Goal: Task Accomplishment & Management: Manage account settings

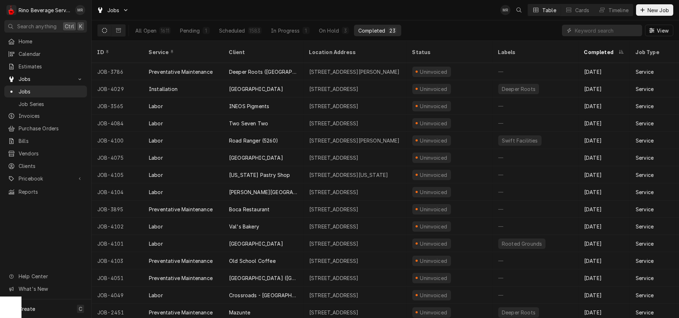
click at [372, 31] on div "Completed" at bounding box center [371, 31] width 27 height 8
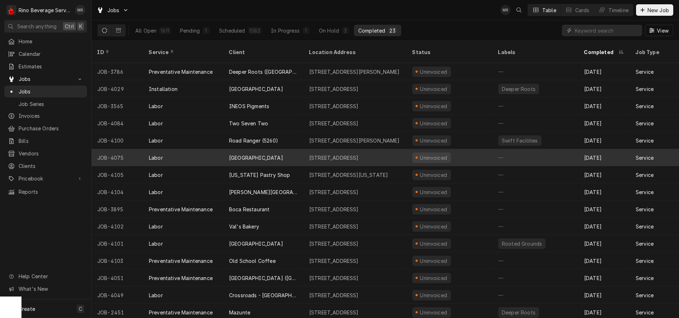
click at [289, 150] on div "[GEOGRAPHIC_DATA]" at bounding box center [263, 157] width 80 height 17
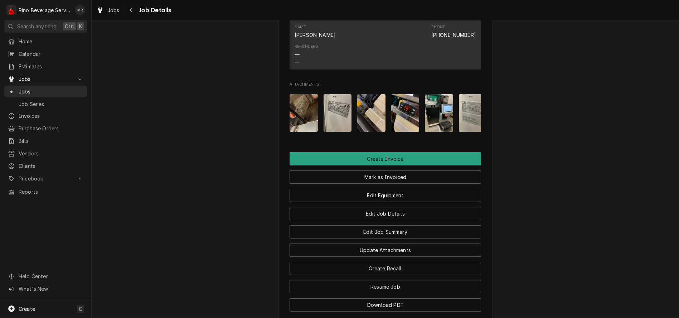
scroll to position [580, 0]
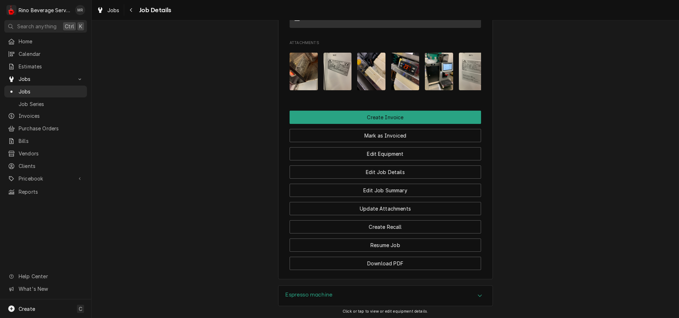
click at [403, 82] on img "Attachments" at bounding box center [405, 72] width 28 height 38
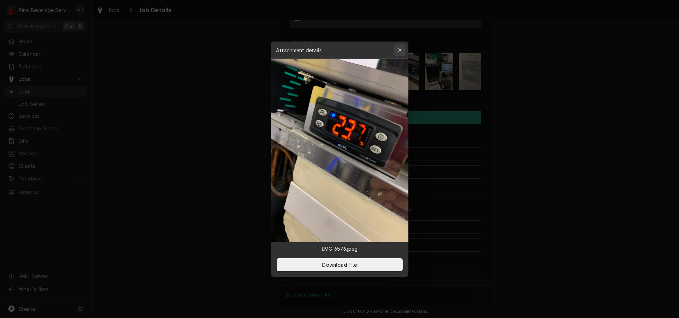
click at [398, 50] on icon "button" at bounding box center [400, 50] width 4 height 5
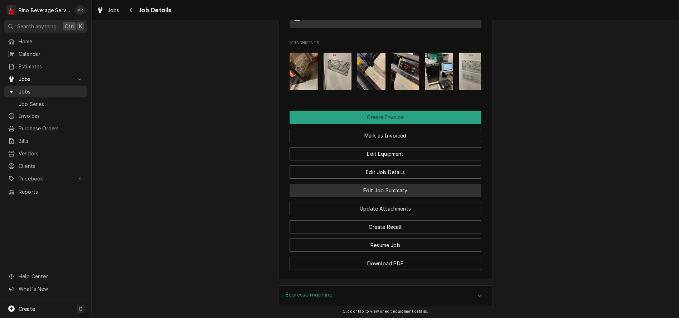
click at [336, 197] on button "Edit Job Summary" at bounding box center [384, 190] width 191 height 13
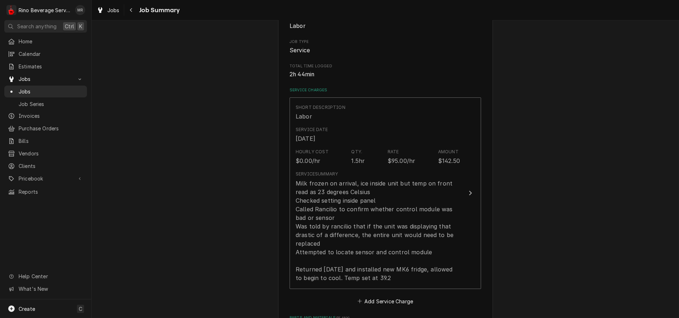
scroll to position [119, 0]
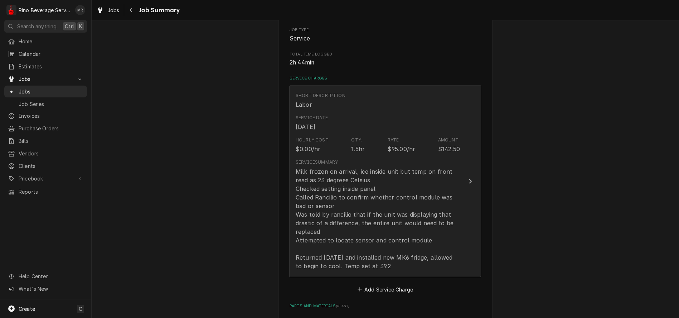
click at [454, 229] on div "Milk frozen on arrival, ice inside unit but temp on front read as 23 degrees Ce…" at bounding box center [378, 218] width 164 height 103
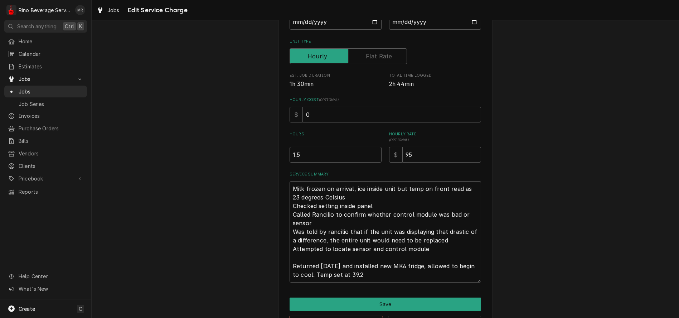
scroll to position [119, 0]
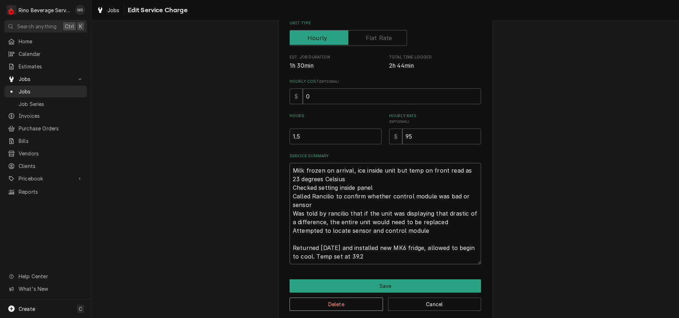
click at [437, 231] on textarea "Milk frozen on arrival, ice inside unit but temp on front read as 23 degrees Ce…" at bounding box center [384, 213] width 191 height 101
type textarea "x"
type textarea "Milk frozen on arrival, ice inside unit but temp on front read as 23 degrees Ce…"
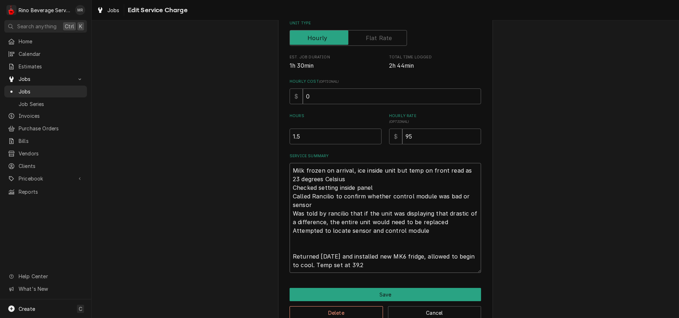
click at [364, 265] on textarea "Milk frozen on arrival, ice inside unit but temp on front read as 23 degrees Ce…" at bounding box center [384, 218] width 191 height 110
type textarea "x"
type textarea "Milk frozen on arrival, ice inside unit but temp on front read as 23 degrees Ce…"
click at [372, 267] on textarea "Milk frozen on arrival, ice inside unit but temp on front read as 23 degrees Ce…" at bounding box center [384, 218] width 191 height 110
type textarea "x"
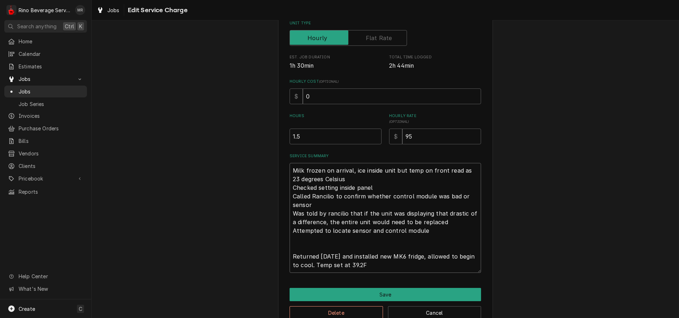
type textarea "Milk frozen on arrival, ice inside unit but temp on front read as 23 degrees Ce…"
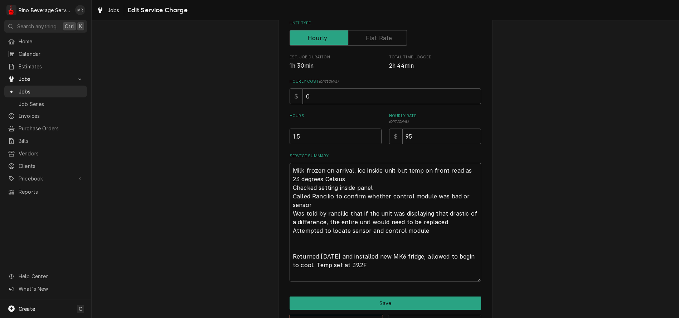
type textarea "x"
type textarea "Milk frozen on arrival, ice inside unit but temp on front read as 23 degrees Ce…"
type textarea "x"
type textarea "Milk frozen on arrival, ice inside unit but temp on front read as 23 degrees Ce…"
type textarea "x"
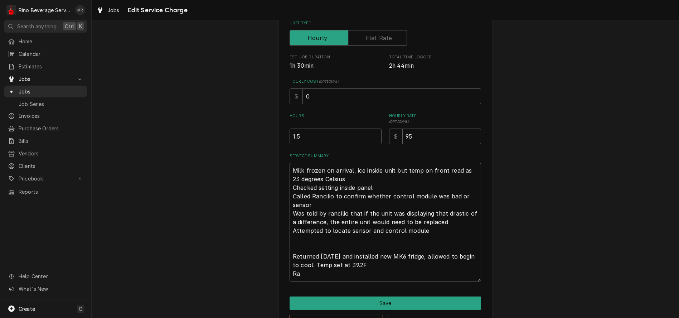
type textarea "Milk frozen on arrival, ice inside unit but temp on front read as 23 degrees Ce…"
type textarea "x"
type textarea "Milk frozen on arrival, ice inside unit but temp on front read as 23 degrees Ce…"
type textarea "x"
type textarea "Milk frozen on arrival, ice inside unit but temp on front read as 23 degrees Ce…"
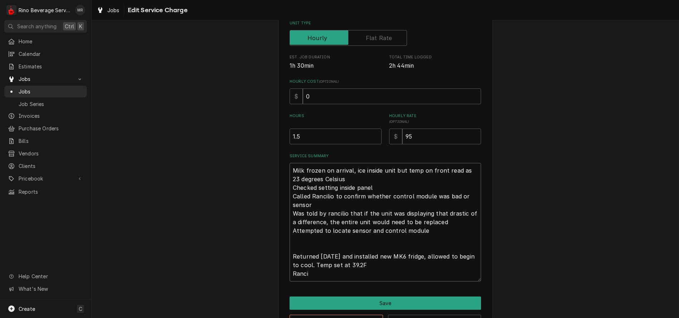
type textarea "x"
type textarea "Milk frozen on arrival, ice inside unit but temp on front read as 23 degrees Ce…"
type textarea "x"
type textarea "Milk frozen on arrival, ice inside unit but temp on front read as 23 degrees Ce…"
type textarea "x"
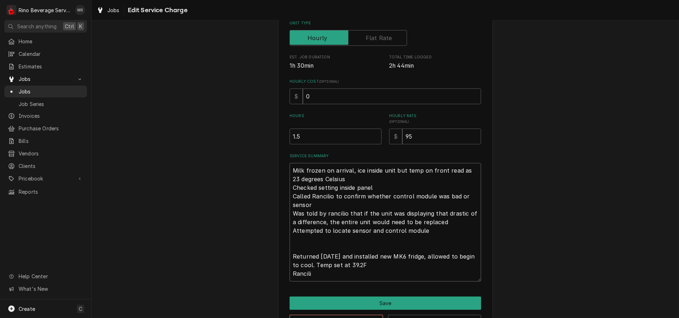
type textarea "Milk frozen on arrival, ice inside unit but temp on front read as 23 degrees Ce…"
type textarea "x"
type textarea "Milk frozen on arrival, ice inside unit but temp on front read as 23 degrees Ce…"
type textarea "x"
type textarea "Milk frozen on arrival, ice inside unit but temp on front read as 23 degrees Ce…"
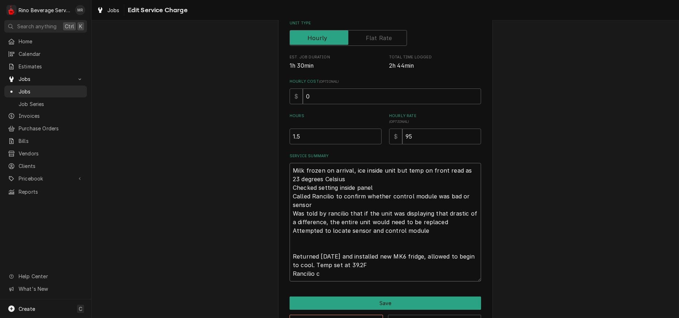
type textarea "x"
type textarea "Milk frozen on arrival, ice inside unit but temp on front read as 23 degrees Ce…"
type textarea "x"
type textarea "Milk frozen on arrival, ice inside unit but temp on front read as 23 degrees Ce…"
type textarea "x"
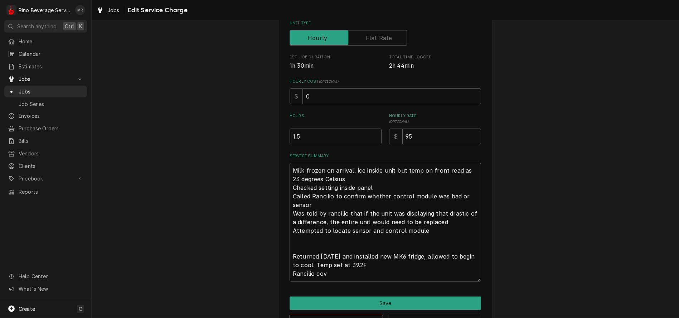
type textarea "Milk frozen on arrival, ice inside unit but temp on front read as 23 degrees Ce…"
type textarea "x"
type textarea "Milk frozen on arrival, ice inside unit but temp on front read as 23 degrees Ce…"
type textarea "x"
type textarea "Milk frozen on arrival, ice inside unit but temp on front read as 23 degrees Ce…"
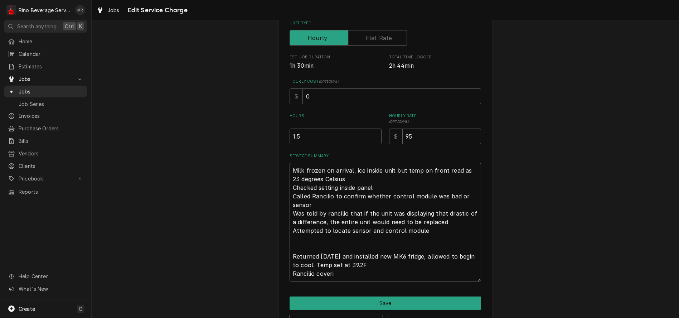
type textarea "x"
type textarea "Milk frozen on arrival, ice inside unit but temp on front read as 23 degrees Ce…"
type textarea "x"
type textarea "Milk frozen on arrival, ice inside unit but temp on front read as 23 degrees Ce…"
type textarea "x"
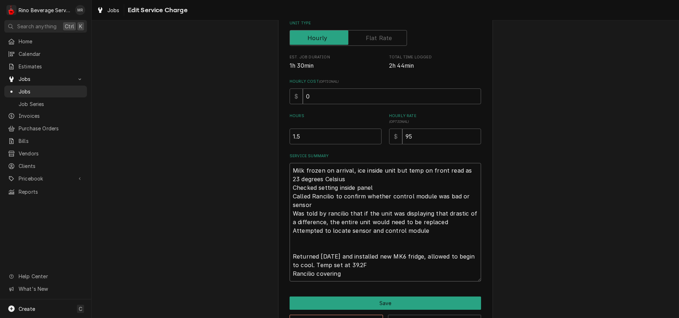
type textarea "Milk frozen on arrival, ice inside unit but temp on front read as 23 degrees Ce…"
type textarea "x"
type textarea "Milk frozen on arrival, ice inside unit but temp on front read as 23 degrees Ce…"
type textarea "x"
type textarea "Milk frozen on arrival, ice inside unit but temp on front read as 23 degrees Ce…"
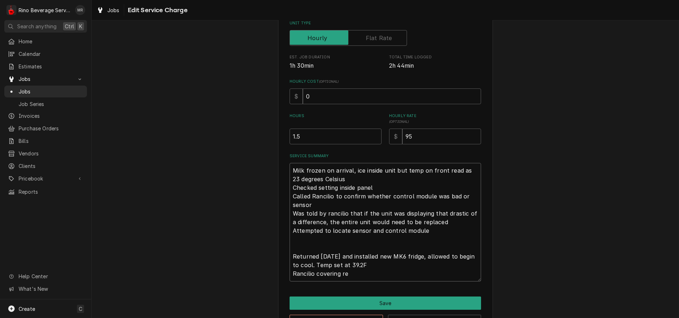
type textarea "x"
type textarea "Milk frozen on arrival, ice inside unit but temp on front read as 23 degrees Ce…"
type textarea "x"
type textarea "Milk frozen on arrival, ice inside unit but temp on front read as 23 degrees Ce…"
type textarea "x"
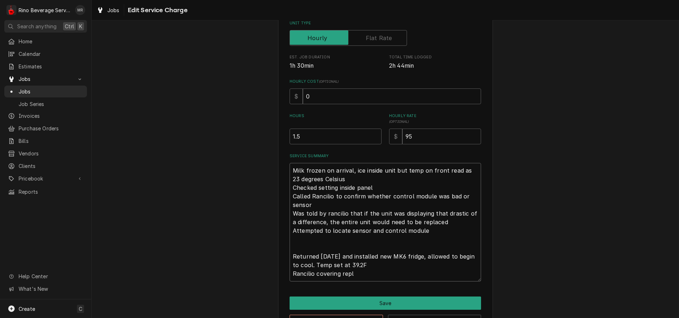
type textarea "Milk frozen on arrival, ice inside unit but temp on front read as 23 degrees Ce…"
type textarea "x"
type textarea "Milk frozen on arrival, ice inside unit but temp on front read as 23 degrees Ce…"
type textarea "x"
type textarea "Milk frozen on arrival, ice inside unit but temp on front read as 23 degrees Ce…"
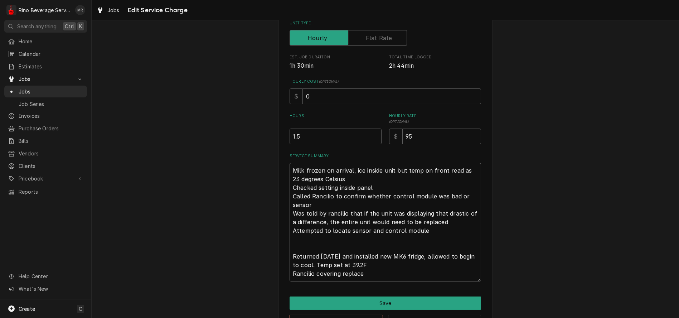
type textarea "x"
type textarea "Milk frozen on arrival, ice inside unit but temp on front read as 23 degrees Ce…"
type textarea "x"
type textarea "Milk frozen on arrival, ice inside unit but temp on front read as 23 degrees Ce…"
type textarea "x"
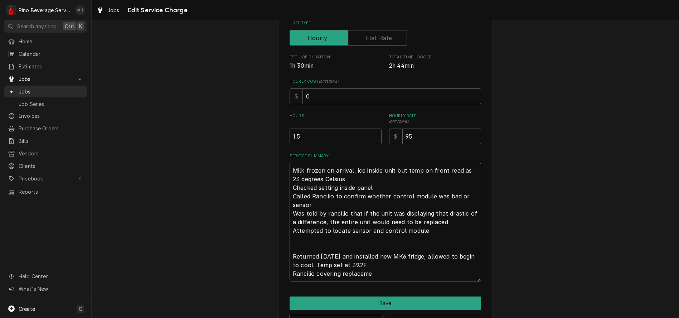
type textarea "Milk frozen on arrival, ice inside unit but temp on front read as 23 degrees Ce…"
type textarea "x"
type textarea "Milk frozen on arrival, ice inside unit but temp on front read as 23 degrees Ce…"
type textarea "x"
type textarea "Milk frozen on arrival, ice inside unit but temp on front read as 23 degrees Ce…"
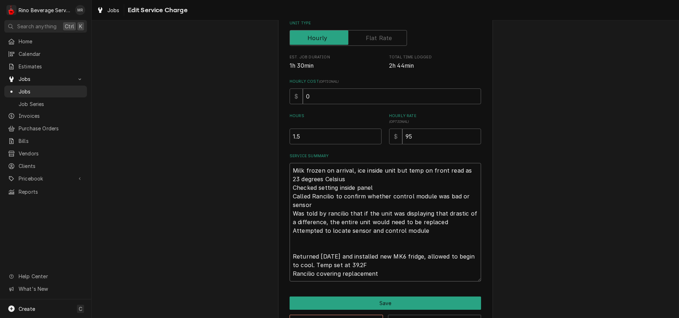
type textarea "x"
type textarea "Milk frozen on arrival, ice inside unit but temp on front read as 23 degrees Ce…"
type textarea "x"
type textarea "Milk frozen on arrival, ice inside unit but temp on front read as 23 degrees Ce…"
type textarea "x"
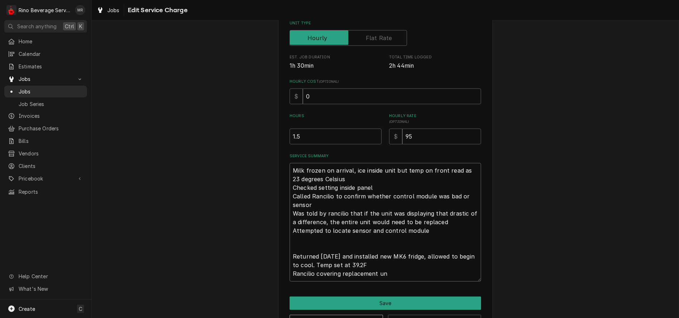
type textarea "Milk frozen on arrival, ice inside unit but temp on front read as 23 degrees Ce…"
type textarea "x"
type textarea "Milk frozen on arrival, ice inside unit but temp on front read as 23 degrees Ce…"
type textarea "x"
type textarea "Milk frozen on arrival, ice inside unit but temp on front read as 23 degrees Ce…"
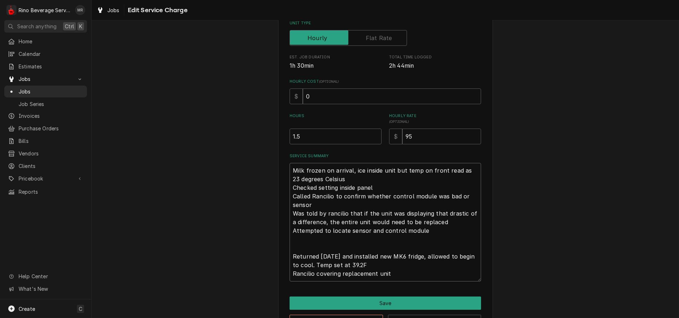
type textarea "x"
type textarea "Milk frozen on arrival, ice inside unit but temp on front read as 23 degrees Ce…"
type textarea "x"
type textarea "Milk frozen on arrival, ice inside unit but temp on front read as 23 degrees Ce…"
type textarea "x"
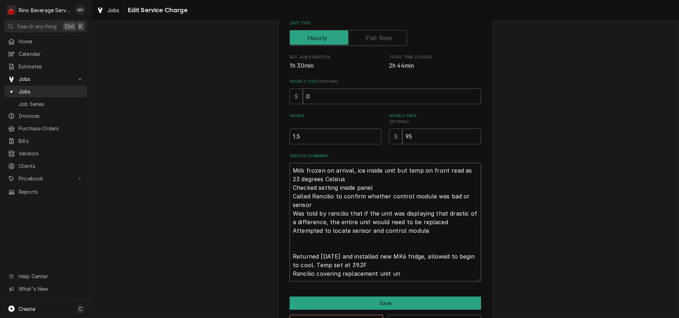
type textarea "Milk frozen on arrival, ice inside unit but temp on front read as 23 degrees Ce…"
type textarea "x"
type textarea "Milk frozen on arrival, ice inside unit but temp on front read as 23 degrees Ce…"
type textarea "x"
type textarea "Milk frozen on arrival, ice inside unit but temp on front read as 23 degrees Ce…"
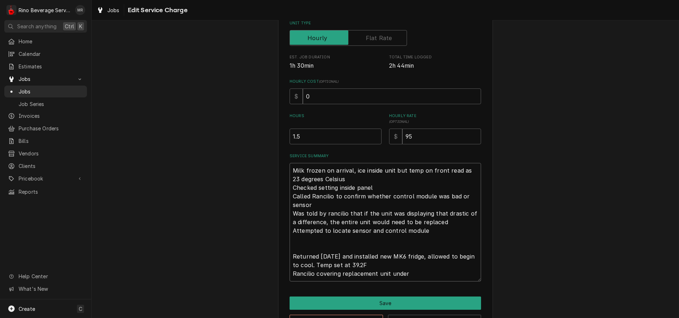
type textarea "x"
type textarea "Milk frozen on arrival, ice inside unit but temp on front read as 23 degrees Ce…"
type textarea "x"
type textarea "Milk frozen on arrival, ice inside unit but temp on front read as 23 degrees Ce…"
type textarea "x"
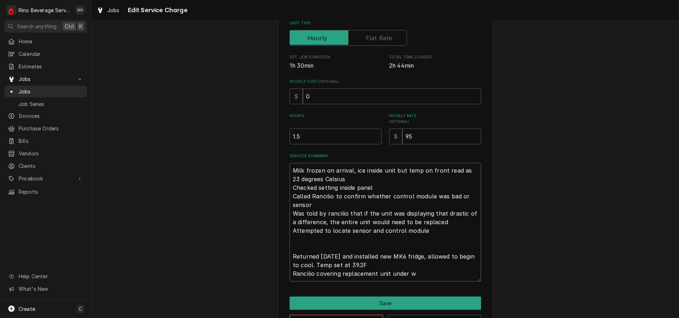
type textarea "Milk frozen on arrival, ice inside unit but temp on front read as 23 degrees Ce…"
type textarea "x"
type textarea "Milk frozen on arrival, ice inside unit but temp on front read as 23 degrees Ce…"
type textarea "x"
type textarea "Milk frozen on arrival, ice inside unit but temp on front read as 23 degrees Ce…"
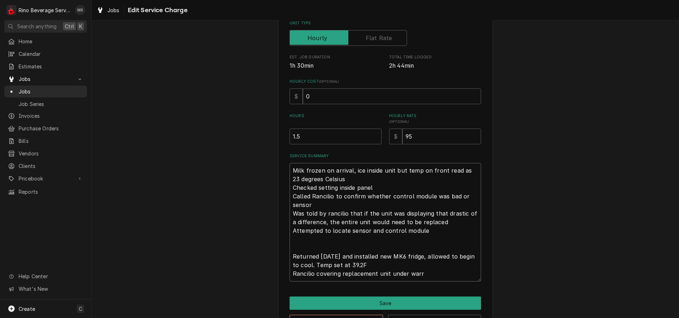
type textarea "x"
type textarea "Milk frozen on arrival, ice inside unit but temp on front read as 23 degrees Ce…"
type textarea "x"
type textarea "Milk frozen on arrival, ice inside unit but temp on front read as 23 degrees Ce…"
type textarea "x"
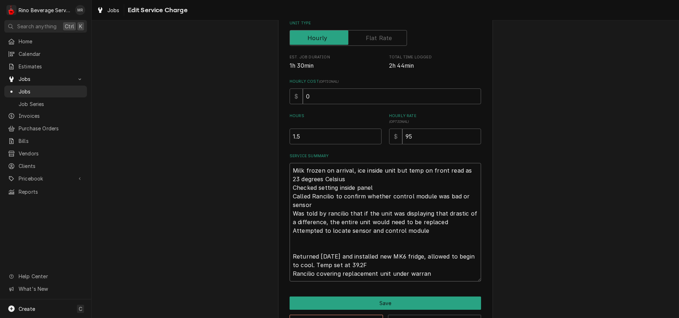
type textarea "Milk frozen on arrival, ice inside unit but temp on front read as 23 degrees Ce…"
type textarea "x"
type textarea "Milk frozen on arrival, ice inside unit but temp on front read as 23 degrees Ce…"
type textarea "x"
type textarea "Milk frozen on arrival, ice inside unit but temp on front read as 23 degrees Ce…"
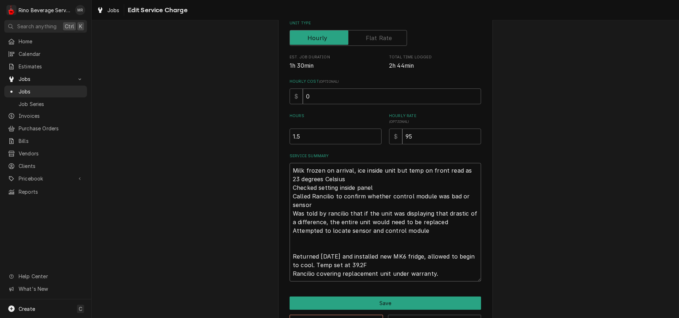
type textarea "x"
type textarea "Milk frozen on arrival, ice inside unit but temp on front read as 23 degrees Ce…"
type textarea "x"
type textarea "Milk frozen on arrival, ice inside unit but temp on front read as 23 degrees Ce…"
type textarea "x"
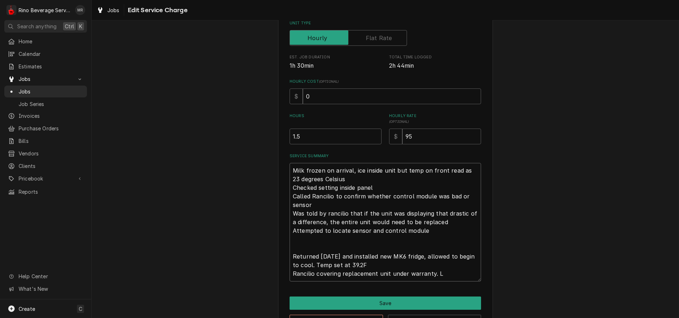
type textarea "Milk frozen on arrival, ice inside unit but temp on front read as 23 degrees Ce…"
type textarea "x"
type textarea "Milk frozen on arrival, ice inside unit but temp on front read as 23 degrees Ce…"
type textarea "x"
type textarea "Milk frozen on arrival, ice inside unit but temp on front read as 23 degrees Ce…"
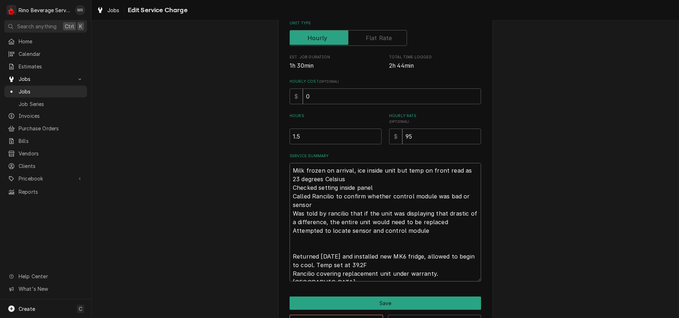
type textarea "x"
type textarea "Milk frozen on arrival, ice inside unit but temp on front read as 23 degrees Ce…"
type textarea "x"
type textarea "Milk frozen on arrival, ice inside unit but temp on front read as 23 degrees Ce…"
type textarea "x"
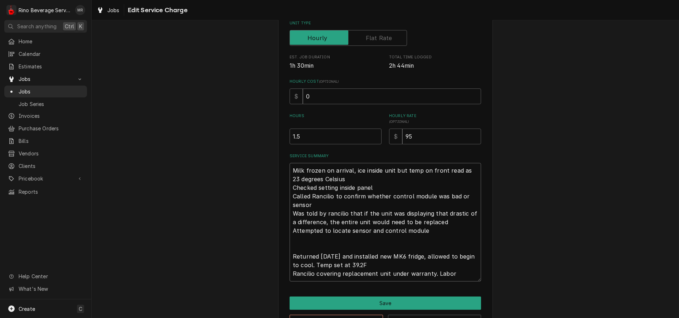
type textarea "Milk frozen on arrival, ice inside unit but temp on front read as 23 degrees Ce…"
type textarea "x"
type textarea "Milk frozen on arrival, ice inside unit but temp on front read as 23 degrees Ce…"
type textarea "x"
type textarea "Milk frozen on arrival, ice inside unit but temp on front read as 23 degrees Ce…"
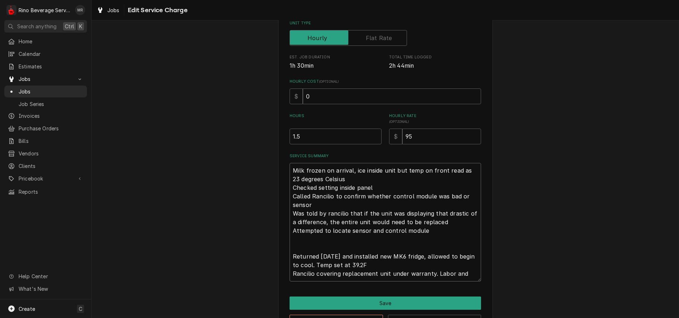
type textarea "x"
type textarea "Milk frozen on arrival, ice inside unit but temp on front read as 23 degrees Ce…"
type textarea "x"
type textarea "Milk frozen on arrival, ice inside unit but temp on front read as 23 degrees Ce…"
type textarea "x"
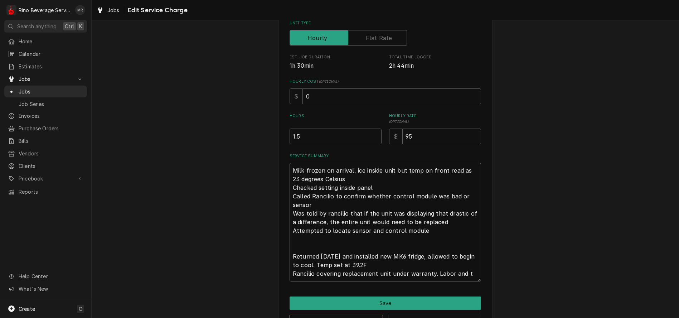
type textarea "Milk frozen on arrival, ice inside unit but temp on front read as 23 degrees Ce…"
type textarea "x"
type textarea "Milk frozen on arrival, ice inside unit but temp on front read as 23 degrees Ce…"
type textarea "x"
type textarea "Milk frozen on arrival, ice inside unit but temp on front read as 23 degrees Ce…"
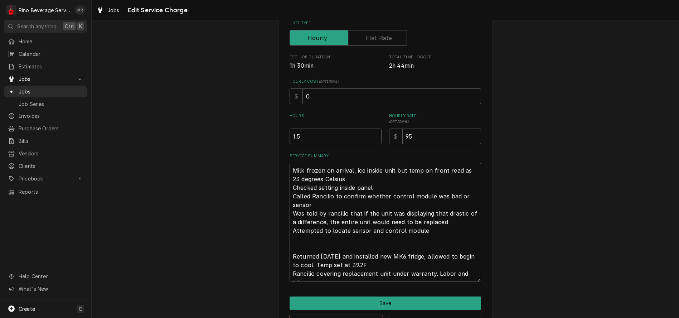
type textarea "x"
type textarea "Milk frozen on arrival, ice inside unit but temp on front read as 23 degrees Ce…"
type textarea "x"
type textarea "Milk frozen on arrival, ice inside unit but temp on front read as 23 degrees Ce…"
type textarea "x"
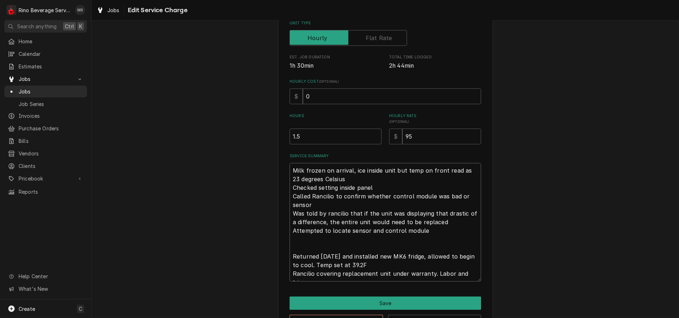
type textarea "Milk frozen on arrival, ice inside unit but temp on front read as 23 degrees Ce…"
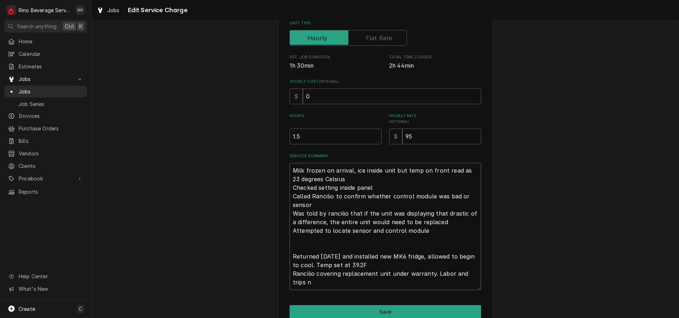
type textarea "x"
type textarea "Milk frozen on arrival, ice inside unit but temp on front read as 23 degrees Ce…"
type textarea "x"
type textarea "Milk frozen on arrival, ice inside unit but temp on front read as 23 degrees Ce…"
type textarea "x"
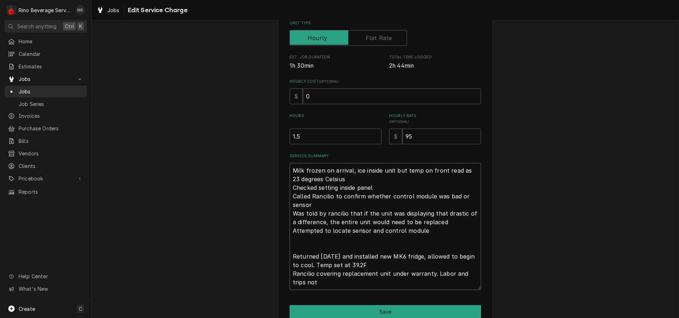
type textarea "Milk frozen on arrival, ice inside unit but temp on front read as 23 degrees Ce…"
type textarea "x"
type textarea "Milk frozen on arrival, ice inside unit but temp on front read as 23 degrees Ce…"
type textarea "x"
type textarea "Milk frozen on arrival, ice inside unit but temp on front read as 23 degrees Ce…"
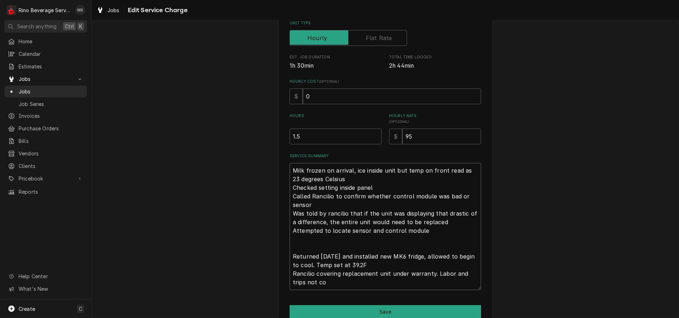
type textarea "x"
type textarea "Milk frozen on arrival, ice inside unit but temp on front read as 23 degrees Ce…"
type textarea "x"
type textarea "Milk frozen on arrival, ice inside unit but temp on front read as 23 degrees Ce…"
type textarea "x"
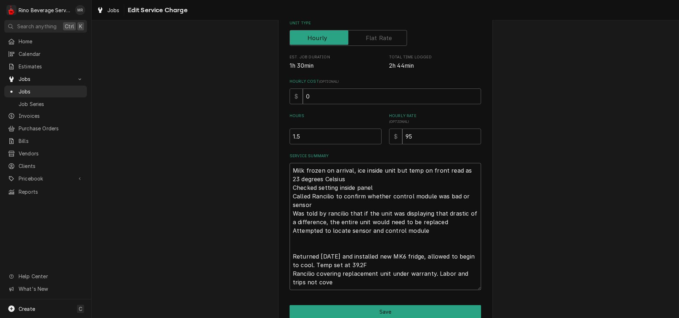
type textarea "Milk frozen on arrival, ice inside unit but temp on front read as 23 degrees Ce…"
type textarea "x"
type textarea "Milk frozen on arrival, ice inside unit but temp on front read as 23 degrees Ce…"
type textarea "x"
type textarea "Milk frozen on arrival, ice inside unit but temp on front read as 23 degrees Ce…"
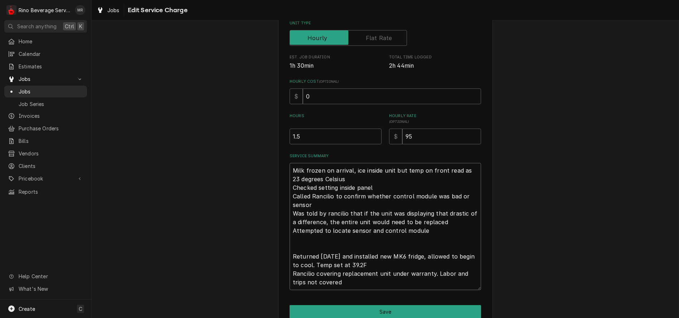
type textarea "x"
type textarea "Milk frozen on arrival, ice inside unit but temp on front read as 23 degrees Ce…"
click at [386, 311] on button "Save" at bounding box center [384, 311] width 191 height 13
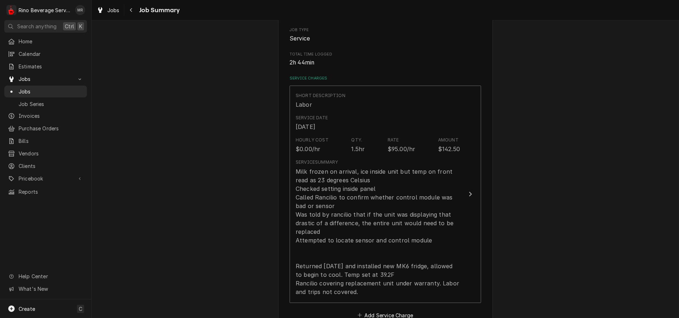
scroll to position [79, 0]
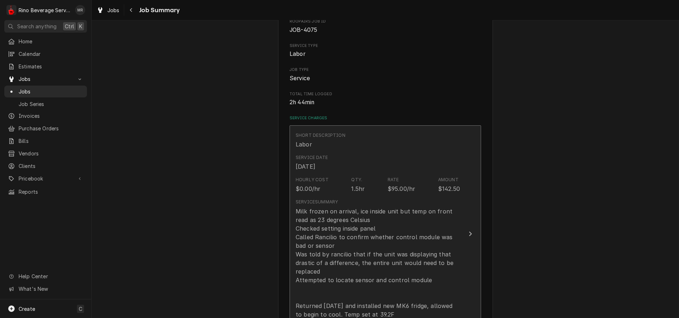
click at [355, 197] on div "Service Summary Milk frozen on arrival, ice inside unit but temp on front read …" at bounding box center [378, 267] width 164 height 142
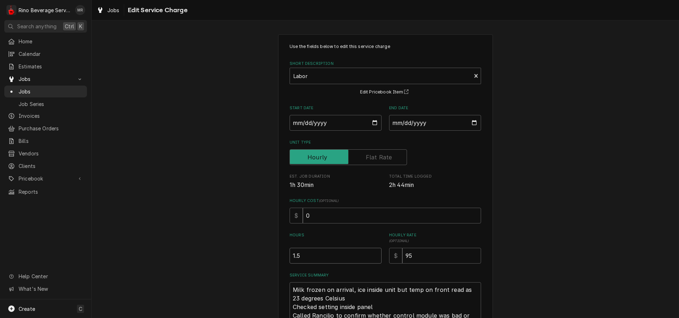
type textarea "x"
type input "2"
click at [373, 254] on input "2" at bounding box center [335, 256] width 92 height 16
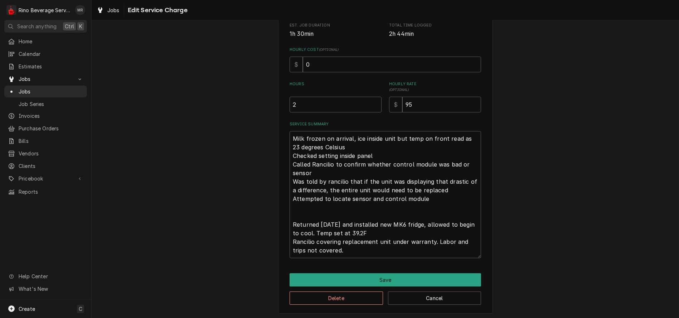
scroll to position [154, 0]
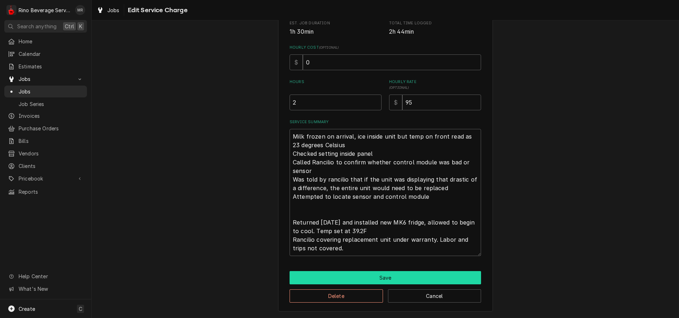
click at [375, 277] on button "Save" at bounding box center [384, 277] width 191 height 13
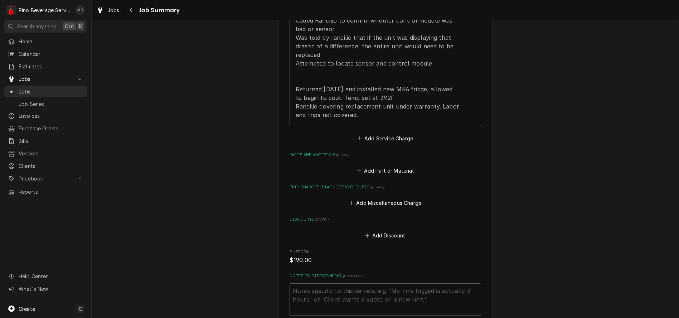
scroll to position [288, 0]
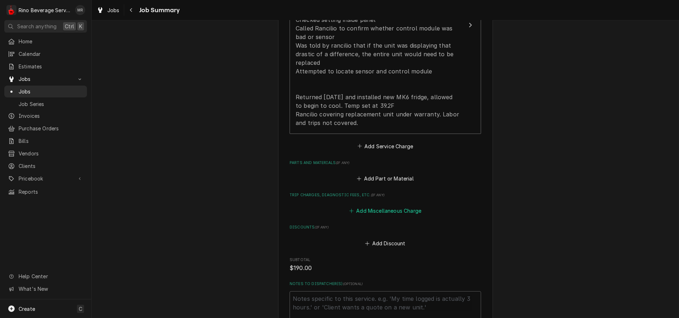
click at [383, 209] on button "Add Miscellaneous Charge" at bounding box center [385, 211] width 74 height 10
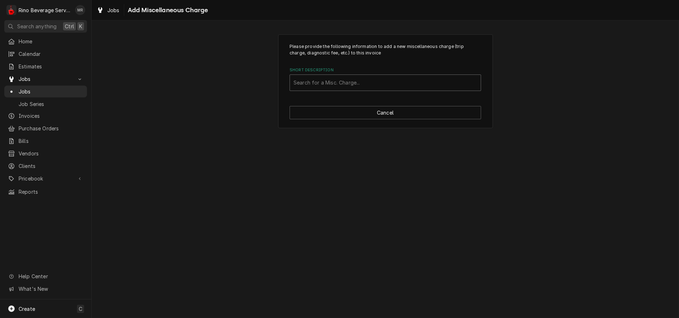
click at [322, 84] on div "Short Description" at bounding box center [385, 82] width 184 height 13
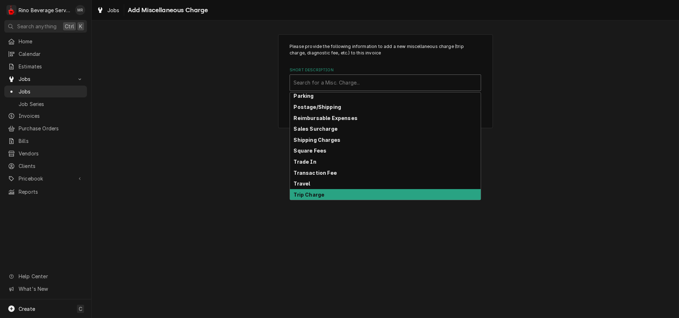
scroll to position [112, 0]
click at [366, 195] on div "Trip Charge" at bounding box center [385, 194] width 191 height 11
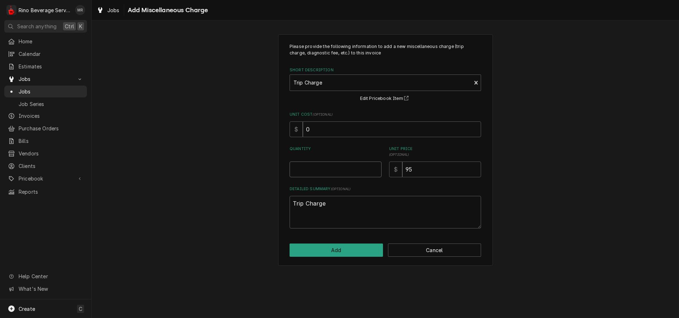
type textarea "x"
type input "0.5"
click at [374, 167] on input "0.5" at bounding box center [335, 169] width 92 height 16
type textarea "x"
type input "1"
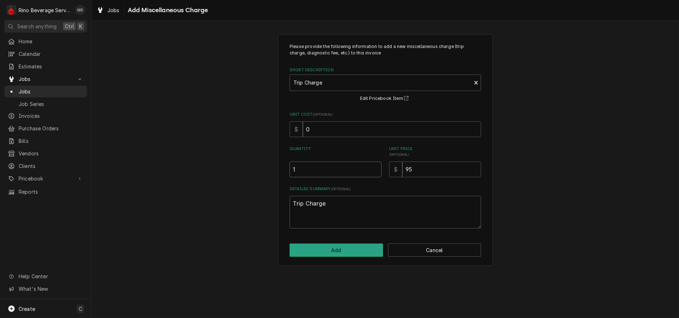
click at [374, 167] on input "1" at bounding box center [335, 169] width 92 height 16
click at [336, 205] on textarea "Trip Charge" at bounding box center [384, 212] width 191 height 33
type textarea "x"
type textarea "Trip Charge"
type textarea "x"
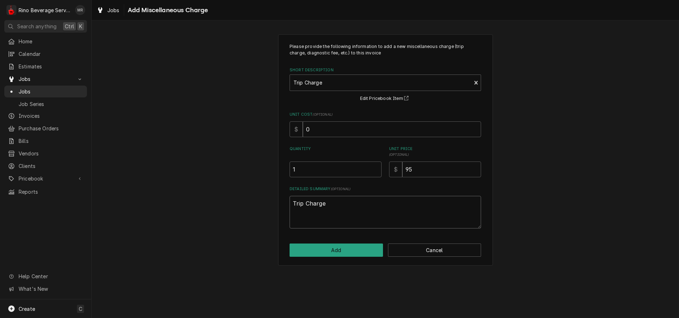
type textarea "Trip Charge x"
type textarea "x"
type textarea "Trip Charge x"
type textarea "x"
type textarea "Trip Charge x 2"
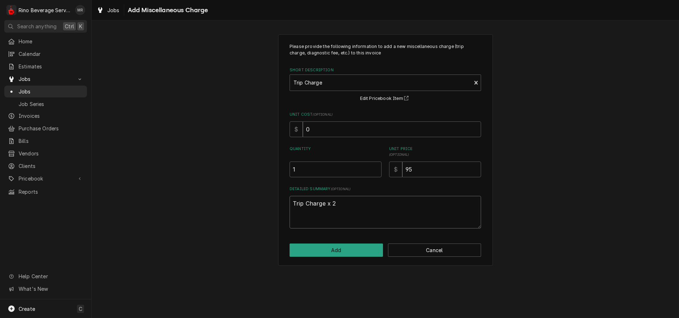
type textarea "x"
type textarea "Trip Charge x 2"
type textarea "x"
type textarea "Trip Charge x 2 @"
type textarea "x"
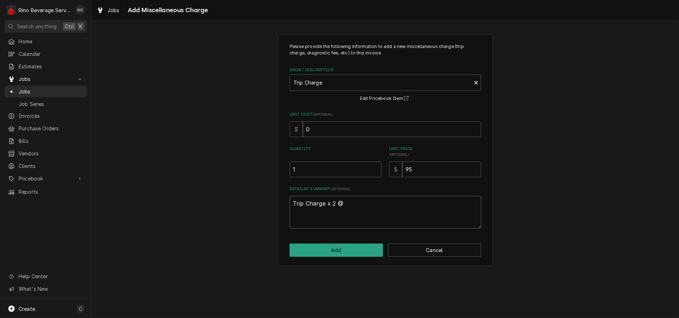
type textarea "Trip Charge x 2 @"
type textarea "x"
type textarea "Trip Charge x 2 @ ."
type textarea "x"
type textarea "Trip Charge x 2 @ .5"
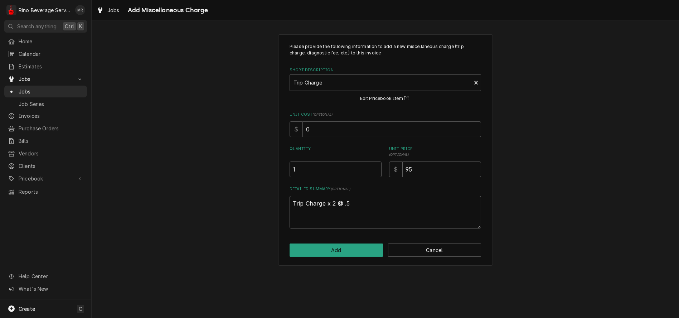
type textarea "x"
type textarea "Trip Charge x 2 @ .5h"
type textarea "x"
type textarea "Trip Charge x 2 @ .5hr"
type textarea "x"
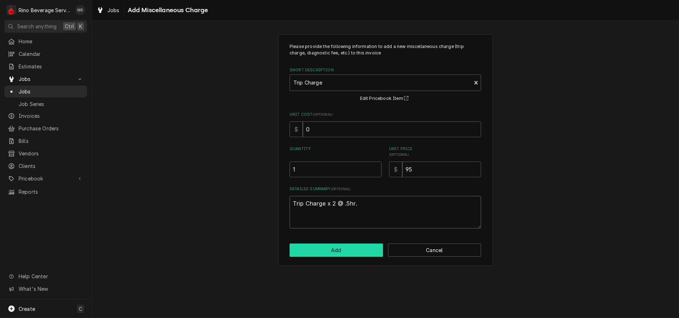
type textarea "Trip Charge x 2 @ .5hr."
click at [337, 249] on button "Add" at bounding box center [335, 249] width 93 height 13
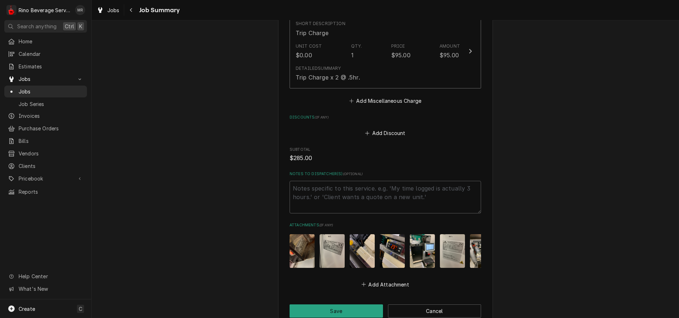
scroll to position [565, 0]
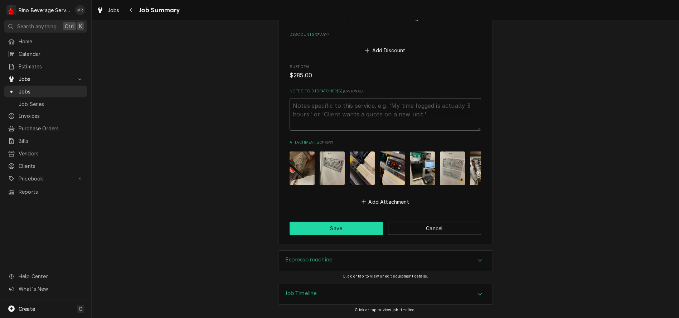
click at [347, 225] on button "Save" at bounding box center [335, 228] width 93 height 13
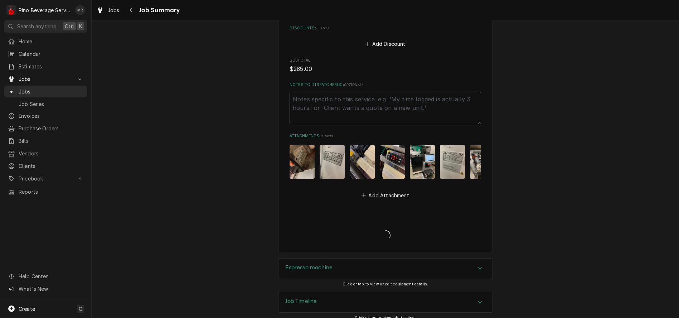
type textarea "x"
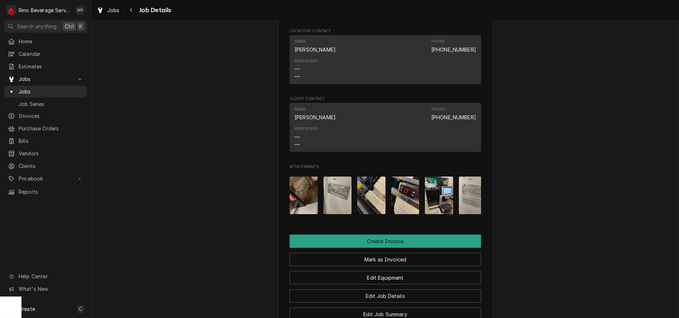
scroll to position [460, 0]
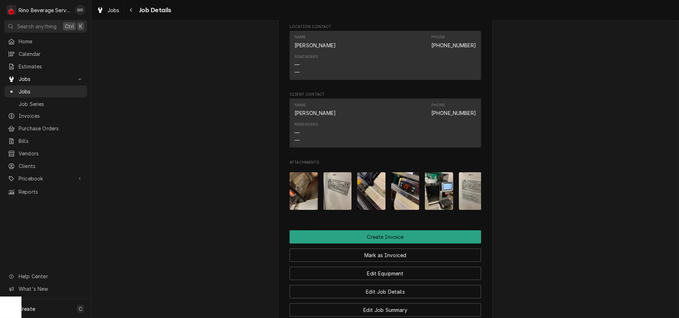
click at [333, 199] on img "Attachments" at bounding box center [337, 191] width 28 height 38
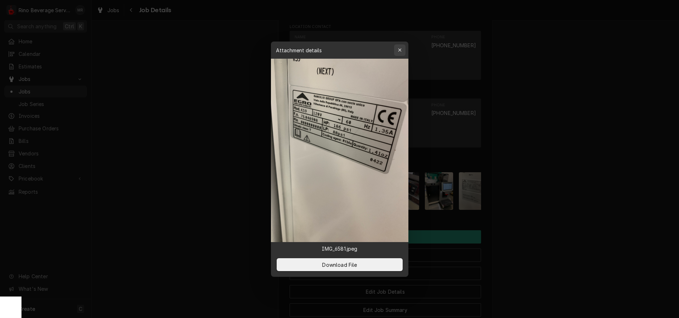
click at [403, 51] on div "button" at bounding box center [399, 50] width 7 height 7
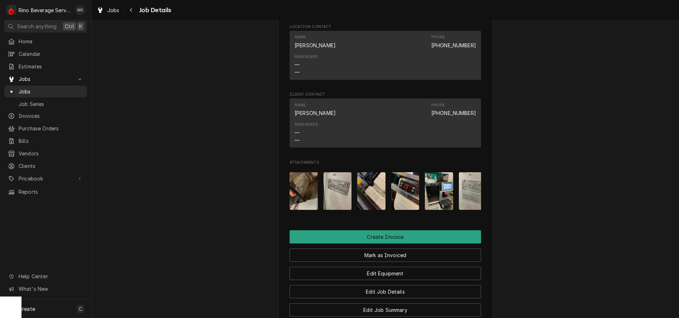
click at [467, 198] on img "Attachments" at bounding box center [473, 191] width 28 height 38
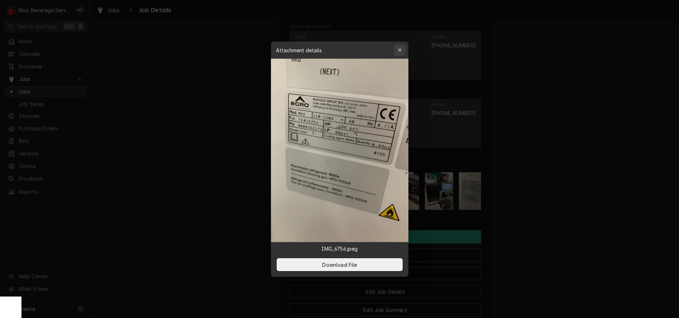
click at [399, 49] on icon "button" at bounding box center [400, 50] width 4 height 5
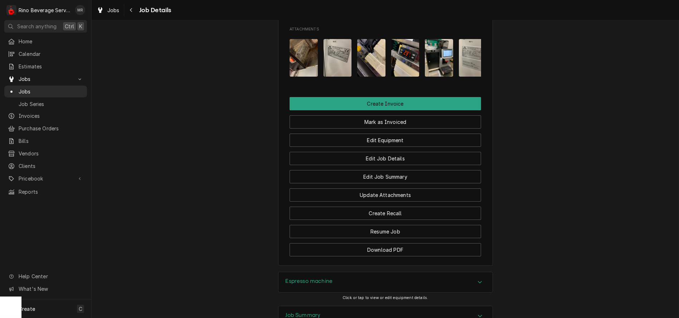
scroll to position [699, 0]
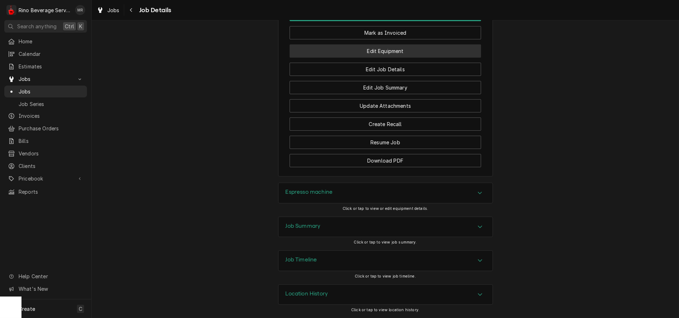
click at [359, 51] on button "Edit Equipment" at bounding box center [384, 50] width 191 height 13
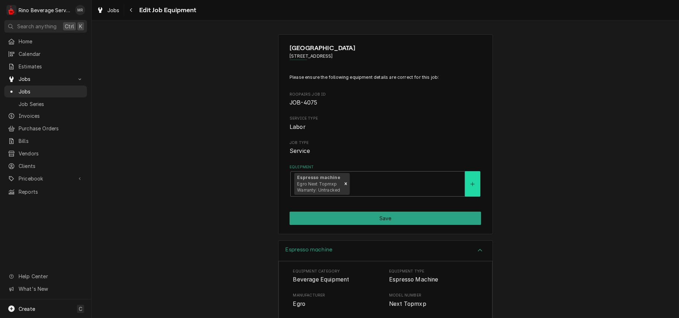
click at [470, 185] on icon "Create New Equipment" at bounding box center [472, 183] width 4 height 5
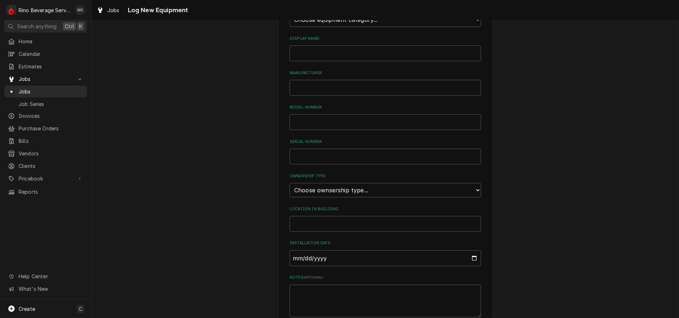
scroll to position [133, 0]
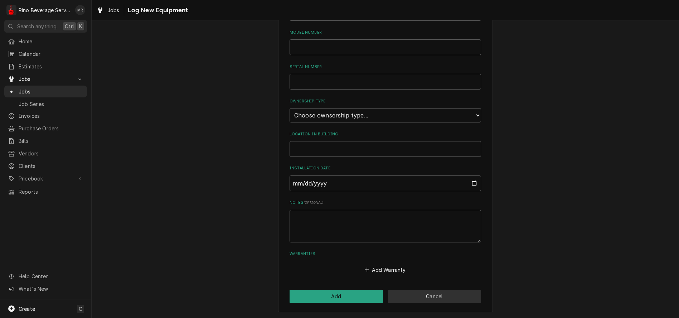
click at [417, 297] on button "Cancel" at bounding box center [434, 295] width 93 height 13
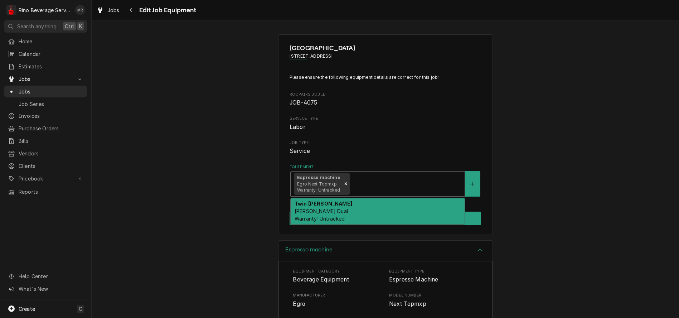
click at [401, 183] on div "Equipment" at bounding box center [406, 183] width 110 height 13
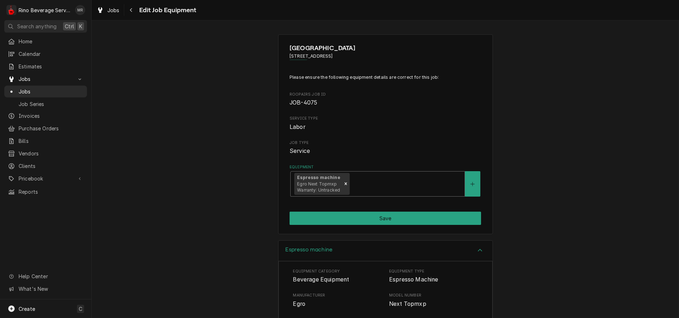
click at [401, 183] on div "Equipment" at bounding box center [406, 183] width 110 height 13
click at [470, 188] on button "Equipment" at bounding box center [472, 183] width 15 height 25
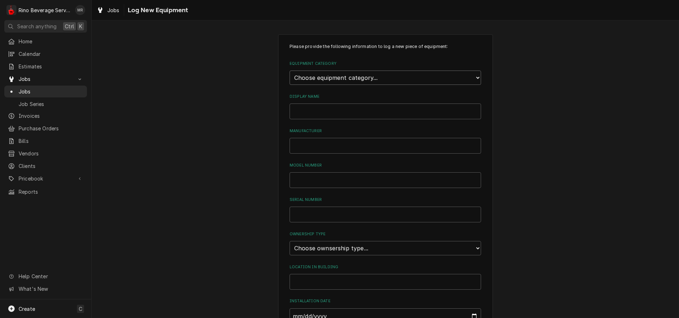
click at [397, 76] on select "Choose equipment category... Refrigeration Beverage Equipment Other" at bounding box center [384, 77] width 191 height 14
select select "8"
click at [289, 70] on select "Choose equipment category... Refrigeration Beverage Equipment Other" at bounding box center [384, 77] width 191 height 14
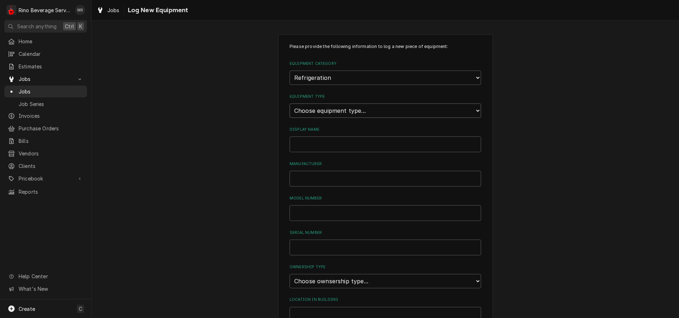
click at [384, 112] on select "Choose equipment type... Bar Refrigeration Blast Chiller Chef Base Freezer Chef…" at bounding box center [384, 110] width 191 height 14
select select "71"
click at [289, 103] on select "Choose equipment type... Bar Refrigeration Blast Chiller Chef Base Freezer Chef…" at bounding box center [384, 110] width 191 height 14
click at [334, 145] on input "Display Name" at bounding box center [384, 144] width 191 height 16
type input "Egro Top Milk fridge (old)"
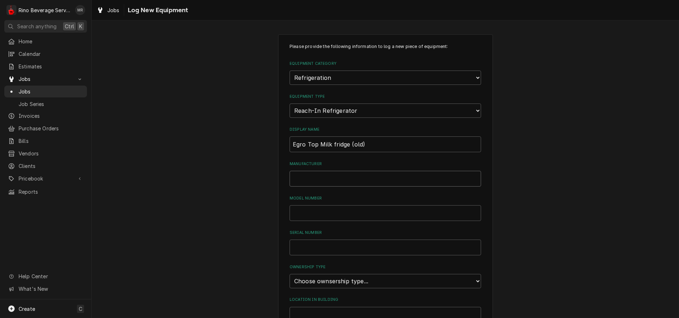
click at [325, 178] on input "Manufacturer" at bounding box center [384, 179] width 191 height 16
type input "Egro"
type input "KS9"
type input "75048908"
click at [389, 280] on select "Choose ownsership type... Unknown Owned Leased Rented" at bounding box center [384, 281] width 191 height 14
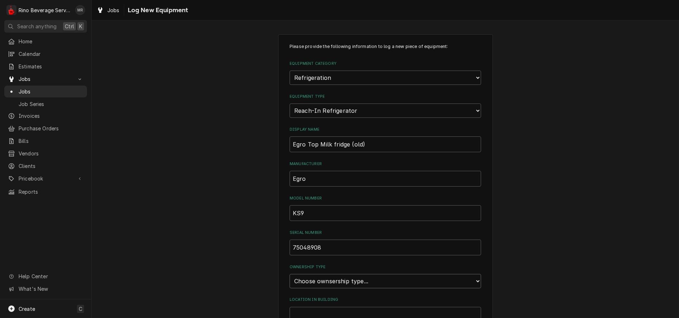
select select "1"
click at [289, 274] on select "Choose ownsership type... Unknown Owned Leased Rented" at bounding box center [384, 281] width 191 height 14
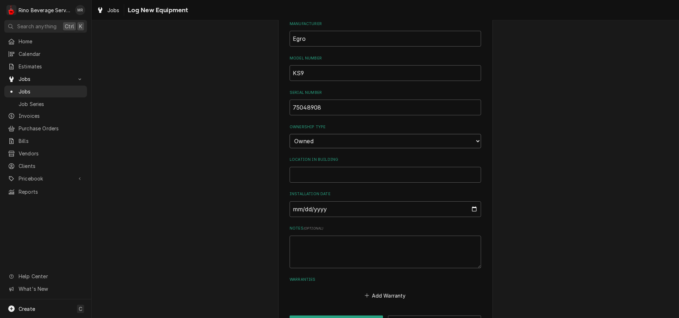
scroll to position [159, 0]
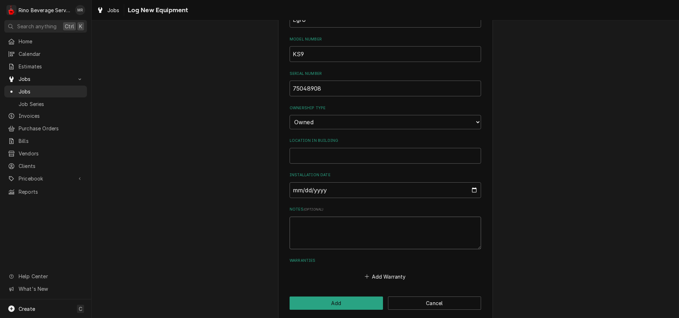
click at [302, 221] on textarea "Notes ( optional )" at bounding box center [384, 232] width 191 height 33
type textarea "x"
type textarea "m"
type textarea "x"
type textarea "ma"
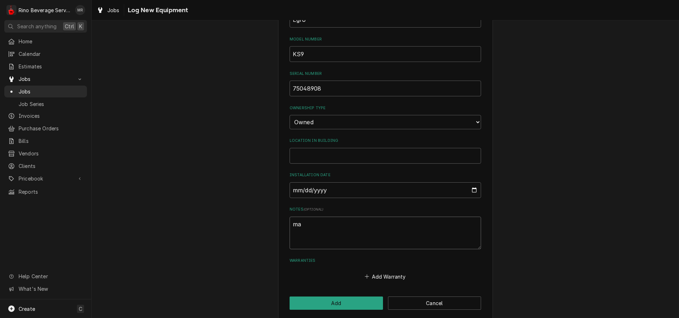
type textarea "x"
type textarea "man"
type textarea "x"
type textarea "manu"
type textarea "x"
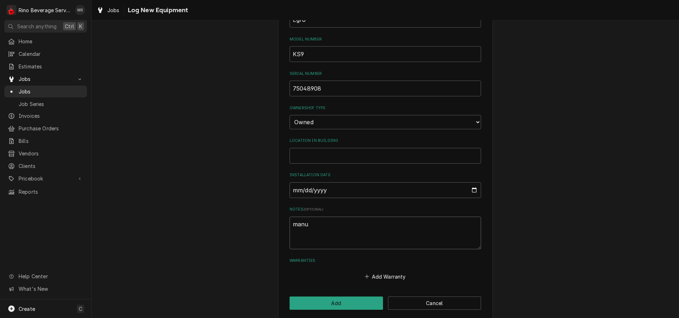
type textarea "manuf"
type textarea "x"
type textarea "manufa"
type textarea "x"
type textarea "manufac"
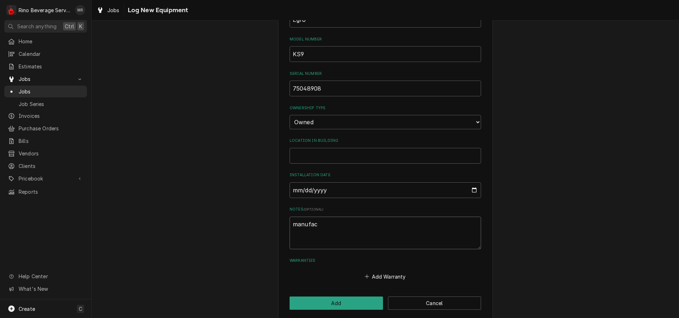
type textarea "x"
type textarea "manufact"
type textarea "x"
type textarea "manufactu"
type textarea "x"
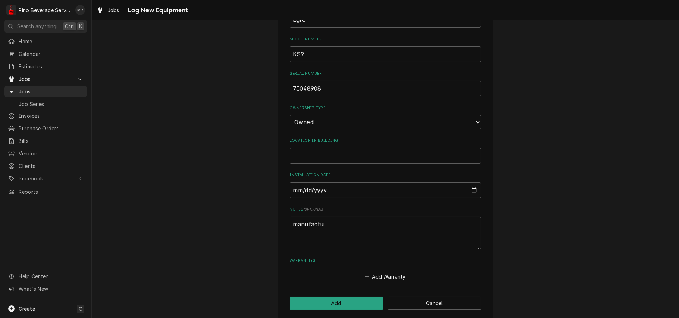
type textarea "manufactur"
type textarea "x"
type textarea "manufacture"
type textarea "x"
type textarea "manufactured"
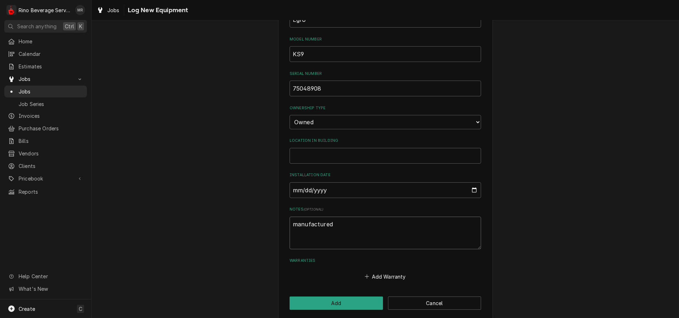
type textarea "x"
type textarea "manufactured"
type textarea "x"
type textarea "manufactured 0"
type textarea "x"
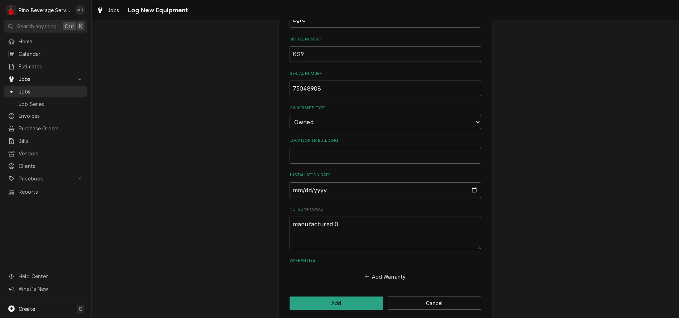
type textarea "manufactured 04"
type textarea "x"
type textarea "manufactured 04/"
type textarea "x"
type textarea "manufactured 04/2"
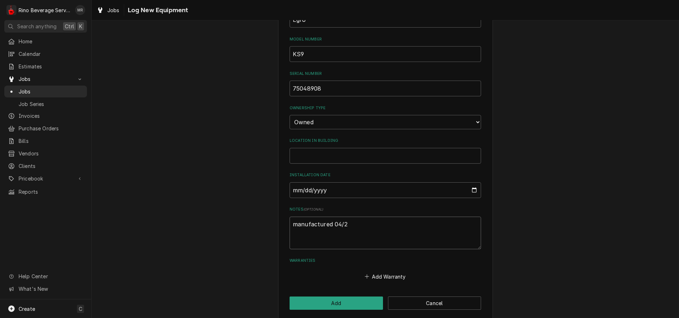
type textarea "x"
type textarea "manufactured 04/22"
type textarea "x"
type textarea "manufactured 04/22"
click at [335, 300] on button "Add" at bounding box center [335, 302] width 93 height 13
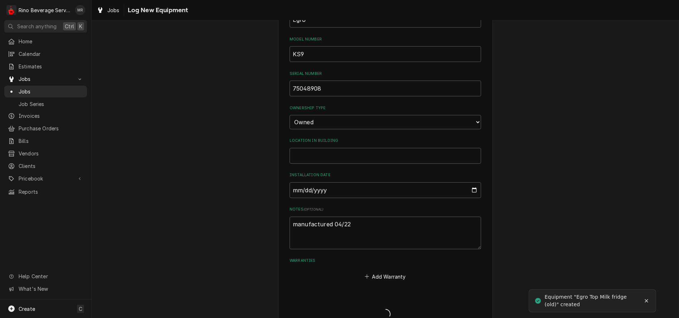
type textarea "x"
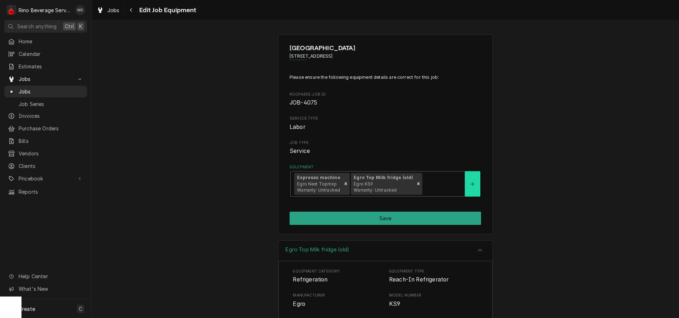
click at [470, 182] on icon "Create New Equipment" at bounding box center [472, 183] width 4 height 5
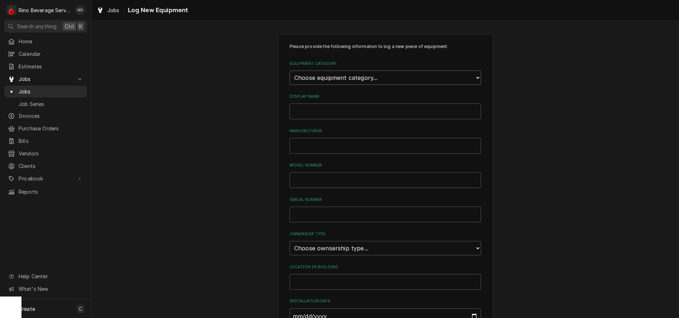
click at [357, 77] on select "Choose equipment category... Refrigeration Beverage Equipment Other" at bounding box center [384, 77] width 191 height 14
select select "8"
click at [289, 70] on select "Choose equipment category... Refrigeration Beverage Equipment Other" at bounding box center [384, 77] width 191 height 14
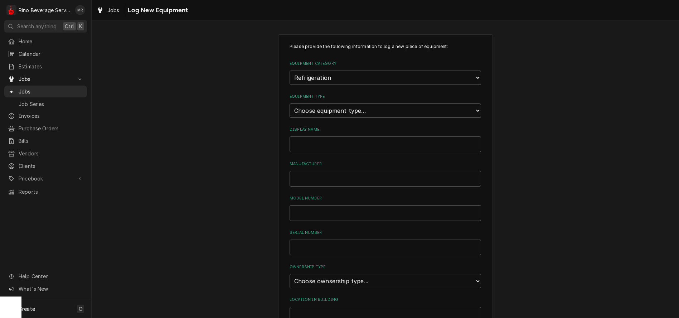
click at [347, 112] on select "Choose equipment type... Bar Refrigeration Blast Chiller Chef Base Freezer Chef…" at bounding box center [384, 110] width 191 height 14
click at [289, 103] on select "Choose equipment type... Bar Refrigeration Blast Chiller Chef Base Freezer Chef…" at bounding box center [384, 110] width 191 height 14
click at [390, 110] on select "Choose equipment type... Bar Refrigeration Blast Chiller Chef Base Freezer Chef…" at bounding box center [384, 110] width 191 height 14
select select "71"
click at [289, 103] on select "Choose equipment type... Bar Refrigeration Blast Chiller Chef Base Freezer Chef…" at bounding box center [384, 110] width 191 height 14
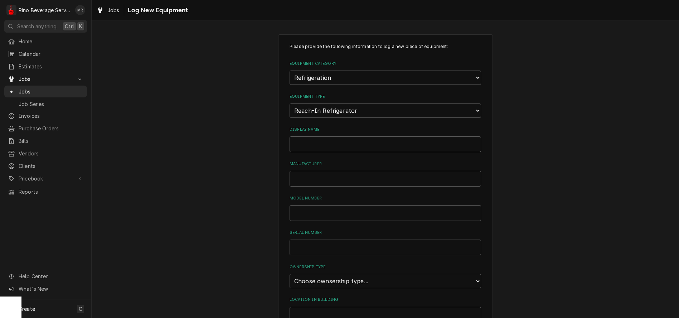
click at [334, 146] on input "Display Name" at bounding box center [384, 144] width 191 height 16
type input "Egro Top Milk fridge (New)"
click at [324, 181] on input "Manufacturer" at bounding box center [384, 179] width 191 height 16
type input "Egro"
type input "MK6"
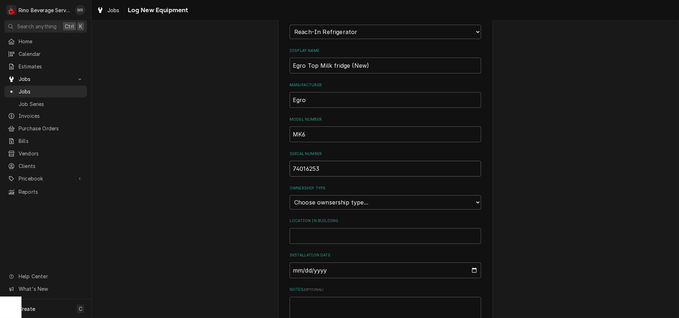
scroll to position [79, 0]
type input "74016253"
click at [381, 199] on select "Choose ownsership type... Unknown Owned Leased Rented" at bounding box center [384, 201] width 191 height 14
select select "1"
click at [289, 194] on select "Choose ownsership type... Unknown Owned Leased Rented" at bounding box center [384, 201] width 191 height 14
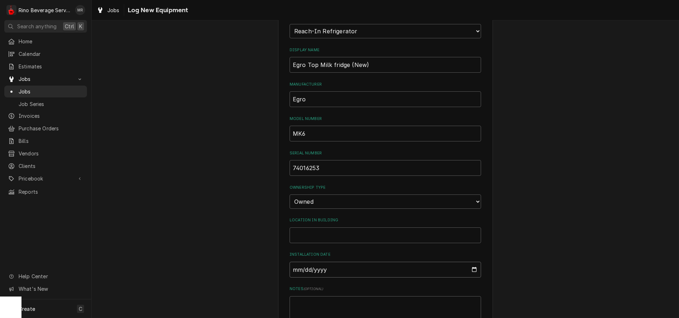
click at [471, 268] on input "Installation Date" at bounding box center [384, 270] width 191 height 16
type input "2025-10-09"
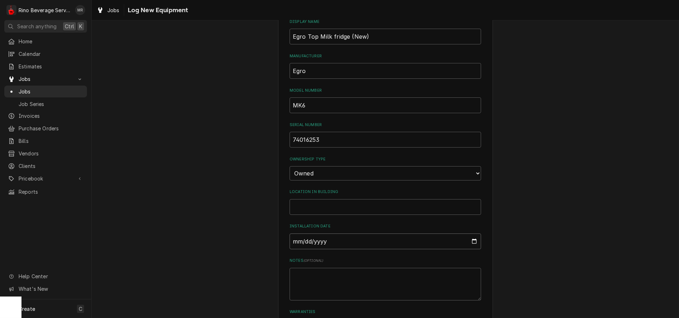
scroll to position [119, 0]
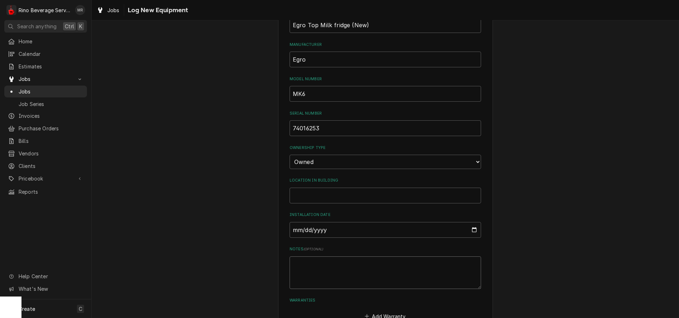
click at [300, 263] on textarea "Notes ( optional )" at bounding box center [384, 272] width 191 height 33
type textarea "x"
type textarea "m"
type textarea "x"
type textarea "ma"
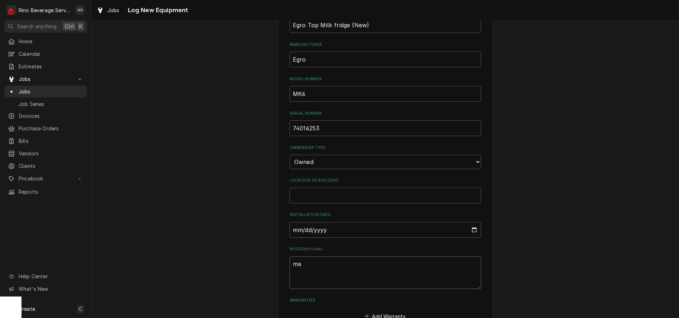
type textarea "x"
type textarea "mau"
type textarea "x"
type textarea "mauf"
type textarea "x"
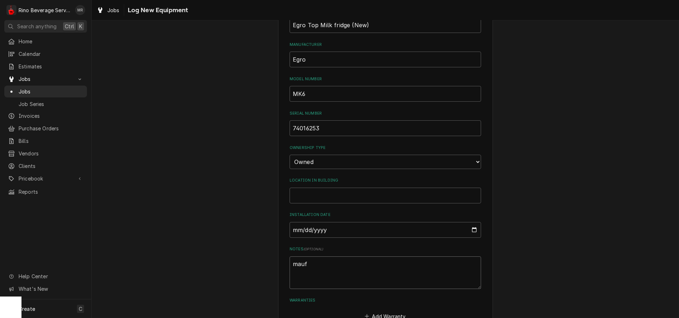
type textarea "maufa"
type textarea "x"
type textarea "maufac"
type textarea "x"
type textarea "maufact"
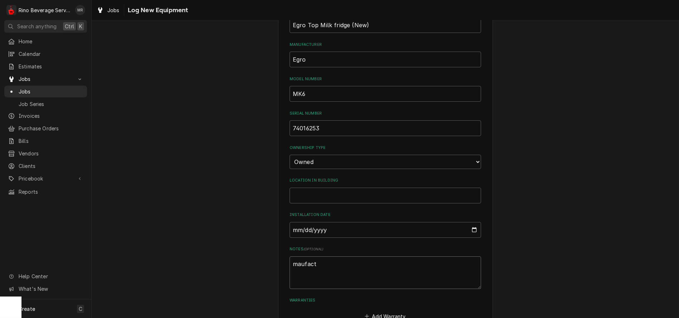
type textarea "x"
type textarea "maufactu"
type textarea "x"
type textarea "maufactur"
type textarea "x"
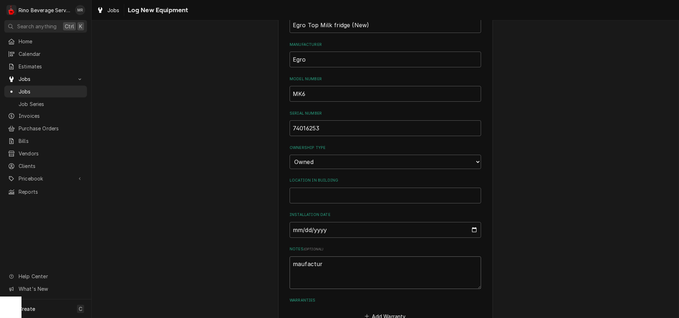
type textarea "maufacture"
type textarea "x"
type textarea "maufactured"
click at [301, 264] on textarea "maufactured" at bounding box center [384, 272] width 191 height 33
click at [296, 264] on textarea "maufactured" at bounding box center [384, 272] width 191 height 33
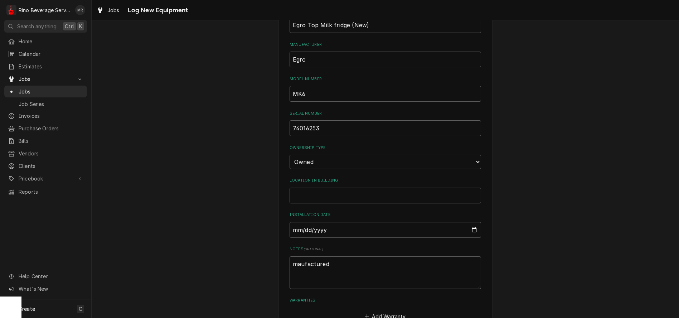
click at [297, 264] on textarea "maufactured" at bounding box center [384, 272] width 191 height 33
type textarea "x"
type textarea "manufactured"
click at [338, 263] on textarea "manufactured" at bounding box center [384, 272] width 191 height 33
type textarea "x"
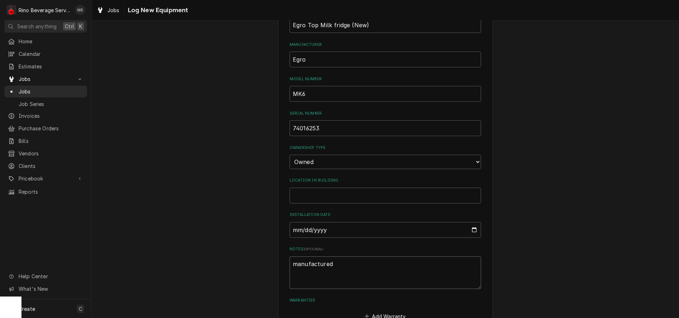
type textarea "manufactured"
type textarea "x"
type textarea "manufactured 0"
type textarea "x"
type textarea "manufactured 07"
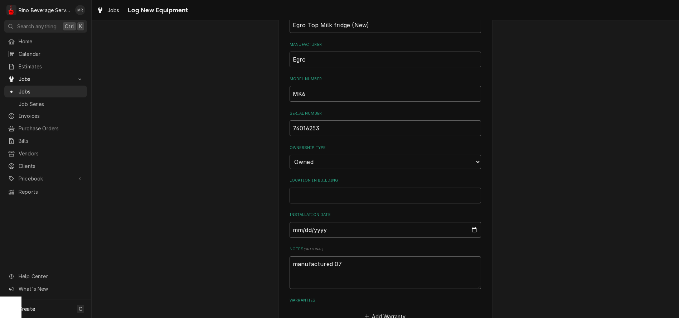
type textarea "x"
type textarea "manufactured 07/"
type textarea "x"
type textarea "manufactured 07/2"
type textarea "x"
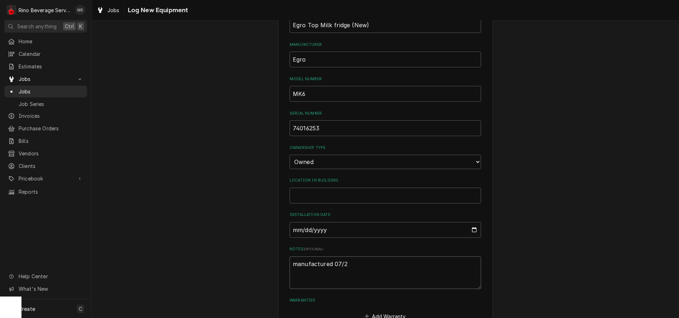
type textarea "manufactured 07/25"
type textarea "x"
type textarea "manufactured 07/25"
type textarea "x"
type textarea "manufactured 07/25 T"
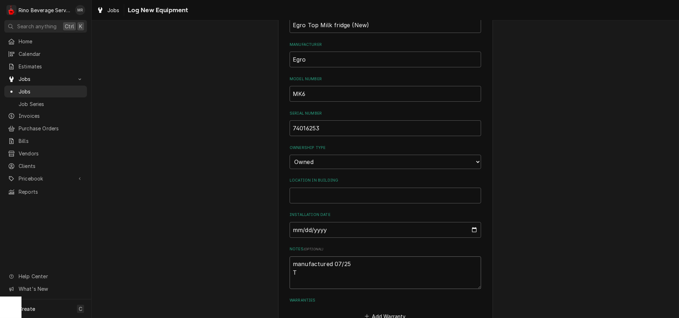
type textarea "x"
type textarea "manufactured 07/25 Th"
type textarea "x"
type textarea "manufactured 07/25 Thi"
type textarea "x"
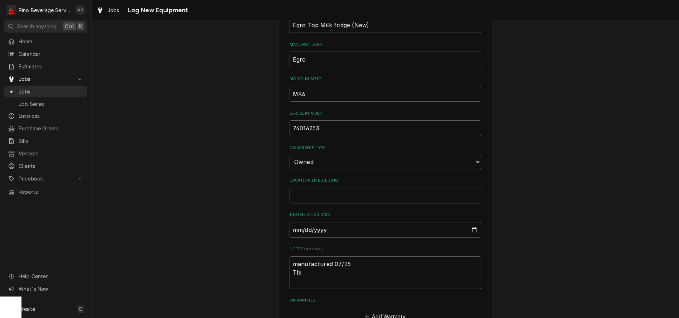
type textarea "manufactured 07/25 This"
type textarea "x"
type textarea "manufactured 07/25 This"
type textarea "x"
type textarea "manufactured 07/25 This i"
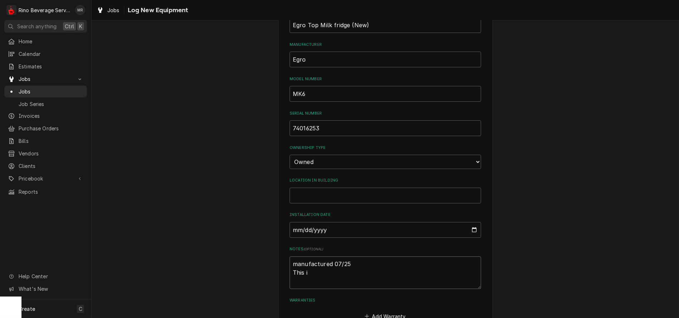
type textarea "x"
type textarea "manufactured 07/25 This is"
type textarea "x"
type textarea "manufactured 07/25 This is"
type textarea "x"
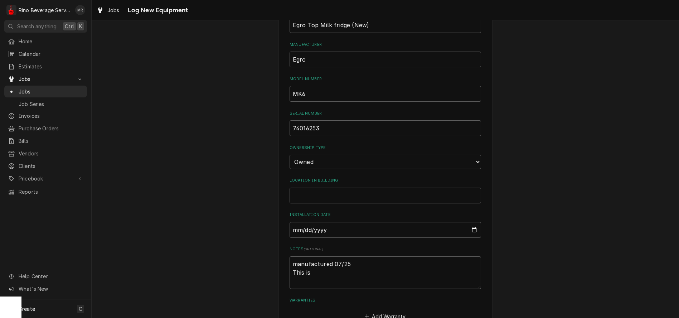
type textarea "manufactured 07/25 This is t"
type textarea "x"
type textarea "manufactured 07/25 This is th"
type textarea "x"
type textarea "manufactured 07/25 This is the"
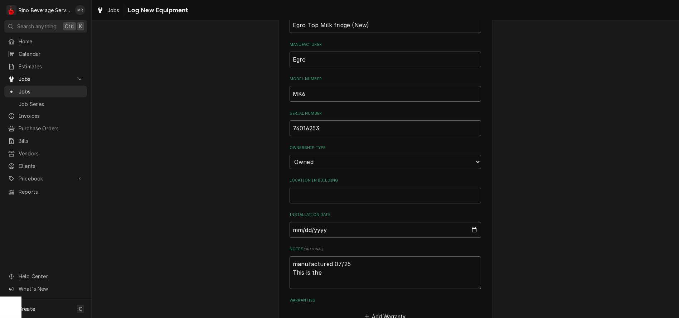
type textarea "x"
type textarea "manufactured 07/25 This is the"
type textarea "x"
type textarea "manufactured 07/25 This is the r"
type textarea "x"
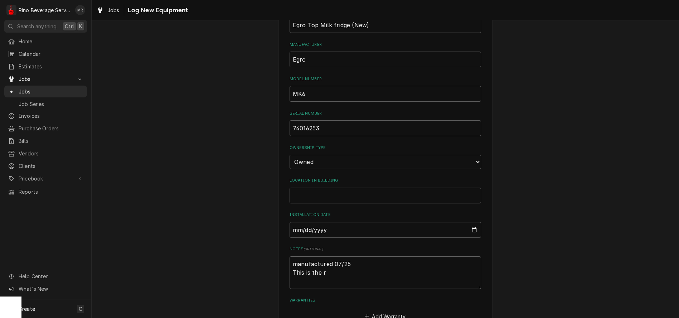
type textarea "manufactured 07/25 This is the re"
type textarea "x"
type textarea "manufactured 07/25 This is the rep"
type textarea "x"
type textarea "manufactured 07/25 This is the repl"
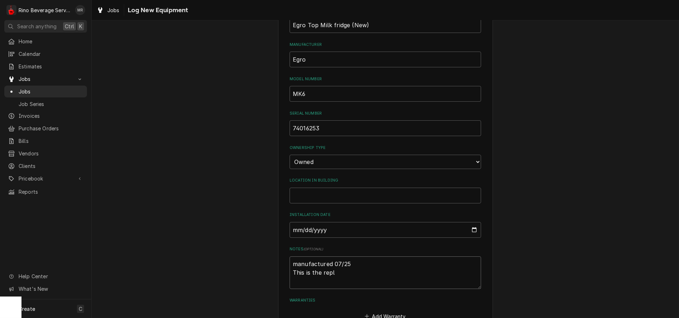
type textarea "x"
type textarea "manufactured 07/25 This is the repla"
type textarea "x"
type textarea "manufactured 07/25 This is the replac"
type textarea "x"
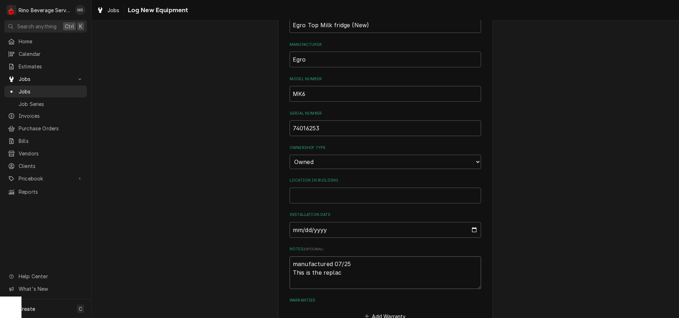
type textarea "manufactured 07/25 This is the replace"
type textarea "x"
type textarea "manufactured 07/25 This is the replacem"
type textarea "x"
type textarea "manufactured 07/25 This is the replaceme"
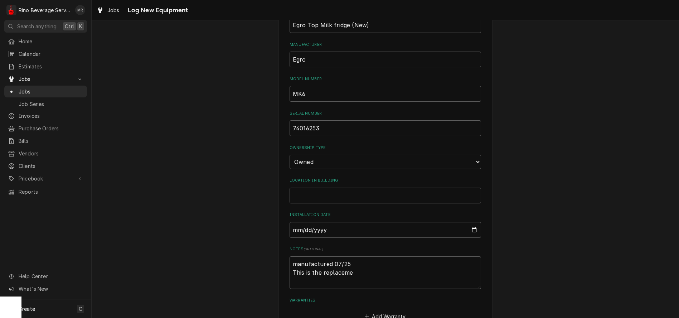
type textarea "x"
type textarea "manufactured 07/25 This is the replacemen"
type textarea "x"
type textarea "manufactured 07/25 This is the replacement"
type textarea "x"
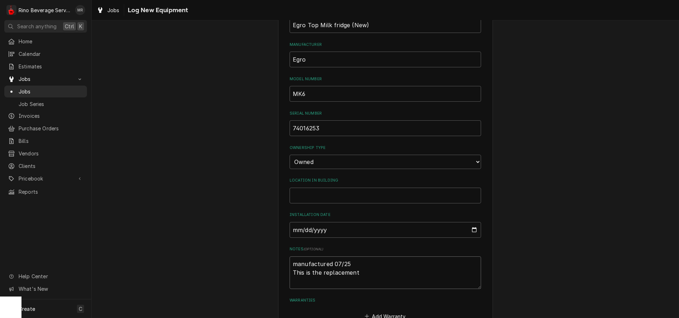
type textarea "manufactured 07/25 This is the replacement"
type textarea "x"
type textarea "manufactured 07/25 This is the replacement u"
type textarea "x"
type textarea "manufactured 07/25 This is the replacement un"
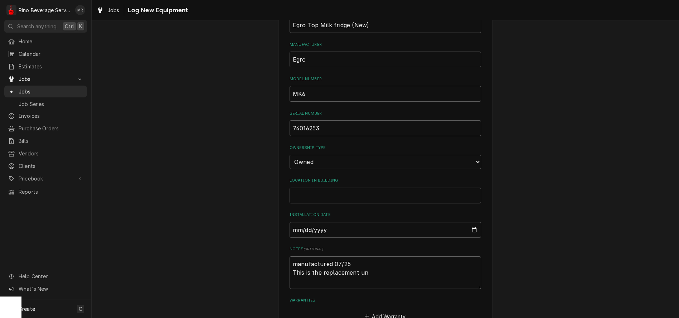
type textarea "x"
type textarea "manufactured 07/25 This is the replacement uni"
type textarea "x"
type textarea "manufactured 07/25 This is the replacement unit"
type textarea "x"
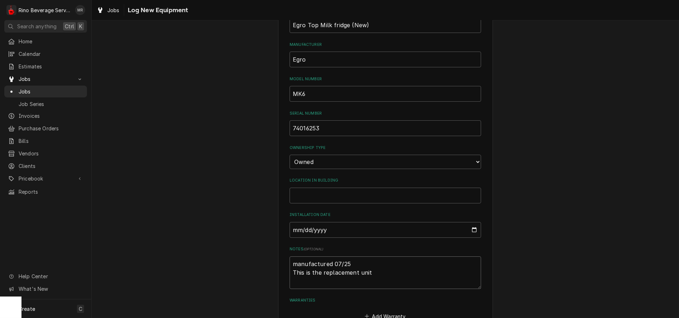
type textarea "manufactured 07/25 This is the replacement unit"
type textarea "x"
type textarea "manufactured 07/25 This is the replacement unit f"
type textarea "x"
type textarea "manufactured 07/25 This is the replacement unit fo"
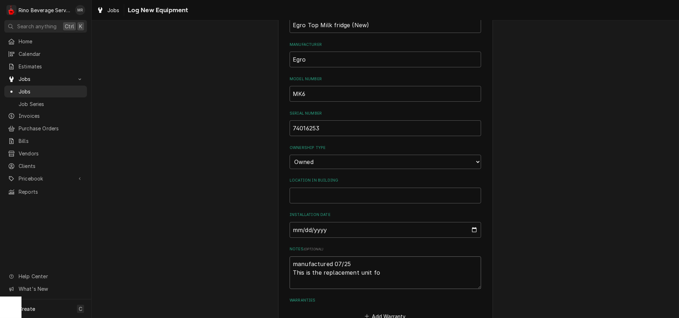
type textarea "x"
type textarea "manufactured 07/25 This is the replacement unit for"
type textarea "x"
type textarea "manufactured 07/25 This is the replacement unit for"
type textarea "x"
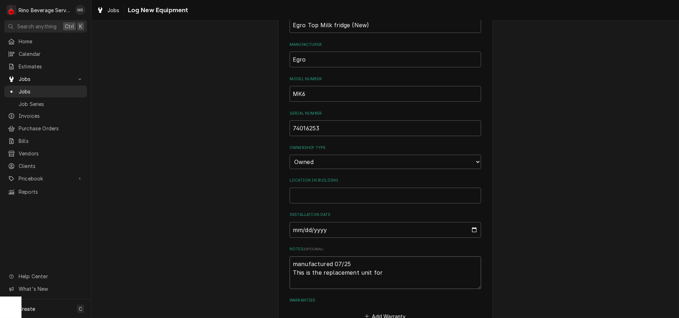
type textarea "manufactured 07/25 This is the replacement unit for t"
type textarea "x"
type textarea "manufactured 07/25 This is the replacement unit for th"
type textarea "x"
type textarea "manufactured 07/25 This is the replacement unit for the"
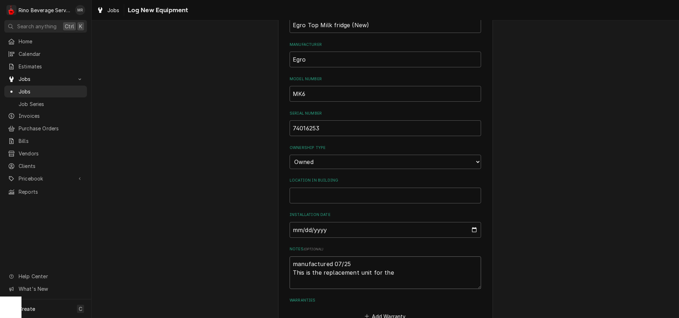
type textarea "x"
type textarea "manufactured 07/25 This is the replacement unit for the"
type textarea "x"
type textarea "manufactured 07/25 This is the replacement unit for the K"
type textarea "x"
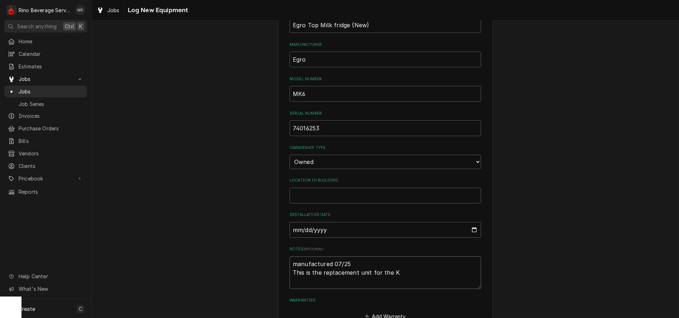
type textarea "manufactured 07/25 This is the replacement unit for the KS"
type textarea "x"
type textarea "manufactured 07/25 This is the replacement unit for the KS9"
type textarea "x"
type textarea "manufactured 07/25 This is the replacement unit for the KS9"
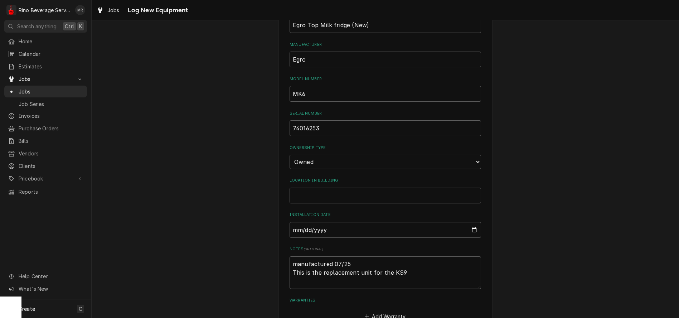
type textarea "x"
type textarea "manufactured 07/25 This is the replacement unit for the KS9 t"
type textarea "x"
type textarea "manufactured 07/25 This is the replacement unit for the KS9 th"
type textarea "x"
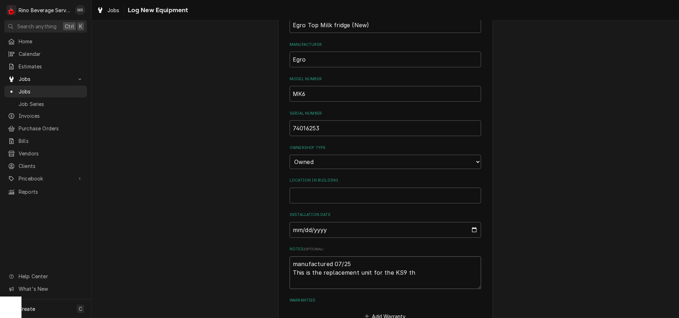
type textarea "manufactured 07/25 This is the replacement unit for the KS9 tha"
type textarea "x"
type textarea "manufactured 07/25 This is the replacement unit for the KS9 that"
type textarea "x"
type textarea "manufactured 07/25 This is the replacement unit for the KS9 that"
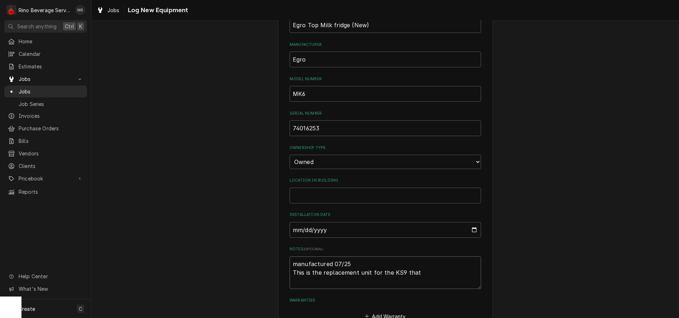
type textarea "x"
type textarea "manufactured 07/25 This is the replacement unit for the KS9 that w"
type textarea "x"
type textarea "manufactured 07/25 This is the replacement unit for the KS9 that we"
type textarea "x"
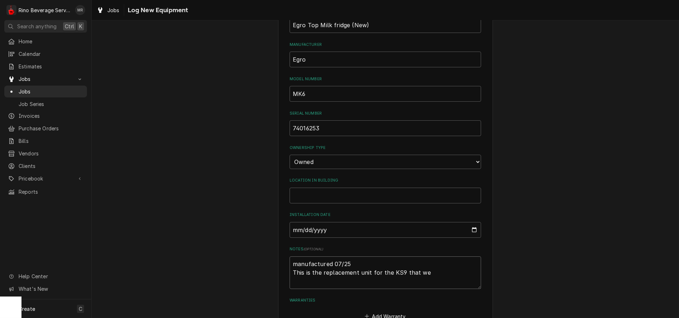
type textarea "manufactured 07/25 This is the replacement unit for the KS9 that wen"
type textarea "x"
type textarea "manufactured 07/25 This is the replacement unit for the KS9 that went"
type textarea "x"
type textarea "manufactured 07/25 This is the replacement unit for the KS9 that went"
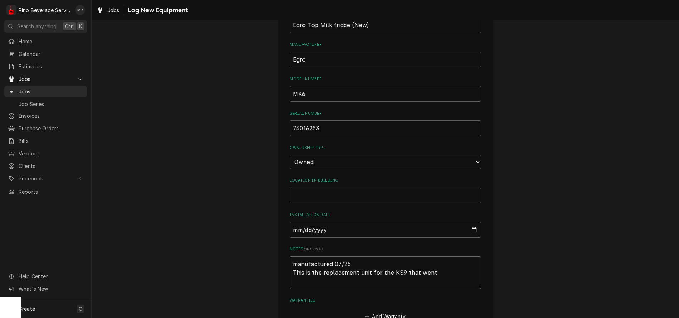
type textarea "x"
type textarea "manufactured 07/25 This is the replacement unit for the KS9 that went b"
type textarea "x"
type textarea "manufactured 07/25 This is the replacement unit for the KS9 that went ba"
type textarea "x"
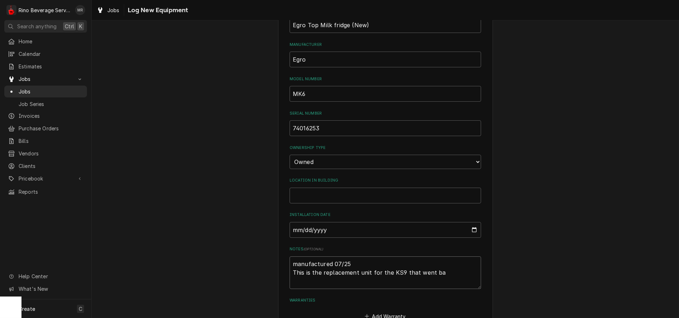
type textarea "manufactured 07/25 This is the replacement unit for the KS9 that went bad"
type textarea "x"
type textarea "manufactured 07/25 This is the replacement unit for the KS9 that went bad"
type textarea "x"
type textarea "manufactured 07/25 This is the replacement unit for the KS9 that went bad t"
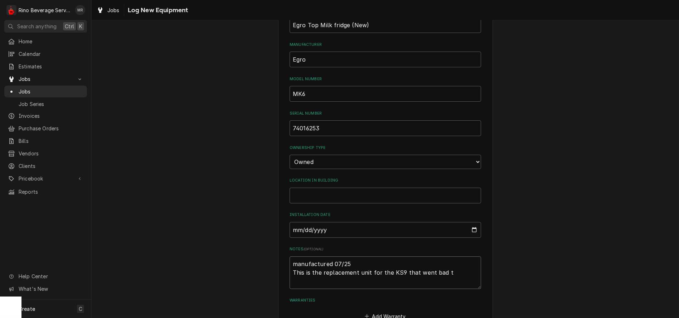
type textarea "x"
type textarea "manufactured 07/25 This is the replacement unit for the KS9 that went bad th"
type textarea "x"
type textarea "manufactured 07/25 This is the replacement unit for the KS9 that went bad tha"
type textarea "x"
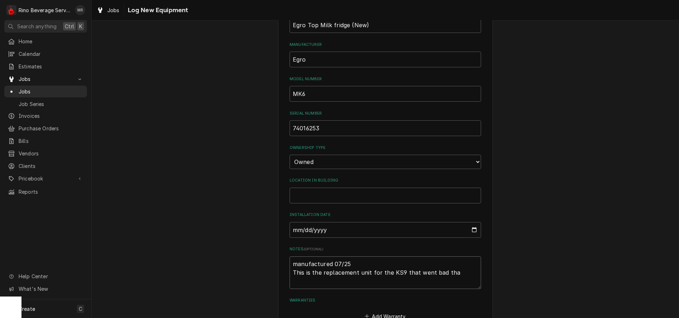
type textarea "manufactured 07/25 This is the replacement unit for the KS9 that went bad that"
type textarea "x"
type textarea "manufactured 07/25 This is the replacement unit for the KS9 that went bad that"
type textarea "x"
type textarea "manufactured 07/25 This is the replacement unit for the KS9 that went bad that R"
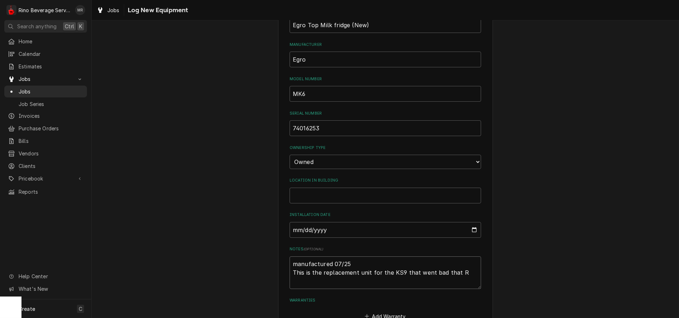
type textarea "x"
type textarea "manufactured 07/25 This is the replacement unit for the KS9 that went bad that …"
type textarea "x"
type textarea "manufactured 07/25 This is the replacement unit for the KS9 that went bad that …"
type textarea "x"
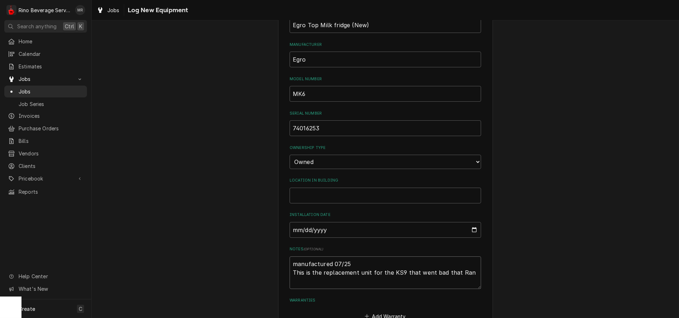
type textarea "manufactured 07/25 This is the replacement unit for the KS9 that went bad that …"
type textarea "x"
type textarea "manufactured 07/25 This is the replacement unit for the KS9 that went bad that …"
type textarea "x"
type textarea "manufactured 07/25 This is the replacement unit for the KS9 that went bad that …"
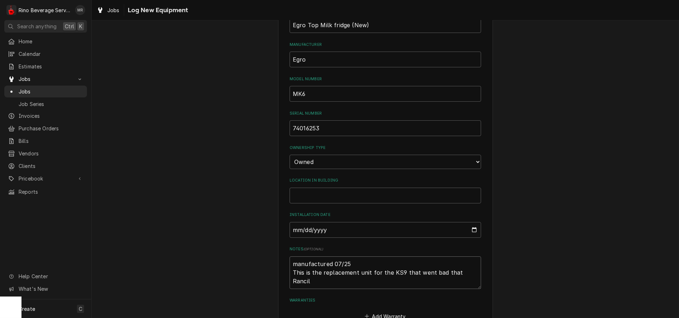
type textarea "x"
type textarea "manufactured 07/25 This is the replacement unit for the KS9 that went bad that …"
type textarea "x"
type textarea "manufactured 07/25 This is the replacement unit for the KS9 that went bad that …"
type textarea "x"
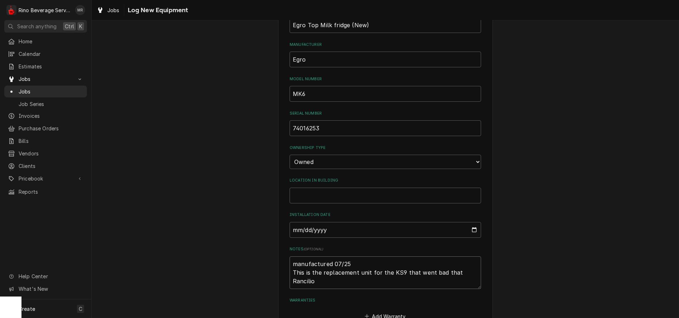
type textarea "manufactured 07/25 This is the replacement unit for the KS9 that went bad that …"
type textarea "x"
type textarea "manufactured 07/25 This is the replacement unit for the KS9 that went bad that …"
type textarea "x"
type textarea "manufactured 07/25 This is the replacement unit for the KS9 that went bad that …"
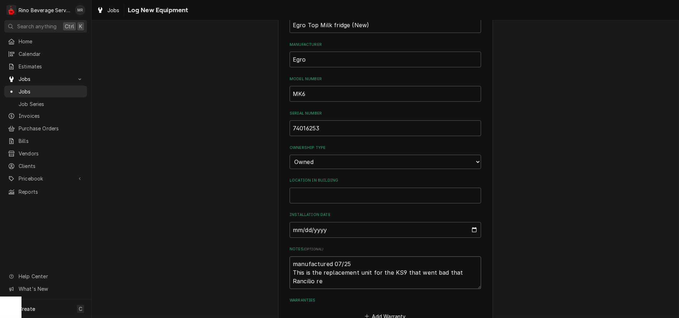
type textarea "x"
type textarea "manufactured 07/25 This is the replacement unit for the KS9 that went bad that …"
type textarea "x"
type textarea "manufactured 07/25 This is the replacement unit for the KS9 that went bad that …"
type textarea "x"
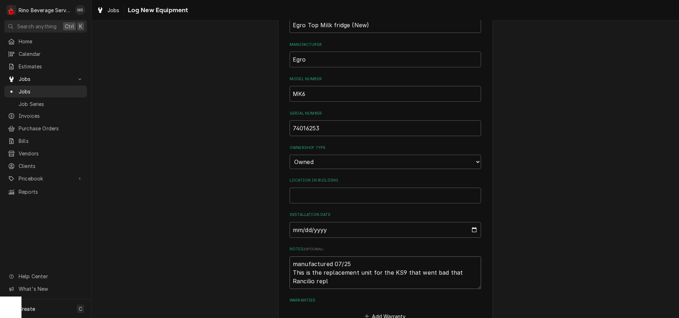
type textarea "manufactured 07/25 This is the replacement unit for the KS9 that went bad that …"
type textarea "x"
type textarea "manufactured 07/25 This is the replacement unit for the KS9 that went bad that …"
type textarea "x"
type textarea "manufactured 07/25 This is the replacement unit for the KS9 that went bad that …"
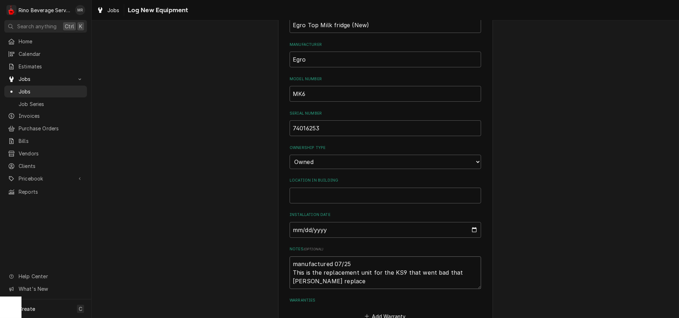
type textarea "x"
type textarea "manufactured 07/25 This is the replacement unit for the KS9 that went bad that …"
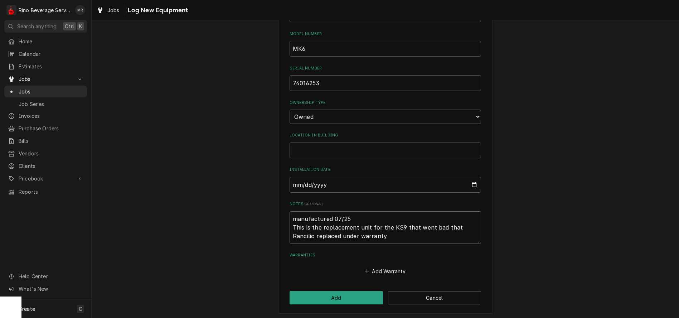
scroll to position [165, 0]
click at [317, 293] on button "Add" at bounding box center [335, 296] width 93 height 13
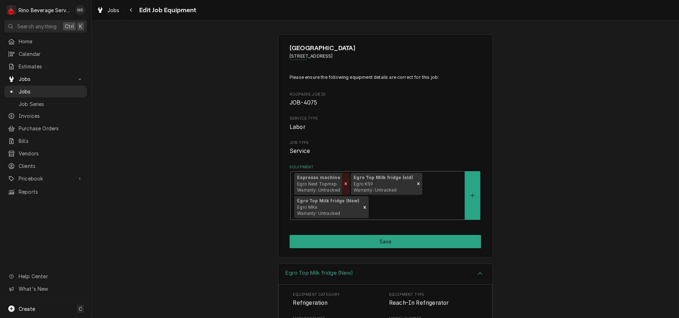
click at [344, 183] on icon "Remove [object Object]" at bounding box center [345, 183] width 3 height 3
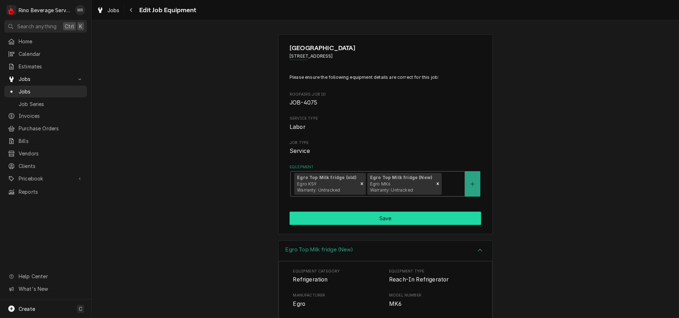
click at [367, 218] on button "Save" at bounding box center [384, 217] width 191 height 13
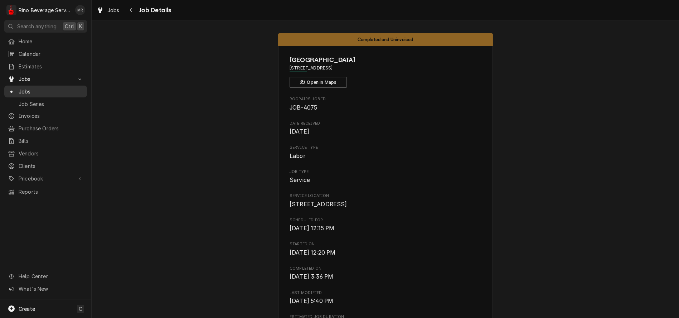
click at [52, 88] on span "Jobs" at bounding box center [51, 92] width 65 height 8
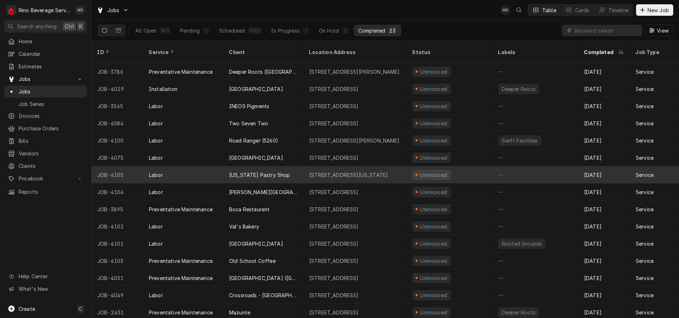
click at [295, 166] on div "[US_STATE] Pastry Shop" at bounding box center [263, 174] width 80 height 17
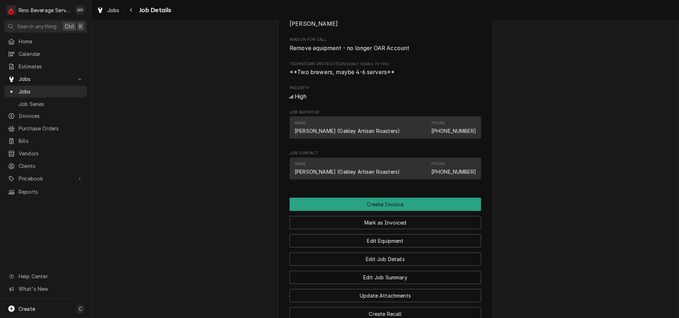
scroll to position [398, 0]
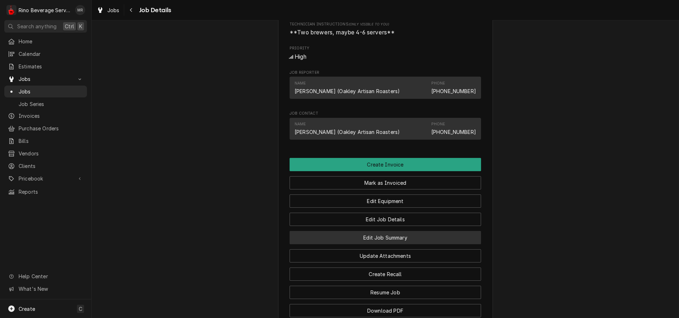
click at [347, 244] on button "Edit Job Summary" at bounding box center [384, 237] width 191 height 13
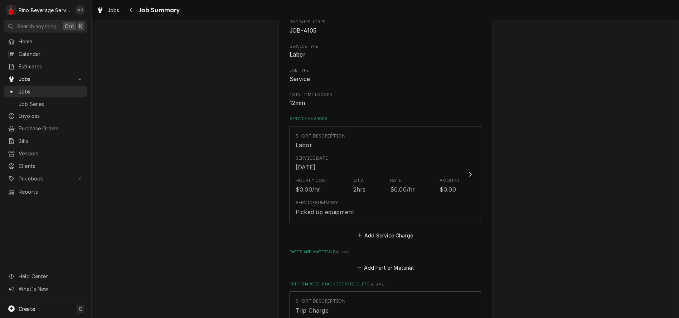
scroll to position [79, 0]
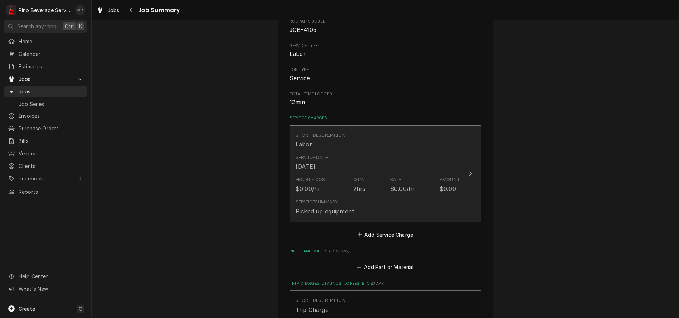
click at [381, 198] on div "Service Summary Picked up equipment" at bounding box center [378, 207] width 164 height 22
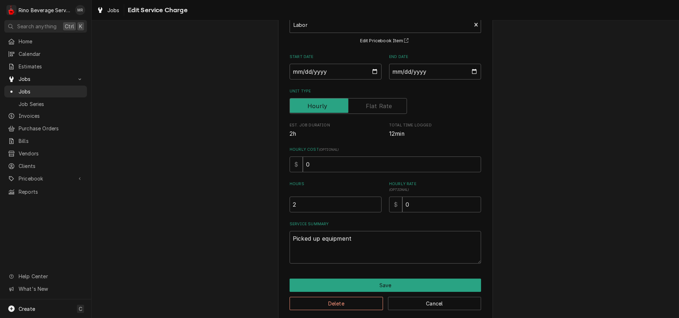
scroll to position [59, 0]
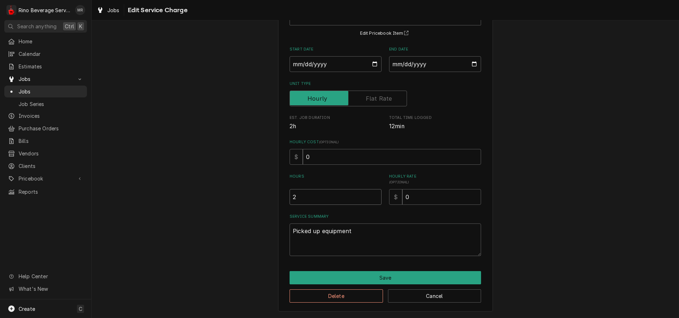
type textarea "x"
type input "1.5"
click at [372, 197] on input "1.5" at bounding box center [335, 197] width 92 height 16
type textarea "x"
type input "1"
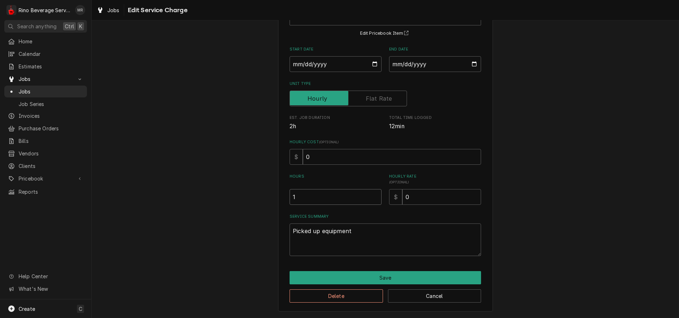
click at [372, 198] on input "1" at bounding box center [335, 197] width 92 height 16
click at [412, 194] on input "0" at bounding box center [441, 197] width 79 height 16
type textarea "x"
type input "9"
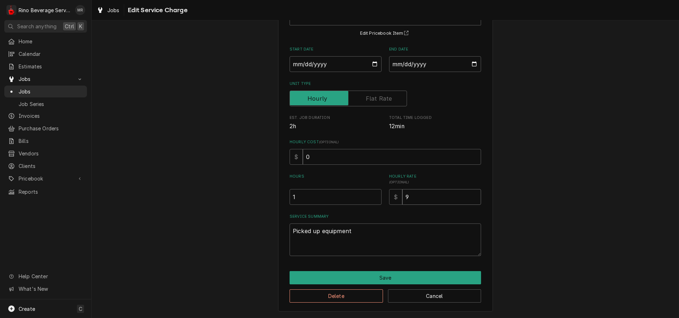
type textarea "x"
type input "95"
click at [357, 232] on textarea "Picked up equipment" at bounding box center [384, 239] width 191 height 33
type textarea "x"
type textarea "Picked up equipmen"
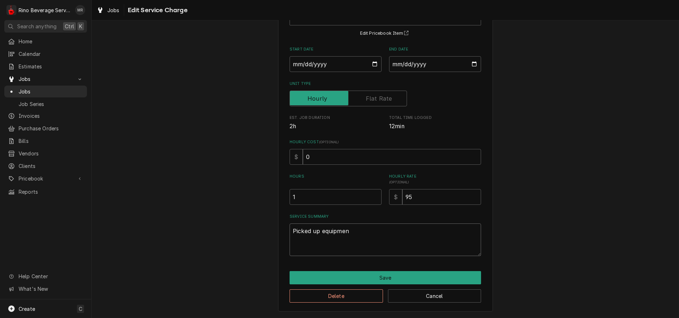
type textarea "x"
type textarea "Picked up equipme"
type textarea "x"
type textarea "Picked up equipm"
type textarea "x"
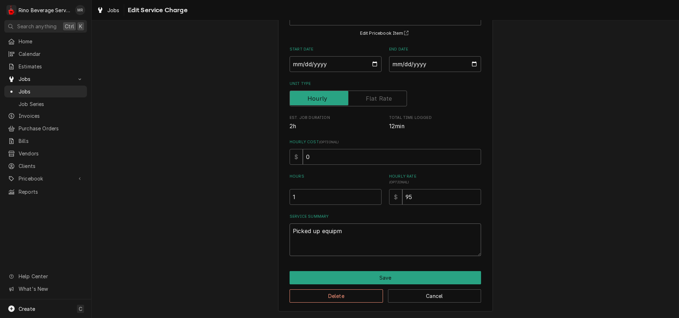
type textarea "Picked up equip"
type textarea "x"
type textarea "Picked up equi"
type textarea "x"
type textarea "Picked up equ"
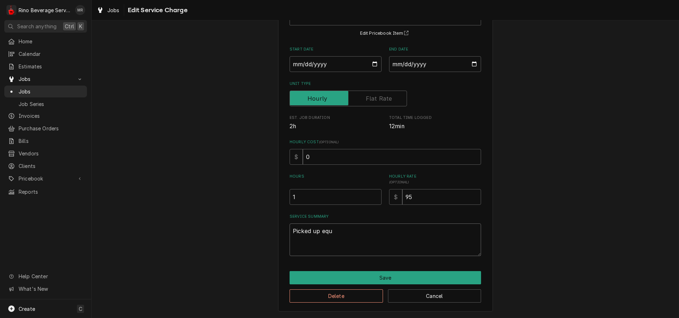
type textarea "x"
type textarea "Picked up eq"
type textarea "x"
type textarea "Picked up e"
type textarea "x"
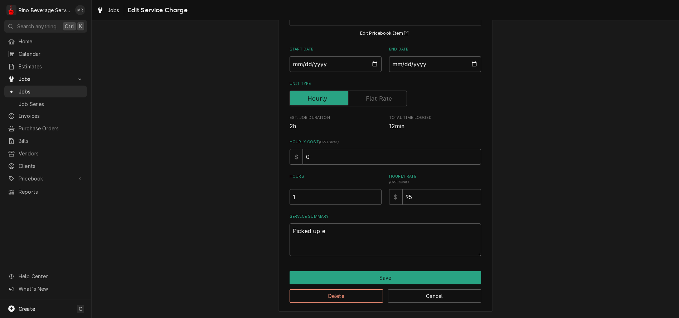
type textarea "Picked up"
type textarea "x"
type textarea "Picked up"
type textarea "x"
type textarea "Picked u"
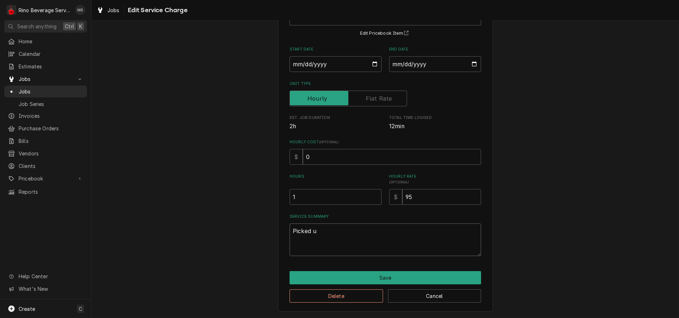
type textarea "x"
type textarea "Picked"
type textarea "x"
type textarea "Picked"
type textarea "x"
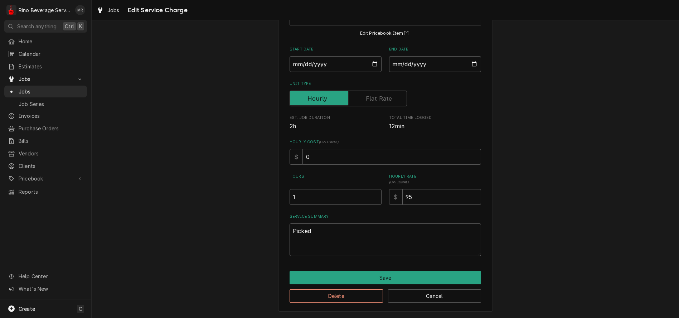
type textarea "Picke"
type textarea "x"
type textarea "Pick"
type textarea "x"
type textarea "Pic"
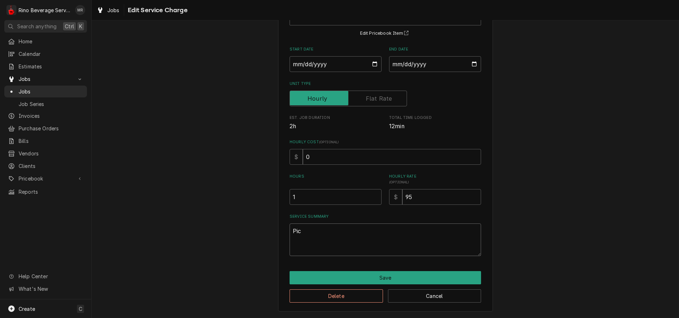
type textarea "x"
type textarea "Pi"
type textarea "x"
type textarea "P"
type textarea "x"
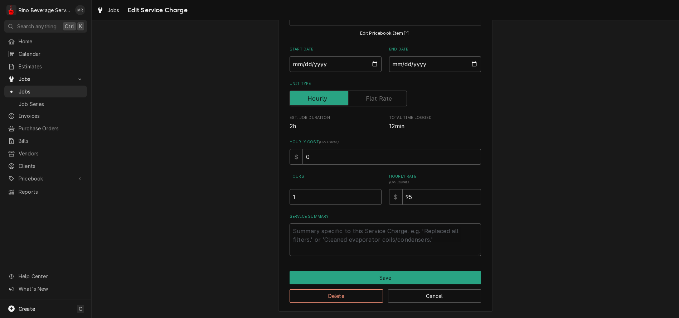
type textarea "x"
type textarea "D"
type textarea "x"
type textarea "Di"
type textarea "x"
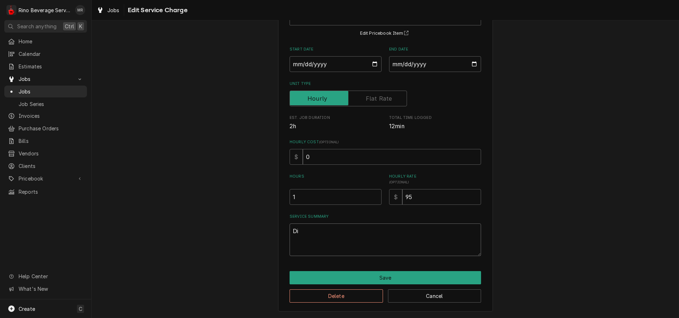
type textarea "Dis"
type textarea "x"
type textarea "Disc"
type textarea "x"
type textarea "Disco"
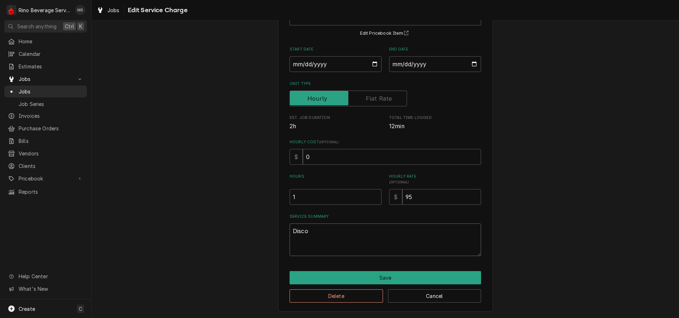
type textarea "x"
type textarea "Discon"
type textarea "x"
type textarea "Disconn"
type textarea "x"
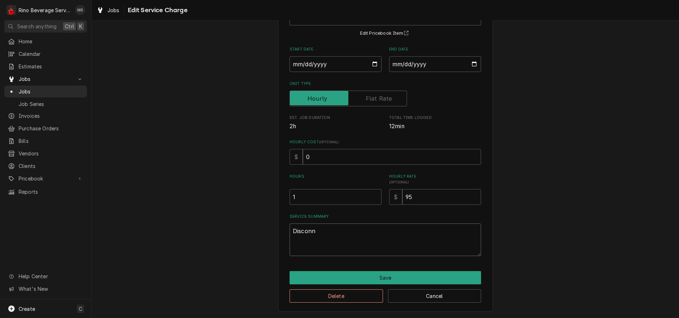
type textarea "Disconne"
type textarea "x"
type textarea "Disconnec"
type textarea "x"
type textarea "Disconnect"
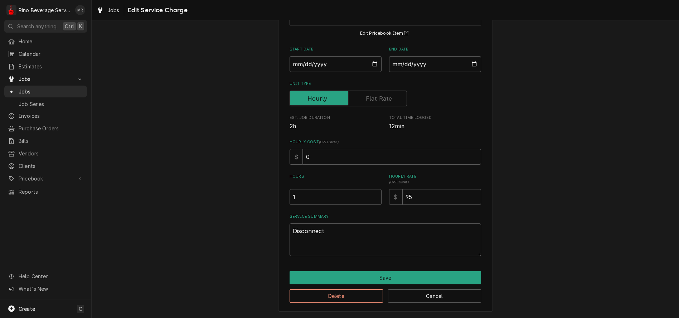
type textarea "x"
type textarea "Disconnecte"
type textarea "x"
type textarea "Disconnected"
type textarea "x"
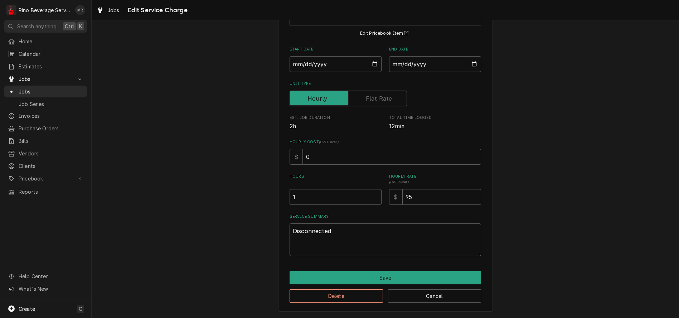
type textarea "Disconnected"
type textarea "x"
type textarea "Disconnected b"
type textarea "x"
type textarea "Disconnected br"
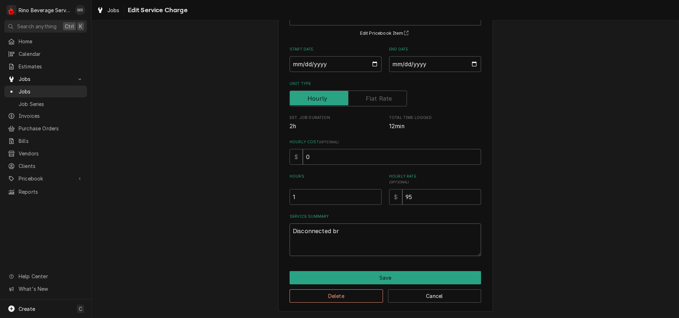
type textarea "x"
type textarea "Disconnected bre"
type textarea "x"
type textarea "Disconnected brew"
type textarea "x"
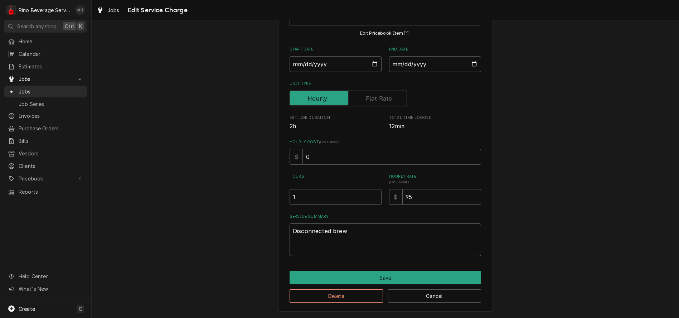
type textarea "Disconnected brewe"
type textarea "x"
type textarea "Disconnected brewer"
type textarea "x"
type textarea "Disconnected brewers"
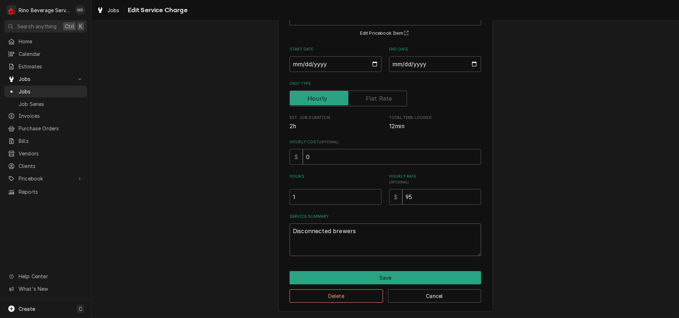
type textarea "x"
type textarea "Disconnected brewers."
type textarea "x"
type textarea "Disconnected brewers."
type textarea "x"
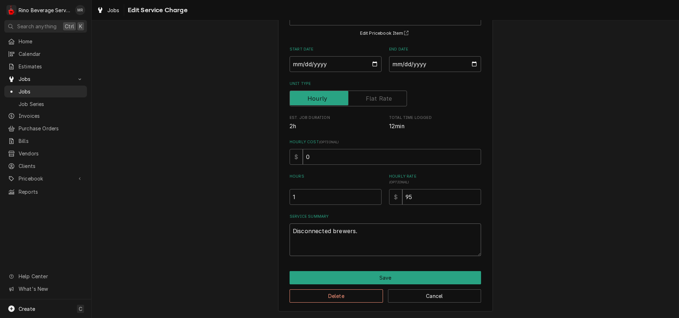
type textarea "Disconnected brewers. R"
type textarea "x"
type textarea "Disconnected brewers. Re"
type textarea "x"
type textarea "Disconnected brewers. Rem"
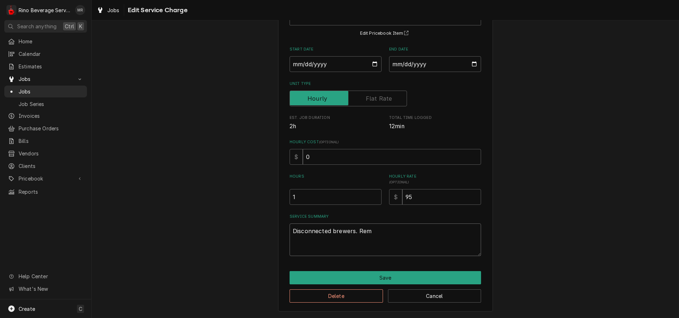
type textarea "x"
type textarea "Disconnected brewers. Remo"
type textarea "x"
type textarea "Disconnected brewers. Remov"
type textarea "x"
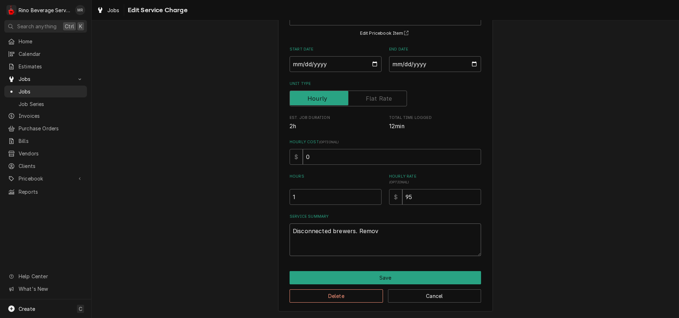
type textarea "Disconnected brewers. Remove"
type textarea "x"
type textarea "Disconnected brewers. Removed"
type textarea "x"
type textarea "Disconnected brewers. Removed"
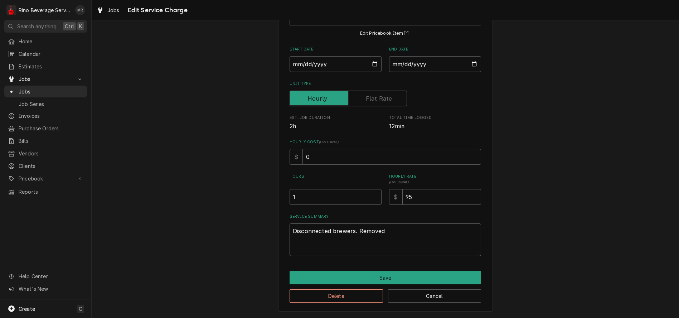
type textarea "x"
type textarea "Disconnected brewers. Removed b"
type textarea "x"
type textarea "Disconnected brewers. Removed br"
type textarea "x"
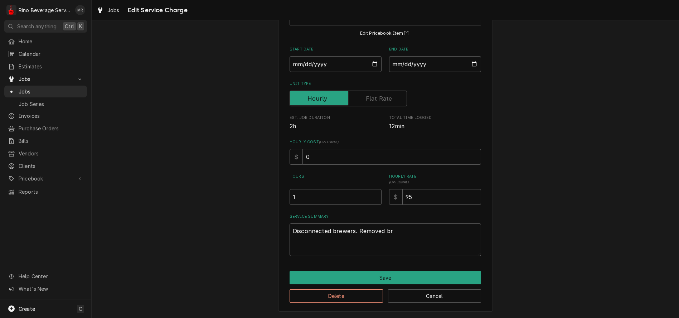
type textarea "Disconnected brewers. Removed bre"
type textarea "x"
type textarea "Disconnected brewers. Removed brew"
type textarea "x"
type textarea "Disconnected brewers. Removed brewe"
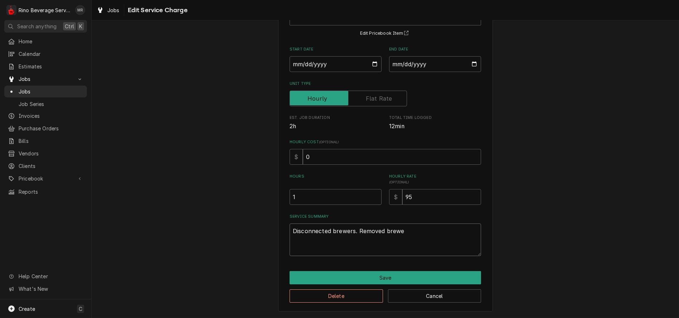
type textarea "x"
type textarea "Disconnected brewers. Removed brewer"
type textarea "x"
type textarea "Disconnected brewers. Removed brewers"
type textarea "x"
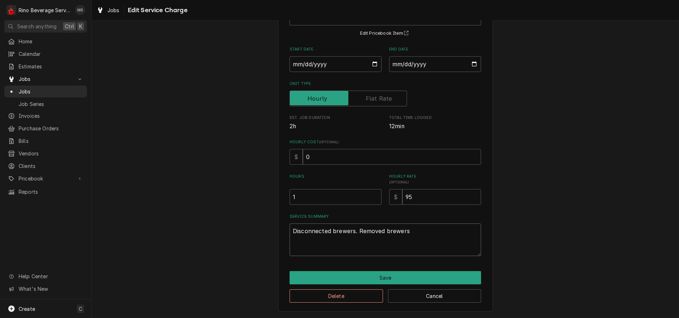
type textarea "Disconnected brewers. Removed brewers"
type textarea "x"
type textarea "Disconnected brewers. Removed brewers a"
type textarea "x"
type textarea "Disconnected brewers. Removed brewers an"
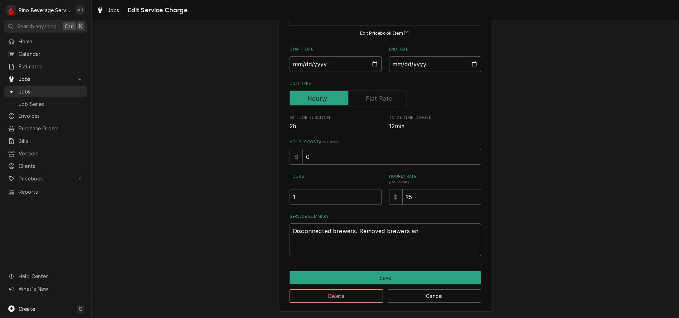
type textarea "x"
type textarea "Disconnected brewers. Removed brewers and"
type textarea "x"
type textarea "Disconnected brewers. Removed brewers and"
type textarea "x"
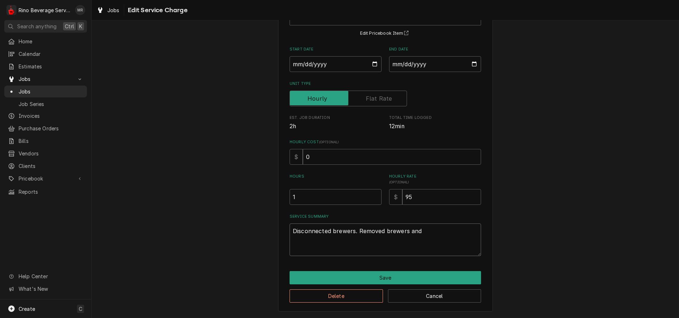
type textarea "Disconnected brewers. Removed brewers and s"
type textarea "x"
type textarea "Disconnected brewers. Removed brewers and se"
type textarea "x"
type textarea "Disconnected brewers. Removed brewers and ser"
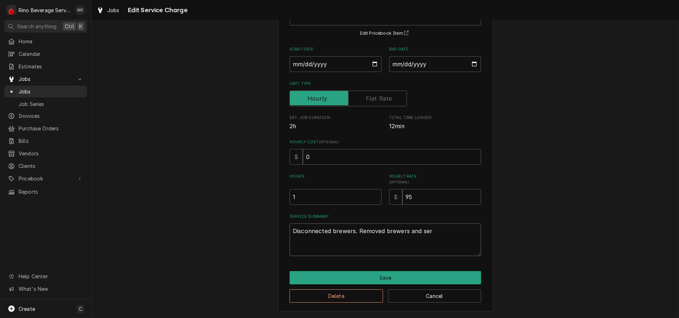
type textarea "x"
type textarea "Disconnected brewers. Removed brewers and serv"
type textarea "x"
type textarea "Disconnected brewers. Removed brewers and serve"
type textarea "x"
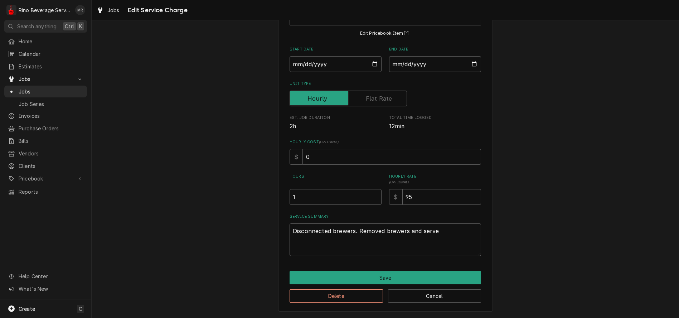
type textarea "Disconnected brewers. Removed brewers and server"
type textarea "x"
type textarea "Disconnected brewers. Removed brewers and servers"
type textarea "x"
type textarea "Disconnected brewers. Removed brewers and servers."
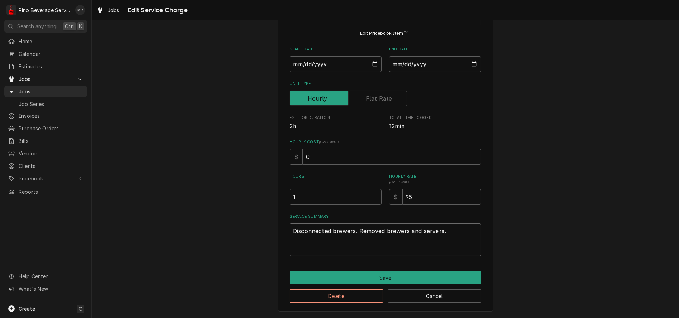
type textarea "x"
type textarea "Disconnected brewers. Removed brewers and servers."
type textarea "x"
type textarea "Disconnected brewers. Removed brewers and servers. R"
type textarea "x"
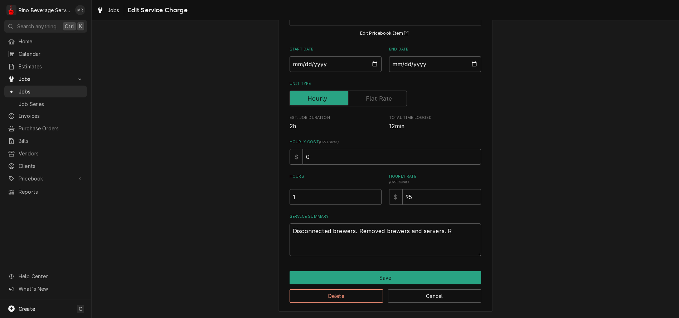
type textarea "Disconnected brewers. Removed brewers and servers. Re"
type textarea "x"
type textarea "Disconnected brewers. Removed brewers and servers. Ret"
type textarea "x"
type textarea "Disconnected brewers. Removed brewers and servers. Retu"
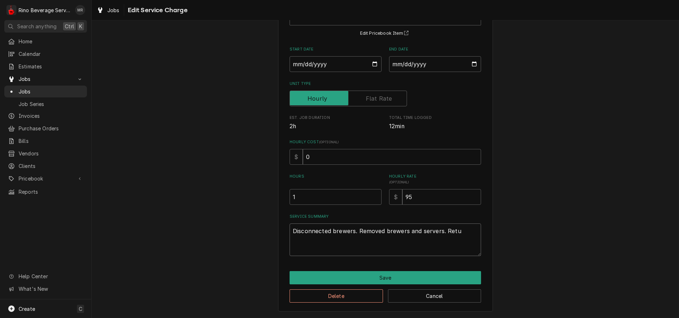
type textarea "x"
type textarea "Disconnected brewers. Removed brewers and servers. Retur"
type textarea "x"
type textarea "Disconnected brewers. Removed brewers and servers. Return"
type textarea "x"
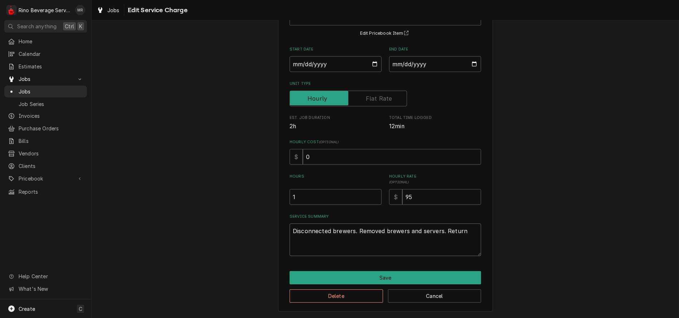
type textarea "Disconnected brewers. Removed brewers and servers. Returne"
type textarea "x"
type textarea "Disconnected brewers. Removed brewers and servers. Returned"
type textarea "x"
type textarea "Disconnected brewers. Removed brewers and servers. Returned"
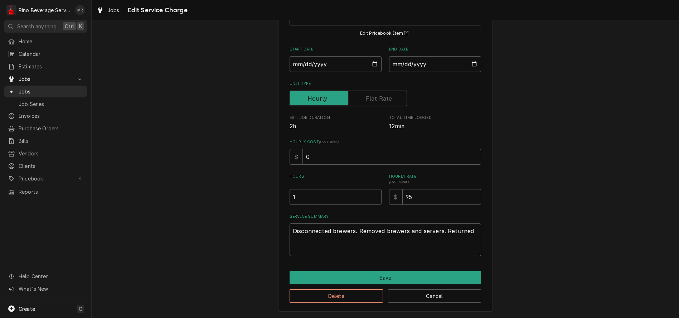
type textarea "x"
type textarea "Disconnected brewers. Removed brewers and servers. Returned t"
type textarea "x"
type textarea "Disconnected brewers. Removed brewers and servers. Returned to"
type textarea "x"
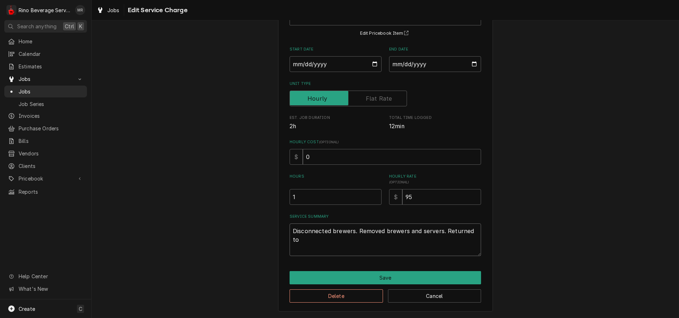
type textarea "Disconnected brewers. Removed brewers and servers. Returned to"
type textarea "x"
type textarea "Disconnected brewers. Removed brewers and servers. Returned to O"
type textarea "x"
type textarea "Disconnected brewers. Removed brewers and servers. Returned to OA"
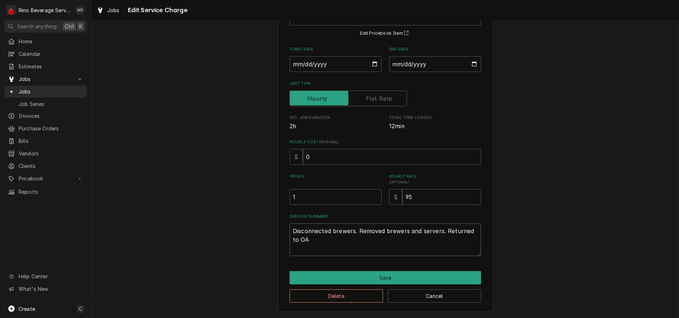
type textarea "x"
type textarea "Disconnected brewers. Removed brewers and servers. Returned to OAR"
type textarea "x"
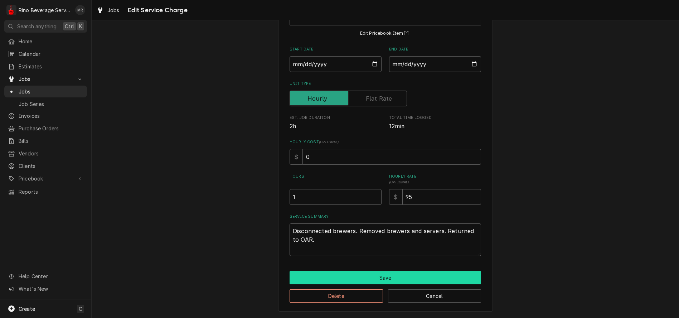
type textarea "Disconnected brewers. Removed brewers and servers. Returned to OAR."
click at [385, 271] on button "Save" at bounding box center [384, 277] width 191 height 13
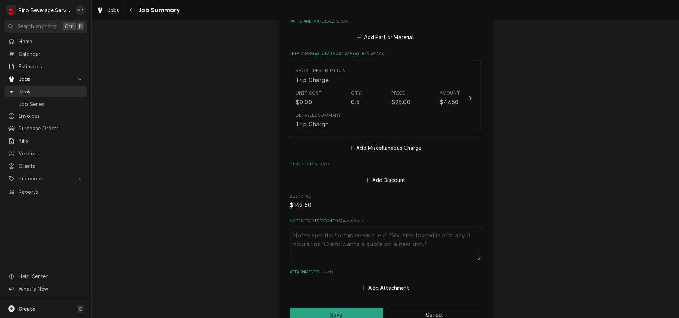
scroll to position [358, 0]
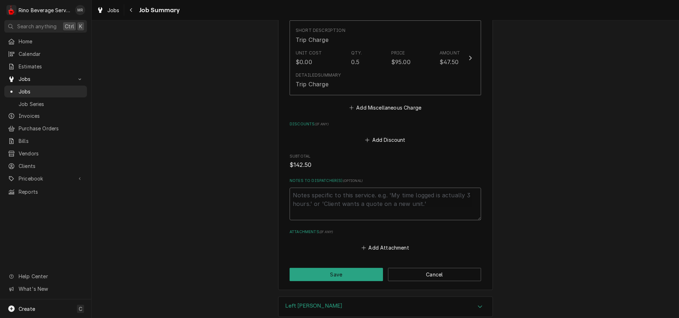
click at [305, 196] on textarea "Notes to Dispatcher(s) ( optional )" at bounding box center [384, 204] width 191 height 33
type textarea "x"
type textarea "*"
type textarea "x"
type textarea "**"
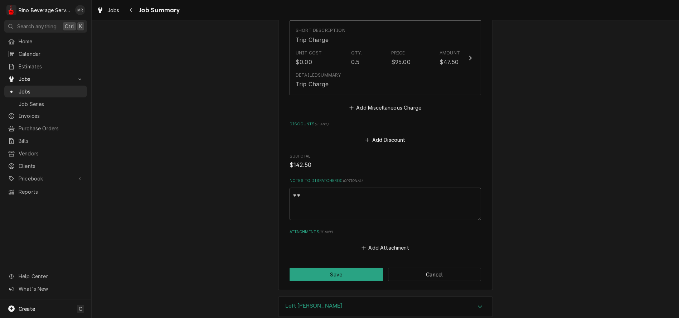
type textarea "x"
type textarea "**c"
type textarea "x"
type textarea "**ch"
type textarea "x"
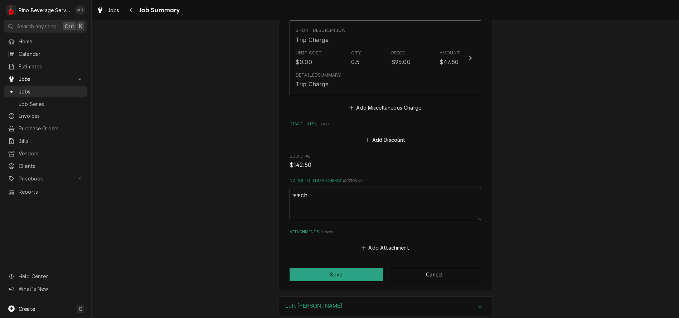
type textarea "**cha"
type textarea "x"
type textarea "**char"
type textarea "x"
type textarea "**charg"
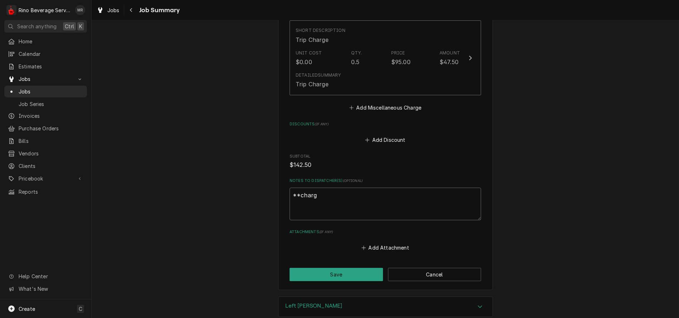
type textarea "x"
type textarea "**chargr"
type textarea "x"
type textarea "**charg"
click at [336, 274] on button "Save" at bounding box center [335, 274] width 93 height 13
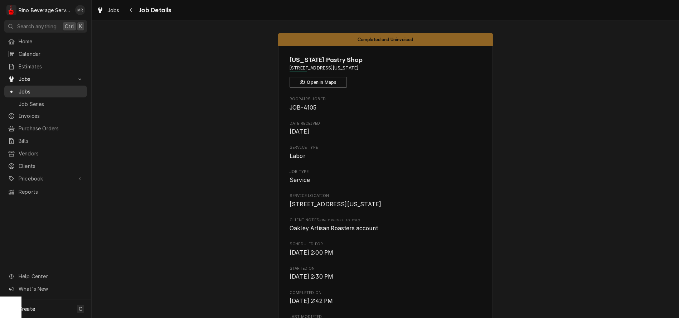
click at [39, 88] on span "Jobs" at bounding box center [51, 92] width 65 height 8
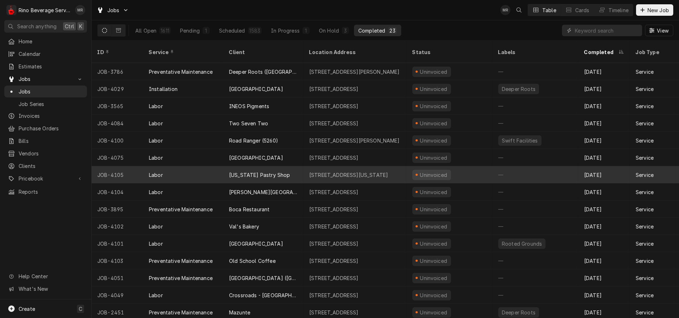
click at [303, 166] on div "[US_STATE] Pastry Shop" at bounding box center [263, 174] width 80 height 17
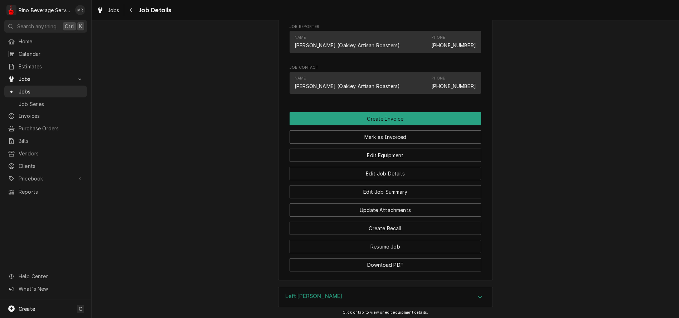
scroll to position [591, 0]
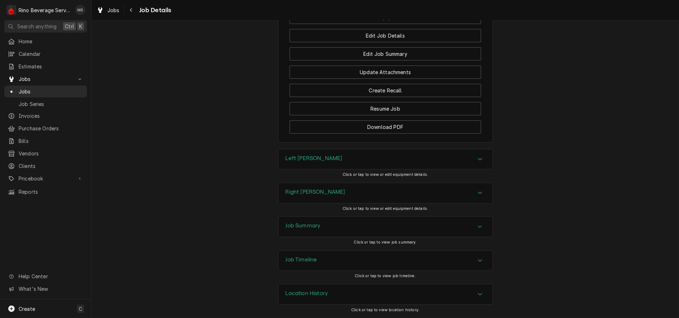
click at [377, 294] on div "Location History" at bounding box center [385, 294] width 214 height 20
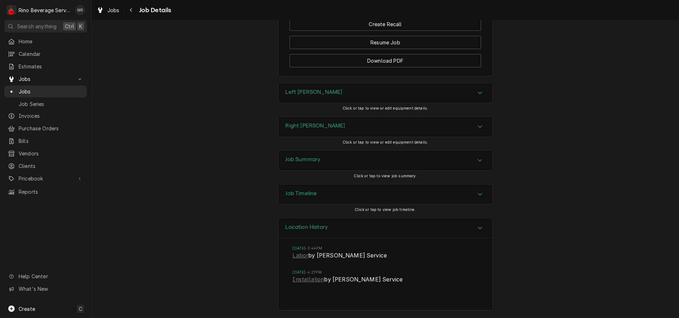
scroll to position [657, 0]
click at [305, 281] on link "Installation" at bounding box center [308, 279] width 31 height 9
click at [31, 88] on span "Jobs" at bounding box center [51, 92] width 65 height 8
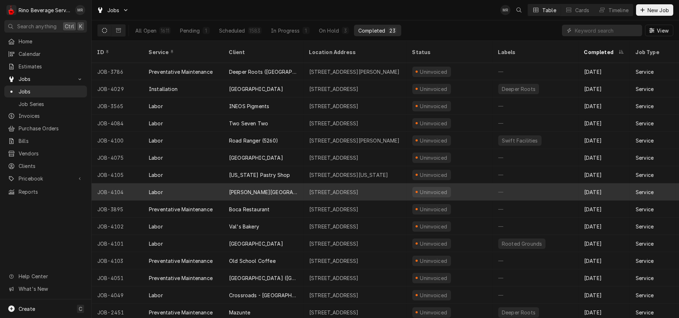
click at [302, 184] on div "[PERSON_NAME][GEOGRAPHIC_DATA] ([GEOGRAPHIC_DATA])" at bounding box center [263, 191] width 80 height 17
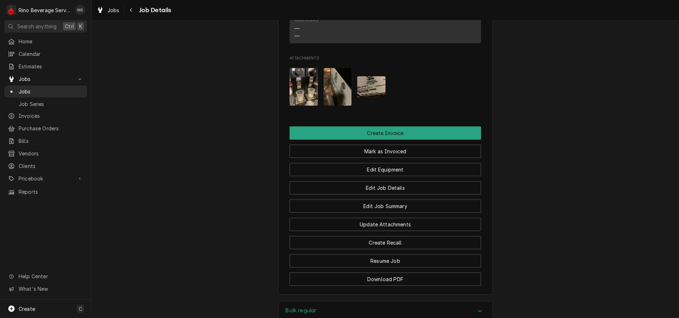
scroll to position [508, 0]
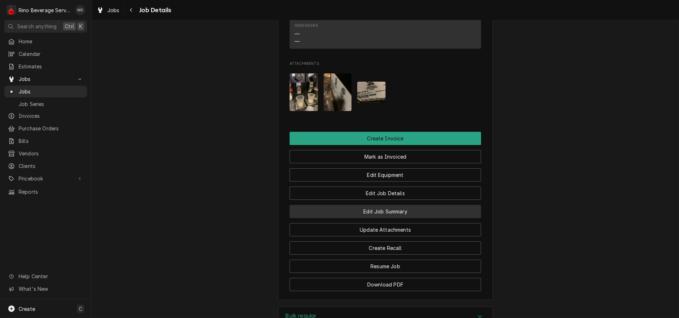
click at [349, 212] on button "Edit Job Summary" at bounding box center [384, 211] width 191 height 13
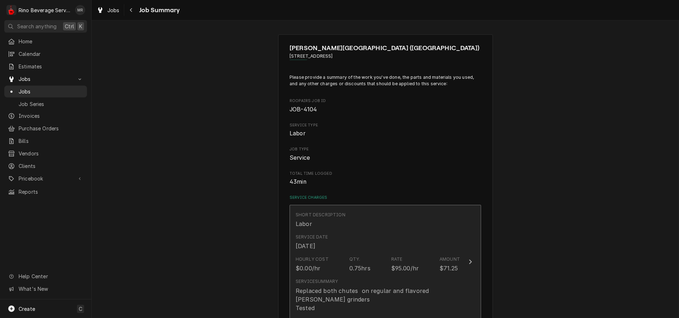
click at [339, 266] on div "Hourly Cost $0.00/hr Qty. 0.75hrs Rate $95.00/hr Amount $71.25" at bounding box center [378, 264] width 164 height 22
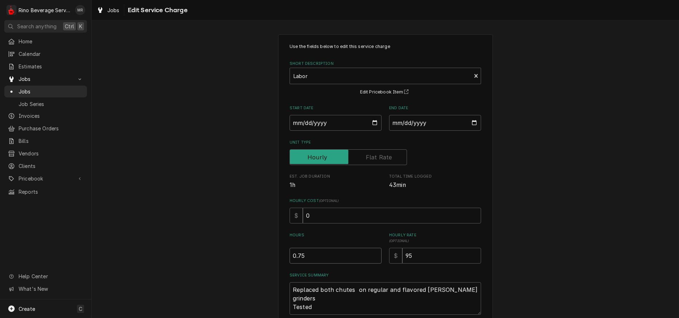
type textarea "x"
type input "1"
click at [371, 254] on input "1" at bounding box center [335, 256] width 92 height 16
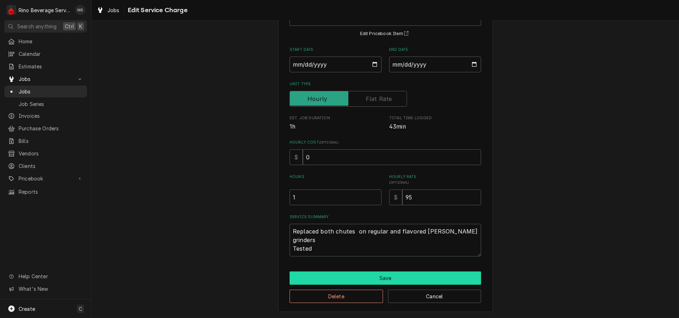
scroll to position [59, 0]
click at [369, 278] on button "Save" at bounding box center [384, 277] width 191 height 13
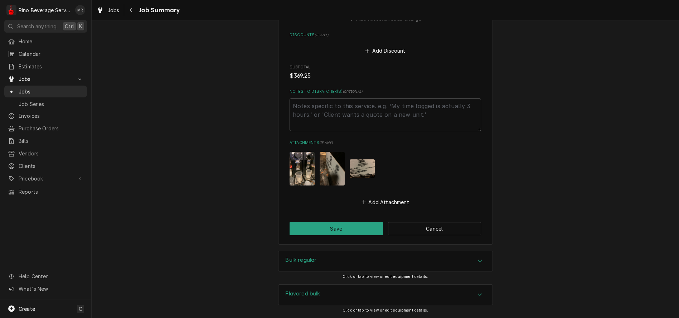
scroll to position [613, 0]
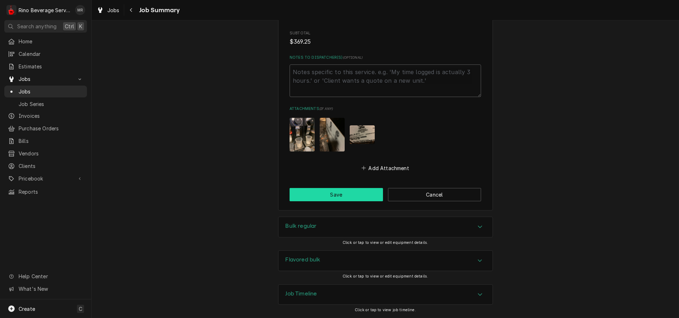
click at [340, 197] on button "Save" at bounding box center [335, 194] width 93 height 13
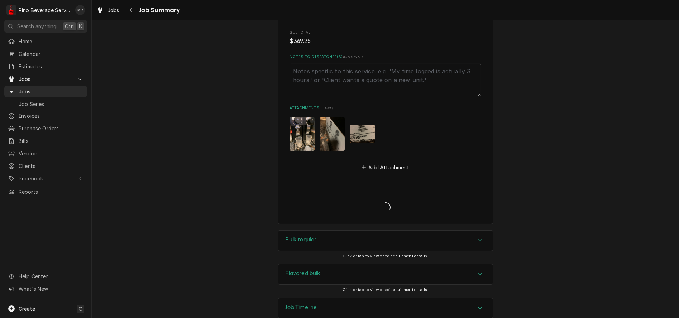
type textarea "x"
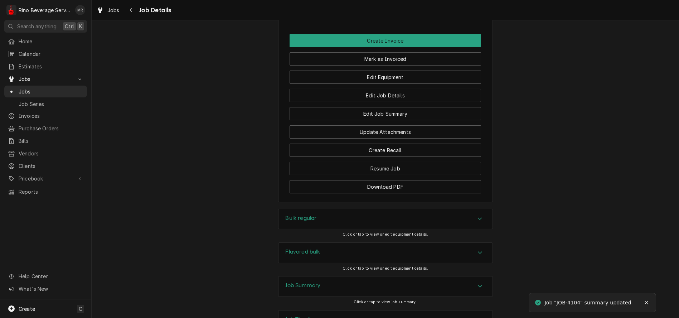
scroll to position [667, 0]
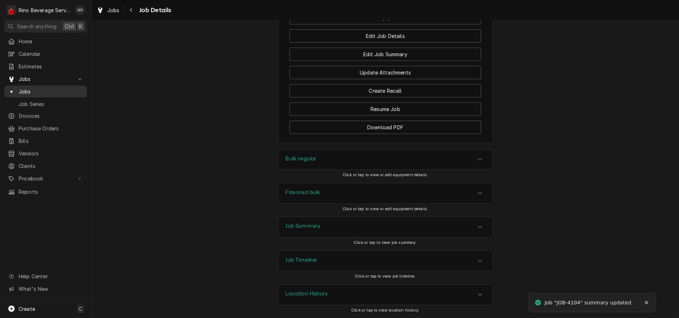
click at [24, 89] on span "Jobs" at bounding box center [51, 92] width 65 height 8
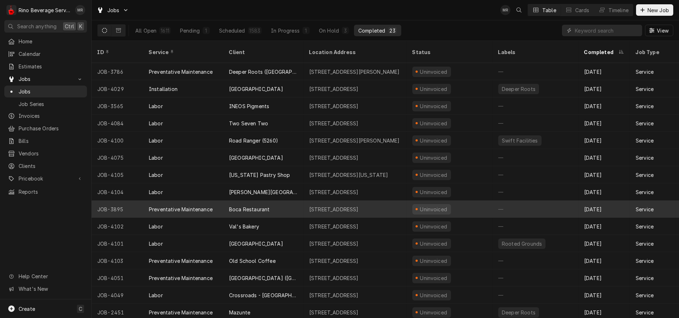
click at [292, 201] on div "Boca Restaurant" at bounding box center [263, 208] width 80 height 17
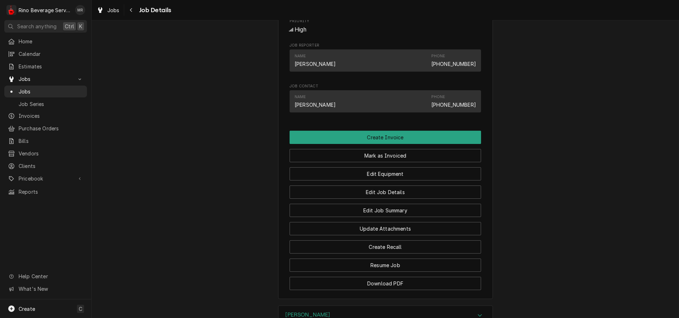
scroll to position [398, 0]
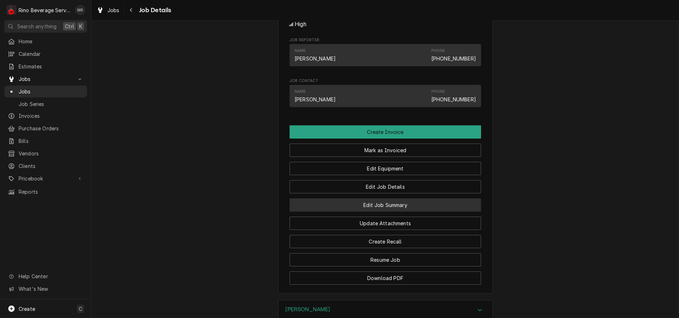
click at [344, 211] on button "Edit Job Summary" at bounding box center [384, 204] width 191 height 13
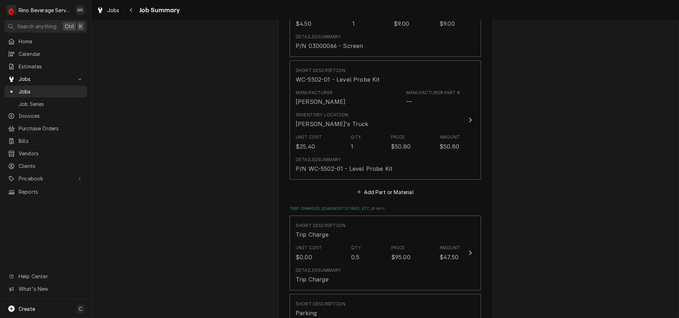
scroll to position [914, 0]
click at [392, 193] on button "Add Part or Material" at bounding box center [385, 191] width 59 height 10
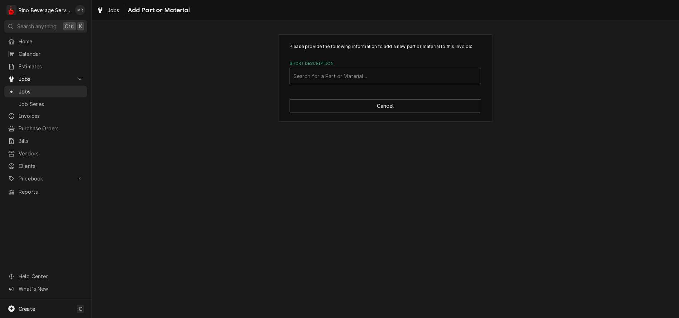
click at [330, 77] on div "Short Description" at bounding box center [385, 75] width 184 height 13
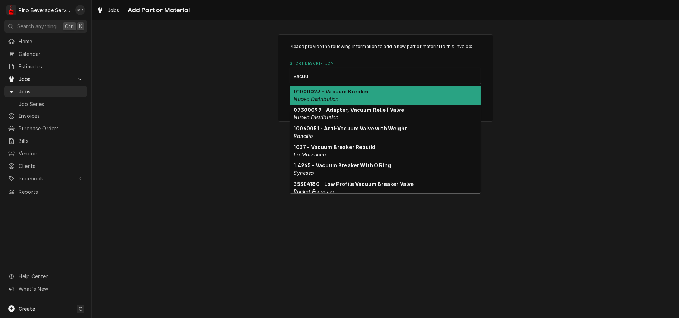
type input "vacuum"
click at [335, 91] on strong "01000023 - Vacuum Breaker" at bounding box center [331, 91] width 75 height 6
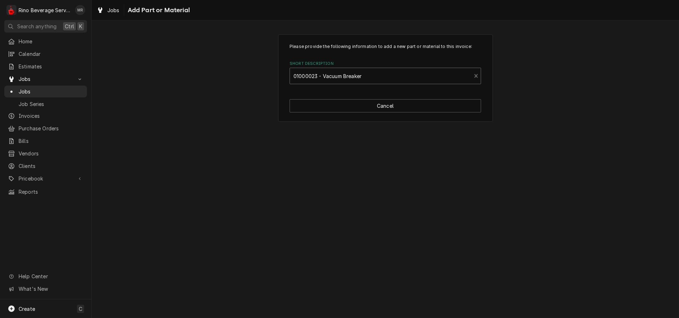
type textarea "x"
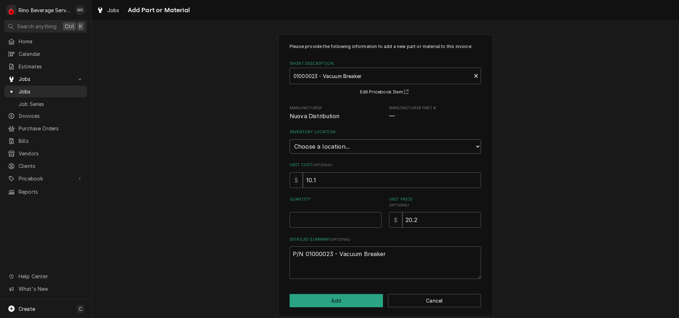
click at [332, 146] on select "Choose a location... Damon's Truck Dane's Truck Graham's Truck Main Warehouse" at bounding box center [384, 146] width 191 height 14
select select "156"
click at [289, 139] on select "Choose a location... Damon's Truck Dane's Truck Graham's Truck Main Warehouse" at bounding box center [384, 146] width 191 height 14
type textarea "x"
type input "0.5"
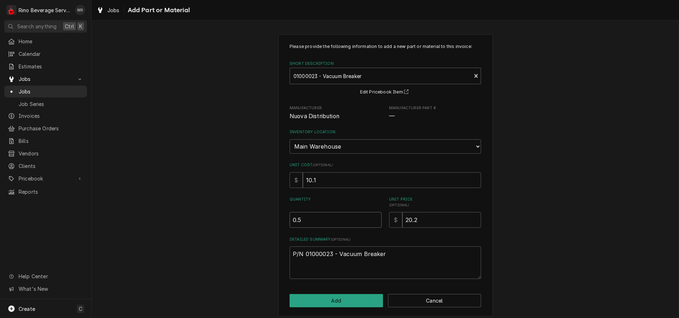
click at [373, 217] on input "0.5" at bounding box center [335, 220] width 92 height 16
type textarea "x"
type input "1"
click at [373, 217] on input "1" at bounding box center [335, 220] width 92 height 16
click at [333, 301] on button "Add" at bounding box center [335, 300] width 93 height 13
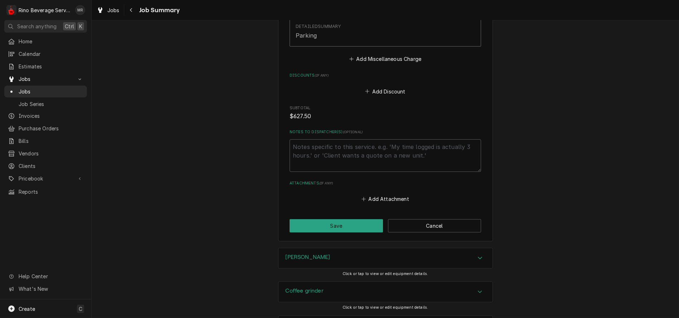
scroll to position [1391, 0]
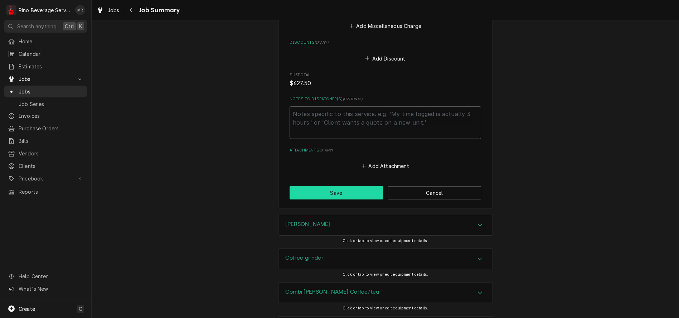
click at [341, 198] on button "Save" at bounding box center [335, 192] width 93 height 13
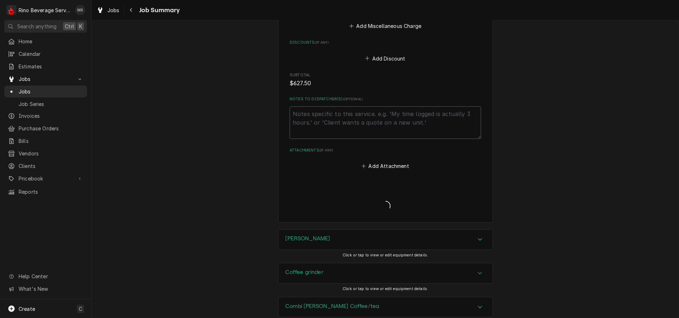
type textarea "x"
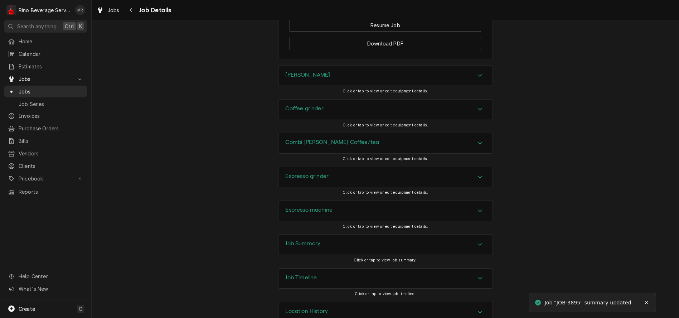
scroll to position [619, 0]
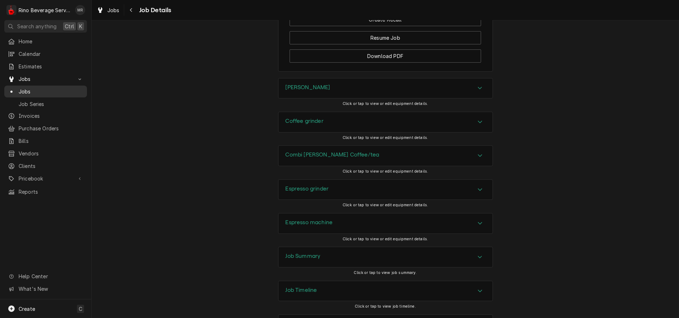
click at [24, 91] on span "Jobs" at bounding box center [51, 92] width 65 height 8
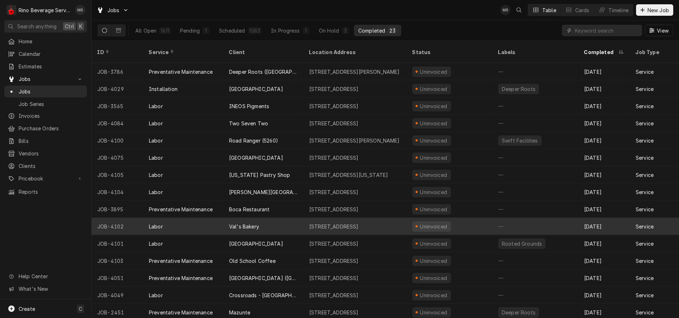
click at [271, 218] on div "Val's Bakery" at bounding box center [263, 226] width 80 height 17
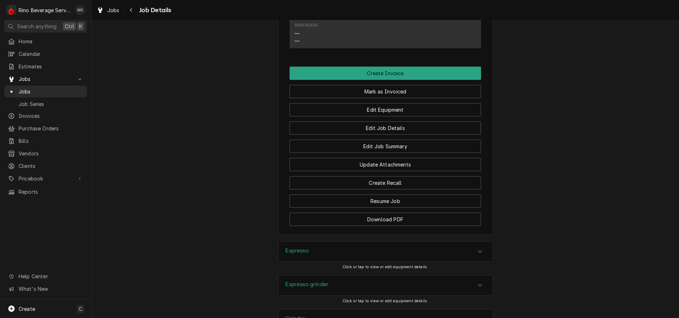
scroll to position [636, 0]
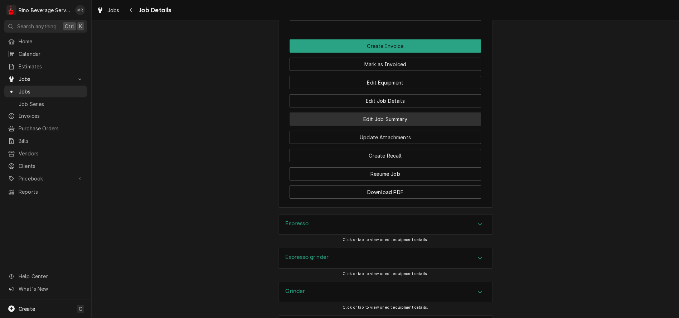
click at [339, 120] on button "Edit Job Summary" at bounding box center [384, 118] width 191 height 13
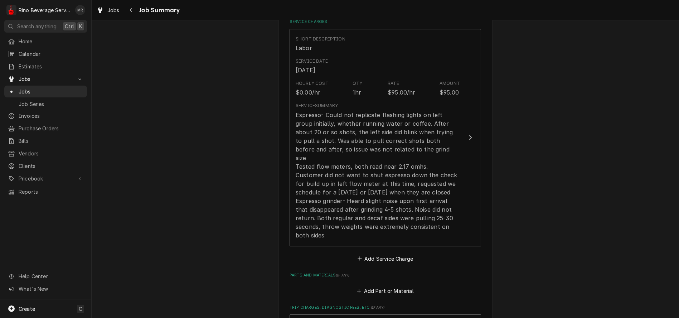
scroll to position [199, 0]
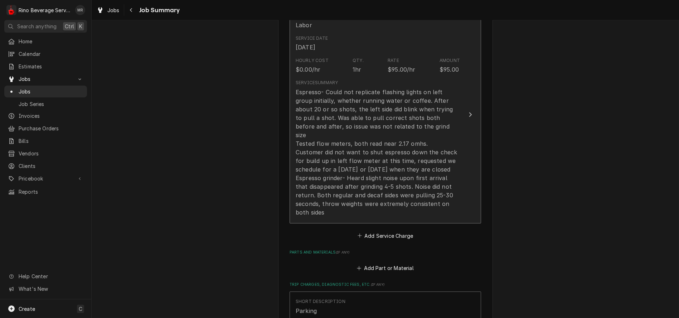
click at [391, 135] on div "Espresso- Could not replicate flashing lights on left group initially, whether …" at bounding box center [378, 152] width 164 height 129
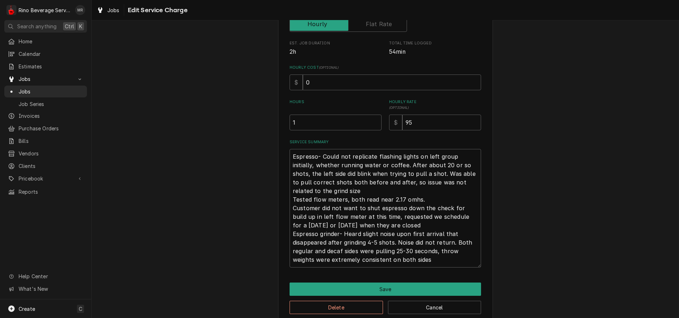
scroll to position [145, 0]
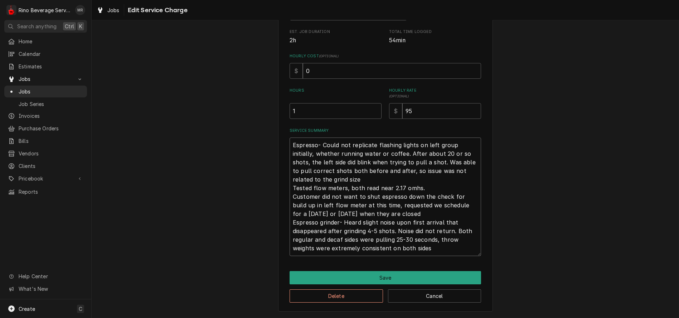
click at [400, 186] on textarea "Espresso- Could not replicate flashing lights on left group initially, whether …" at bounding box center [384, 196] width 191 height 118
click at [399, 186] on textarea "Espresso- Could not replicate flashing lights on left group initially, whether …" at bounding box center [384, 196] width 191 height 118
type textarea "x"
type textarea "Espresso- Could not replicate flashing lights on left group initially, whether …"
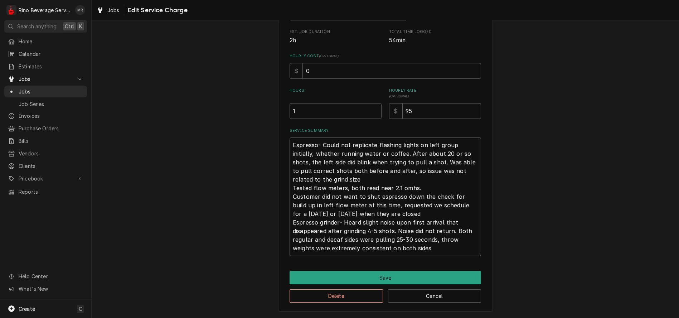
type textarea "x"
type textarea "Espresso- Could not replicate flashing lights on left group initially, whether …"
click at [412, 188] on textarea "Espresso- Could not replicate flashing lights on left group initially, whether …" at bounding box center [384, 196] width 191 height 118
type textarea "x"
type textarea "Espresso- Could not replicate flashing lights on left group initially, whether …"
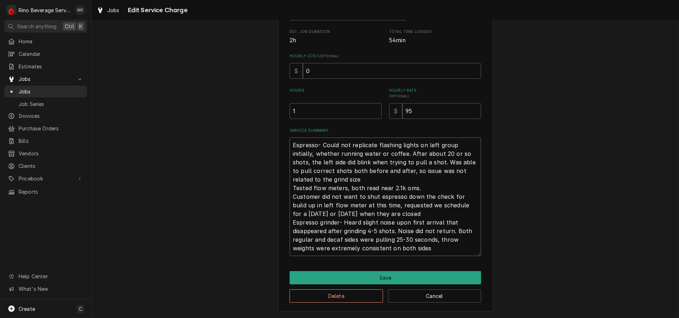
type textarea "x"
type textarea "Espresso- Could not replicate flashing lights on left group initially, whether …"
type textarea "x"
type textarea "Espresso- Could not replicate flashing lights on left group initially, whether …"
type textarea "x"
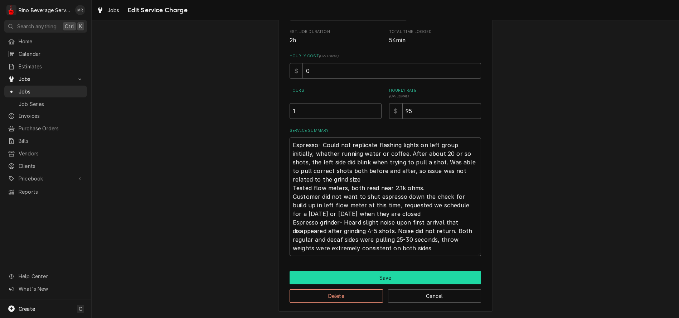
type textarea "Espresso- Could not replicate flashing lights on left group initially, whether …"
click at [379, 276] on button "Save" at bounding box center [384, 277] width 191 height 13
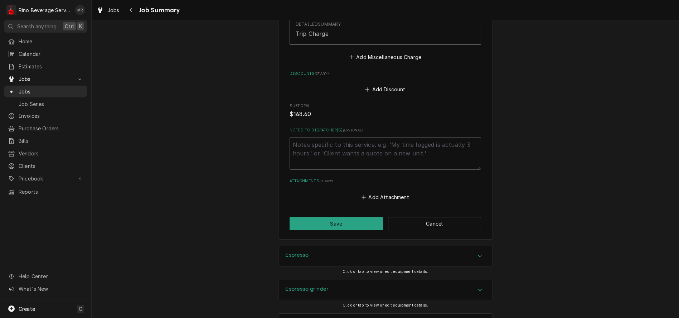
scroll to position [605, 0]
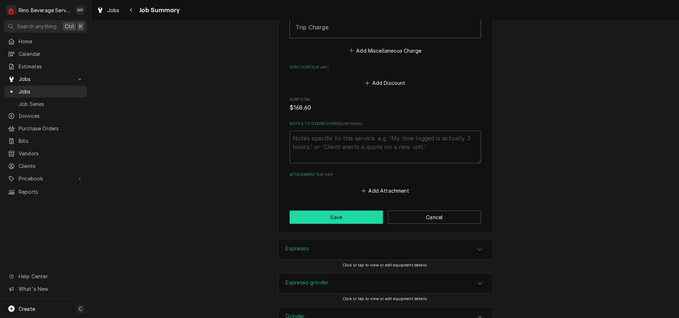
click at [342, 210] on button "Save" at bounding box center [335, 216] width 93 height 13
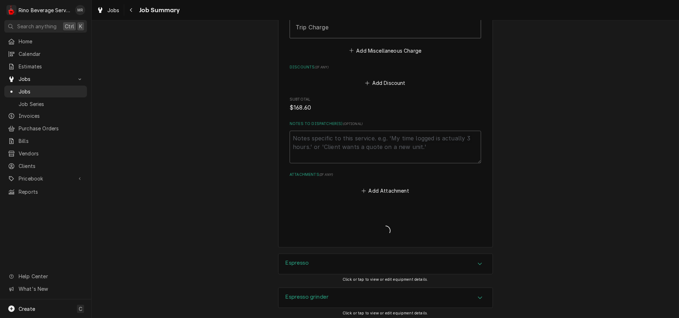
type textarea "x"
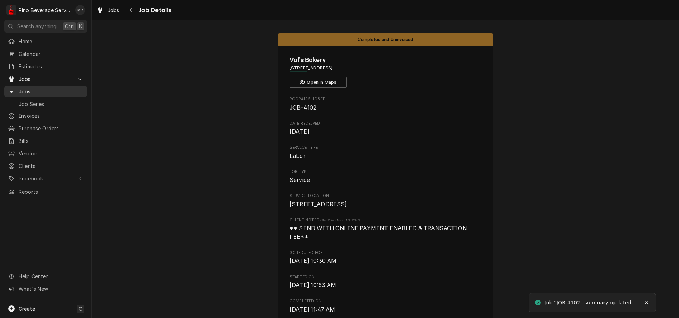
click at [54, 89] on span "Jobs" at bounding box center [51, 92] width 65 height 8
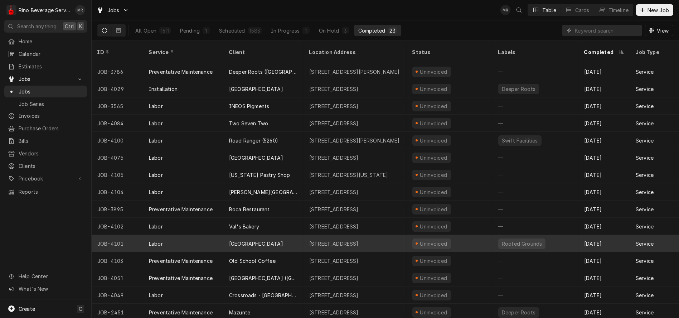
click at [305, 235] on div "[STREET_ADDRESS]" at bounding box center [354, 243] width 103 height 17
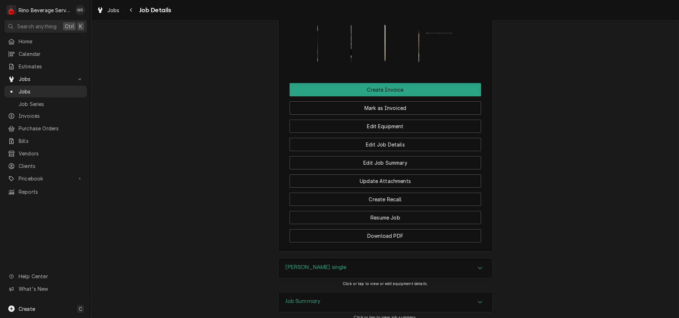
scroll to position [676, 0]
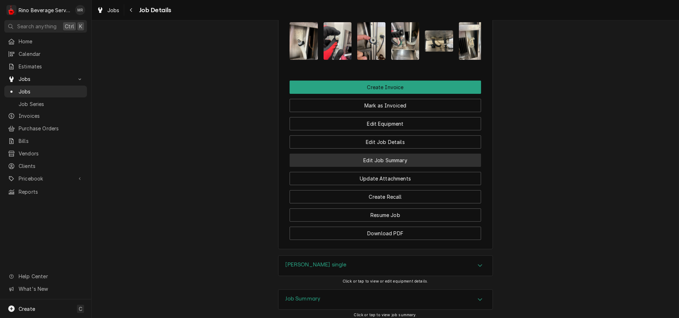
click at [334, 167] on button "Edit Job Summary" at bounding box center [384, 160] width 191 height 13
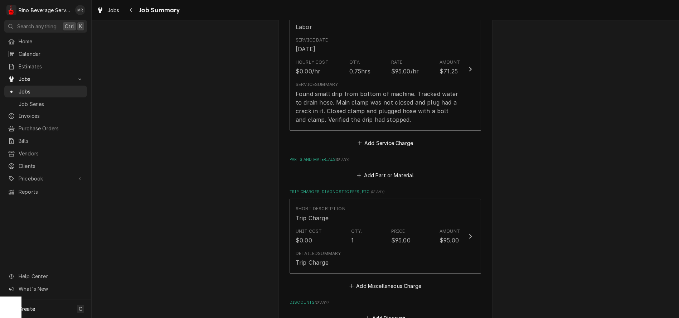
scroll to position [199, 0]
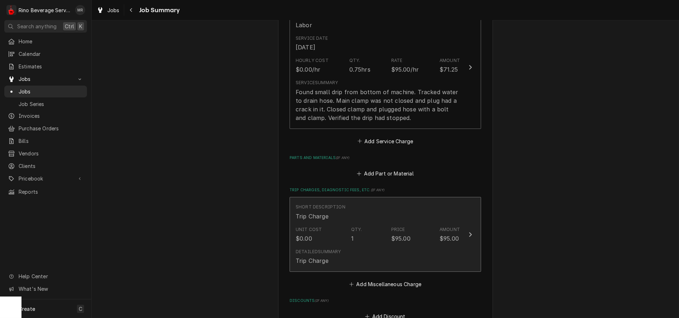
click at [350, 219] on div "Short Description Trip Charge" at bounding box center [378, 212] width 164 height 22
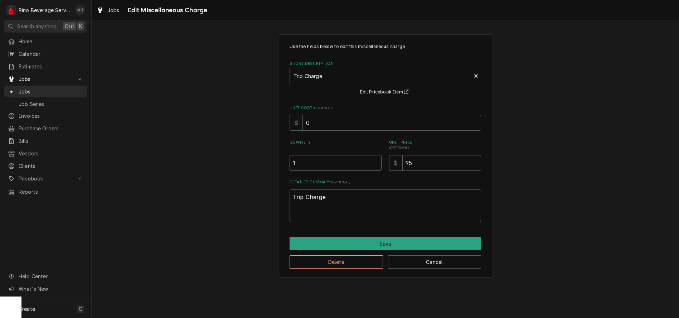
click at [301, 161] on input "1" at bounding box center [335, 163] width 92 height 16
type textarea "x"
type input "1.2"
type textarea "x"
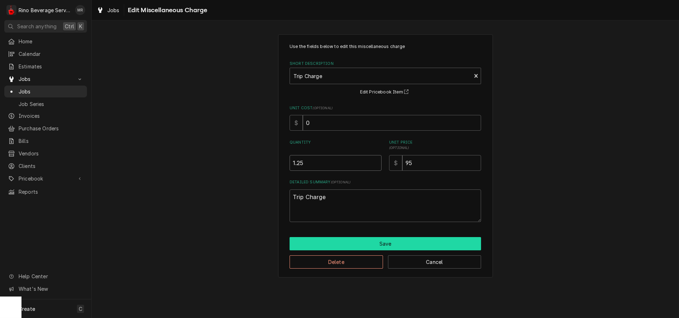
type input "1.25"
click at [353, 243] on button "Save" at bounding box center [384, 243] width 191 height 13
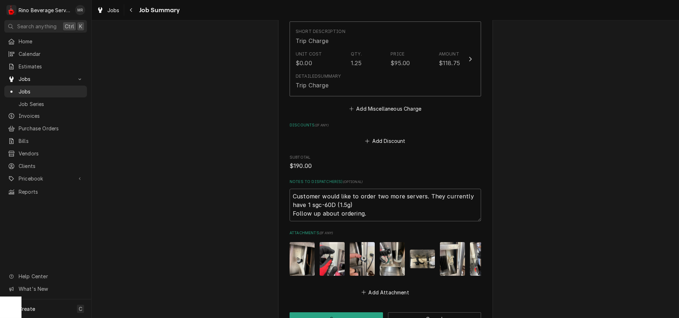
scroll to position [351, 0]
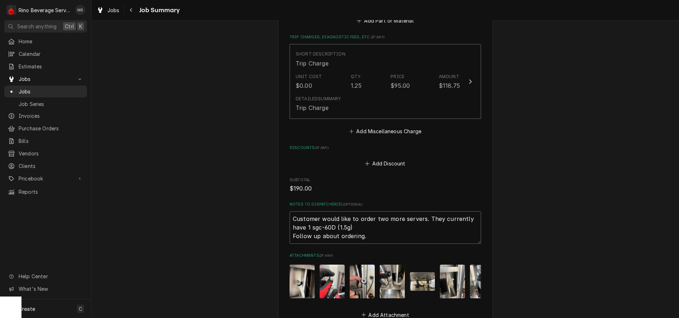
drag, startPoint x: 288, startPoint y: 219, endPoint x: 462, endPoint y: 230, distance: 174.2
click at [462, 230] on textarea "Customer would like to order two more servers. They currently have 1 sgc-60D (1…" at bounding box center [384, 227] width 191 height 33
type textarea "x"
type textarea "Follow up about ordering."
click at [364, 230] on textarea "Follow up about ordering." at bounding box center [384, 227] width 191 height 33
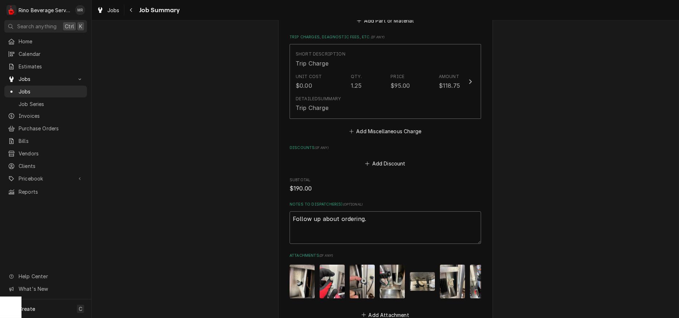
type textarea "x"
type textarea "Follow up about ordering"
type textarea "x"
type textarea "Follow up about orderin"
type textarea "x"
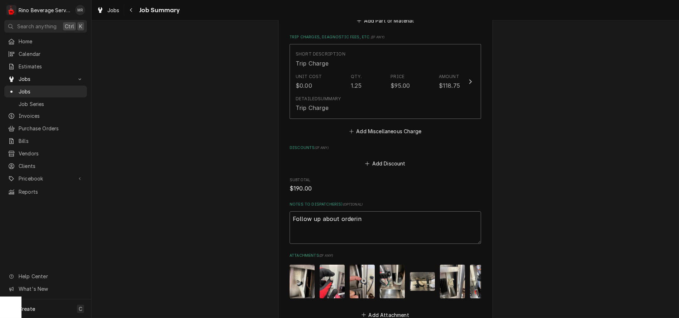
type textarea "Follow up about orderi"
type textarea "x"
type textarea "Follow up about order"
type textarea "x"
type textarea "Follow up about orde"
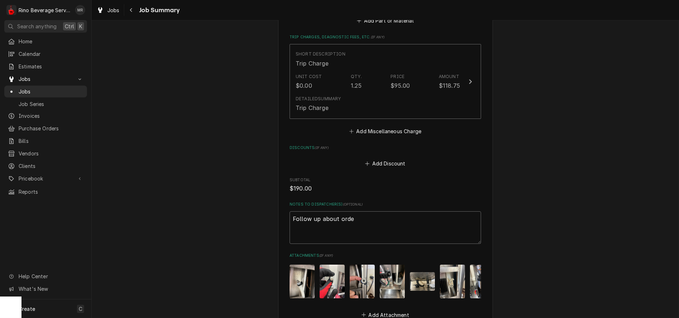
type textarea "x"
type textarea "Follow up about ord"
type textarea "x"
type textarea "Follow up about or"
type textarea "x"
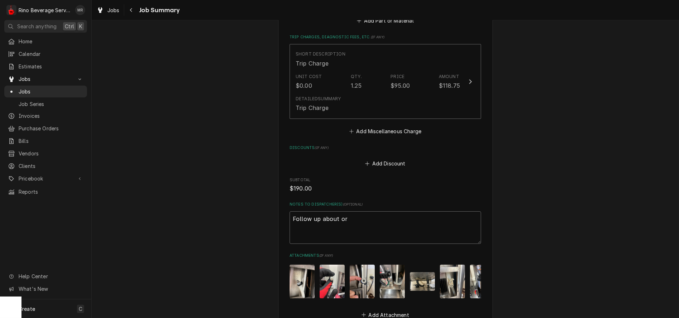
type textarea "Follow up about o"
type textarea "x"
type textarea "Follow up about"
type textarea "x"
type textarea "Follow up about"
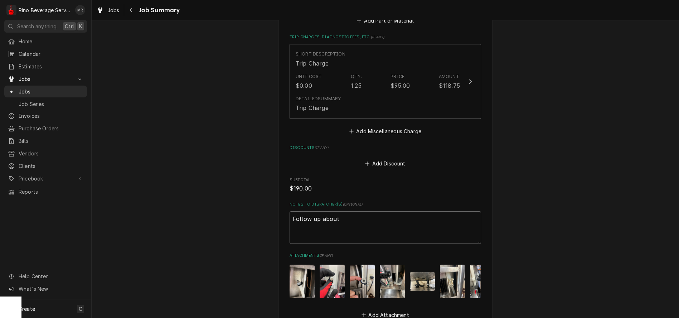
type textarea "x"
type textarea "Follow up abou"
type textarea "x"
type textarea "Follow up abo"
type textarea "x"
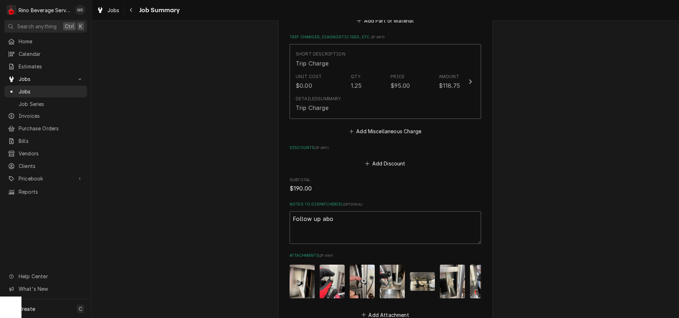
type textarea "Follow up ab"
type textarea "x"
type textarea "Follow up a"
type textarea "x"
type textarea "Follow up"
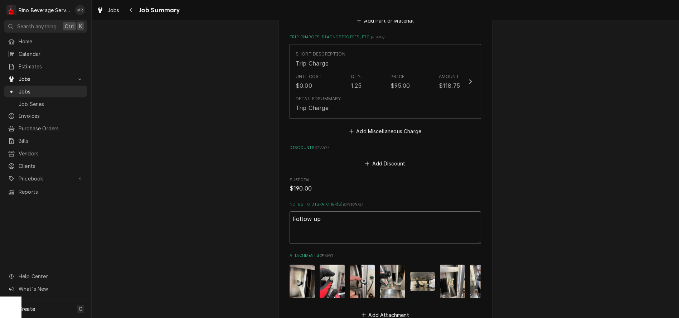
type textarea "x"
type textarea "Follow up"
type textarea "x"
type textarea "Follow u"
type textarea "x"
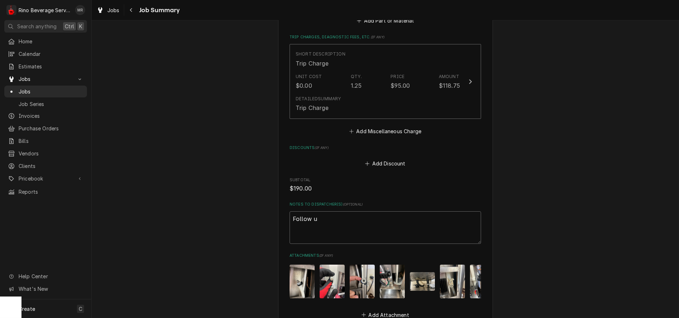
type textarea "Follow"
type textarea "x"
type textarea "Follow"
type textarea "x"
type textarea "Follo"
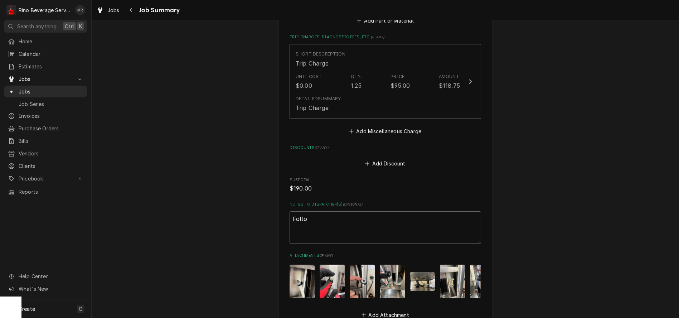
type textarea "x"
type textarea "Foll"
type textarea "x"
type textarea "Fol"
type textarea "x"
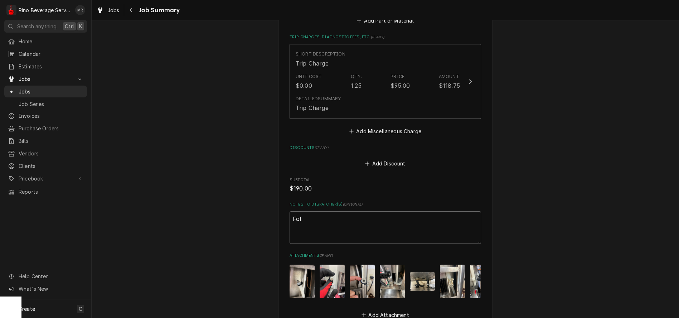
type textarea "Fo"
type textarea "x"
type textarea "F"
type textarea "x"
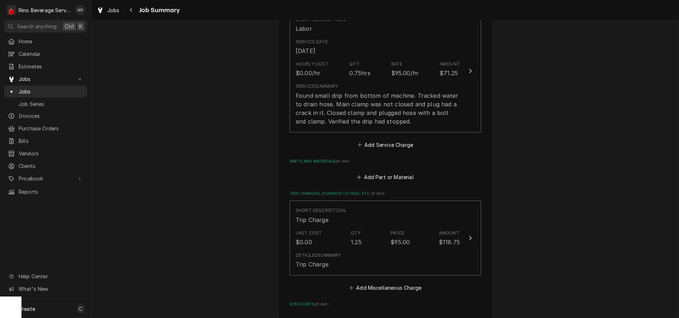
scroll to position [193, 0]
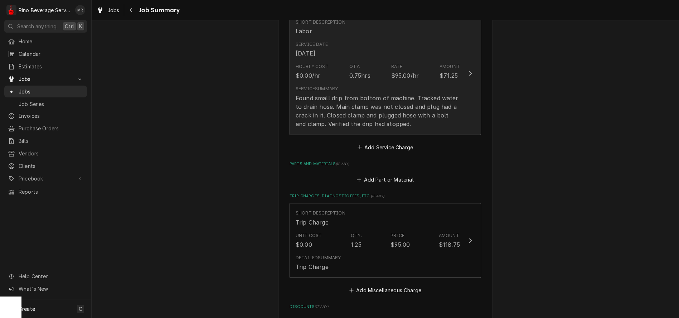
click at [404, 123] on div "Found small drip from bottom of machine. Tracked water to drain hose. Main clam…" at bounding box center [378, 111] width 164 height 34
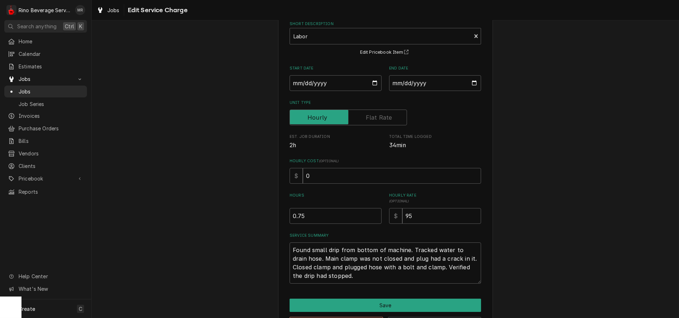
scroll to position [68, 0]
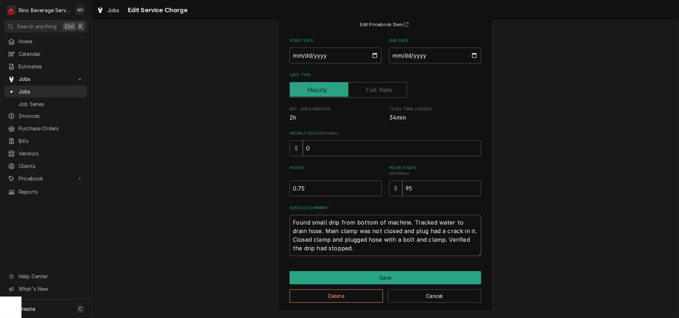
click at [358, 249] on textarea "Found small drip from bottom of machine. Tracked water to drain hose. Main clam…" at bounding box center [384, 235] width 191 height 41
type textarea "x"
type textarea "Found small drip from bottom of machine. Tracked water to drain hose. Main clam…"
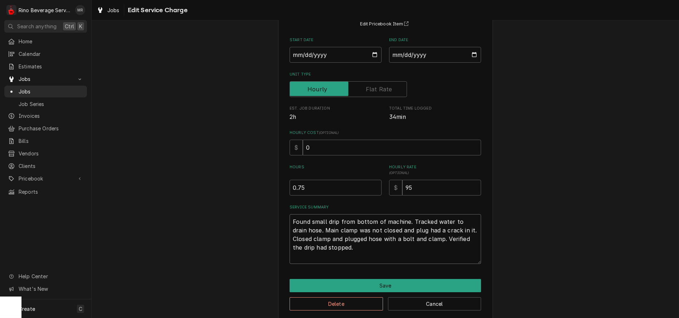
paste textarea "Customer would like to order two more servers. They currently have 1 sgc-60D (1…"
type textarea "x"
type textarea "Found small drip from bottom of machine. Tracked water to drain hose. Main clam…"
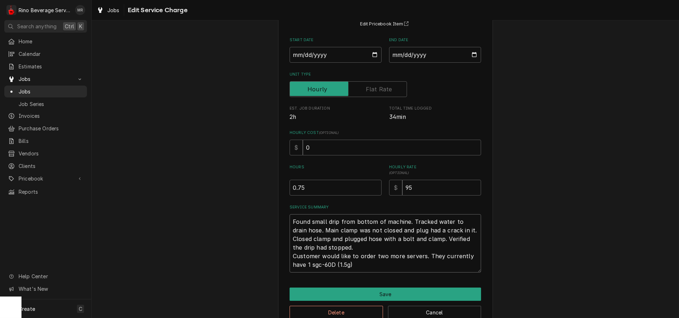
type textarea "x"
type textarea "Found small drip from bottom of machine. Tracked water to drain hose. Main clam…"
type textarea "x"
type textarea "Found small drip from bottom of machine. Tracked water to drain hose. Main clam…"
type textarea "x"
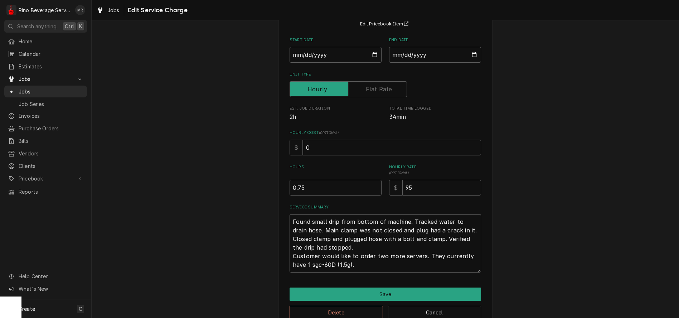
type textarea "Found small drip from bottom of machine. Tracked water to drain hose. Main clam…"
type textarea "x"
type textarea "Found small drip from bottom of machine. Tracked water to drain hose. Main clam…"
type textarea "x"
type textarea "Found small drip from bottom of machine. Tracked water to drain hose. Main clam…"
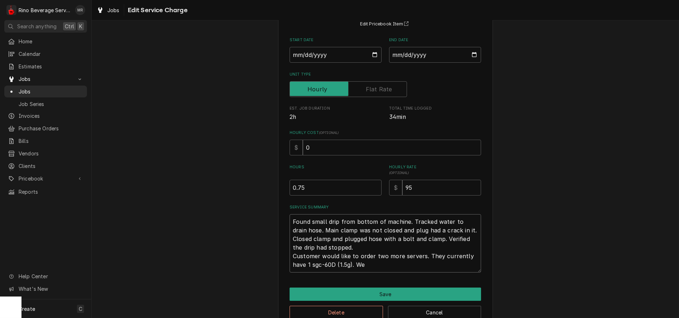
type textarea "x"
type textarea "Found small drip from bottom of machine. Tracked water to drain hose. Main clam…"
type textarea "x"
type textarea "Found small drip from bottom of machine. Tracked water to drain hose. Main clam…"
type textarea "x"
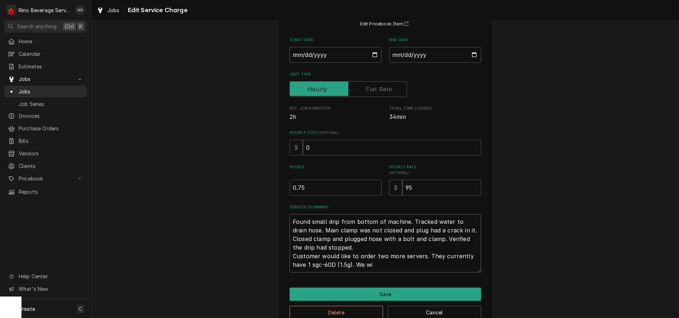
type textarea "Found small drip from bottom of machine. Tracked water to drain hose. Main clam…"
type textarea "x"
type textarea "Found small drip from bottom of machine. Tracked water to drain hose. Main clam…"
type textarea "x"
type textarea "Found small drip from bottom of machine. Tracked water to drain hose. Main clam…"
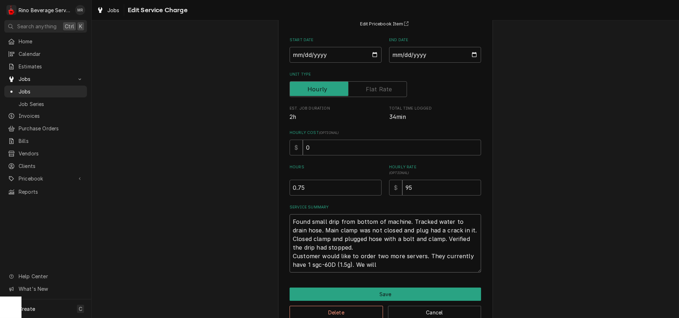
type textarea "x"
type textarea "Found small drip from bottom of machine. Tracked water to drain hose. Main clam…"
type textarea "x"
type textarea "Found small drip from bottom of machine. Tracked water to drain hose. Main clam…"
type textarea "x"
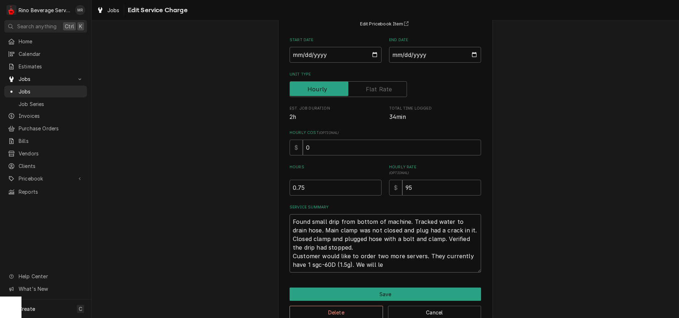
type textarea "Found small drip from bottom of machine. Tracked water to drain hose. Main clam…"
type textarea "x"
type textarea "Found small drip from bottom of machine. Tracked water to drain hose. Main clam…"
type textarea "x"
type textarea "Found small drip from bottom of machine. Tracked water to drain hose. Main clam…"
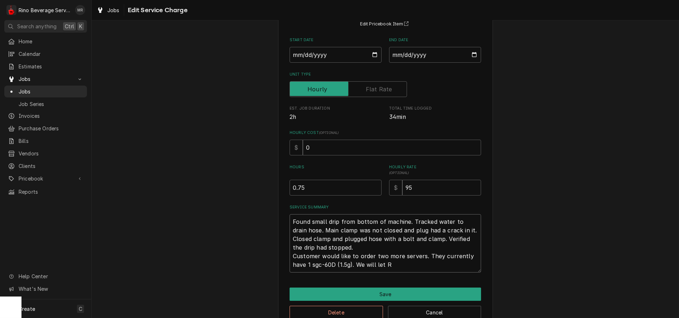
type textarea "x"
type textarea "Found small drip from bottom of machine. Tracked water to drain hose. Main clam…"
type textarea "x"
type textarea "Found small drip from bottom of machine. Tracked water to drain hose. Main clam…"
type textarea "x"
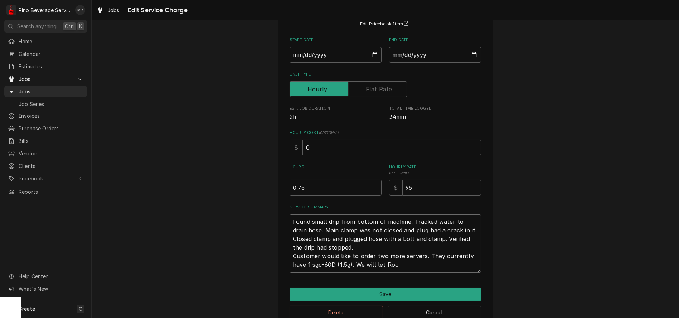
type textarea "Found small drip from bottom of machine. Tracked water to drain hose. Main clam…"
type textarea "x"
type textarea "Found small drip from bottom of machine. Tracked water to drain hose. Main clam…"
type textarea "x"
type textarea "Found small drip from bottom of machine. Tracked water to drain hose. Main clam…"
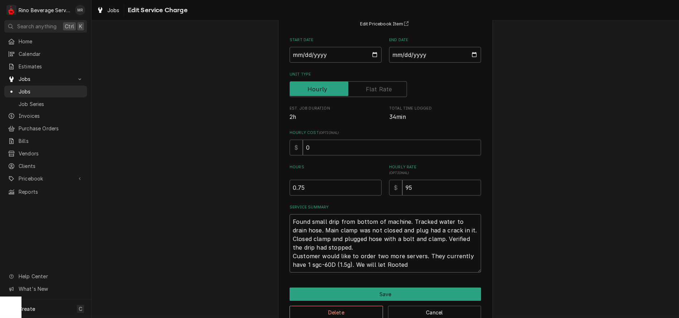
type textarea "x"
type textarea "Found small drip from bottom of machine. Tracked water to drain hose. Main clam…"
type textarea "x"
type textarea "Found small drip from bottom of machine. Tracked water to drain hose. Main clam…"
type textarea "x"
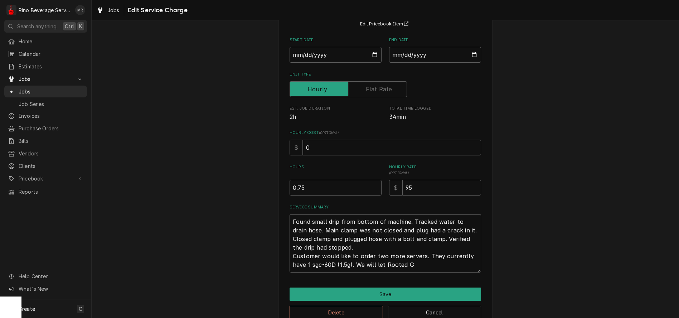
type textarea "Found small drip from bottom of machine. Tracked water to drain hose. Main clam…"
type textarea "x"
type textarea "Found small drip from bottom of machine. Tracked water to drain hose. Main clam…"
type textarea "x"
type textarea "Found small drip from bottom of machine. Tracked water to drain hose. Main clam…"
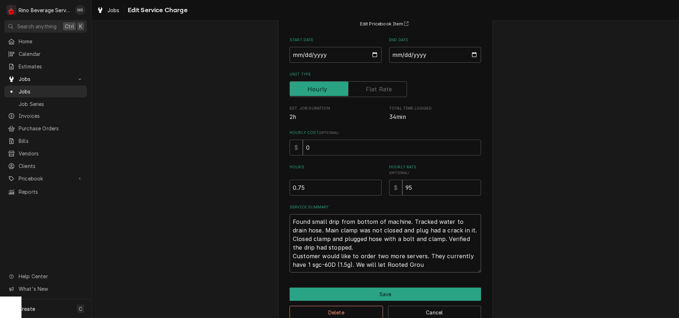
type textarea "x"
type textarea "Found small drip from bottom of machine. Tracked water to drain hose. Main clam…"
type textarea "x"
type textarea "Found small drip from bottom of machine. Tracked water to drain hose. Main clam…"
type textarea "x"
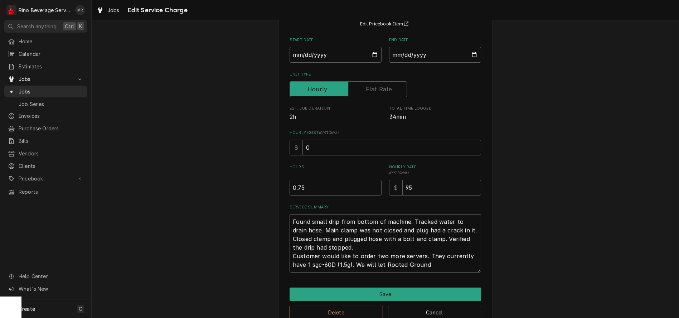
type textarea "Found small drip from bottom of machine. Tracked water to drain hose. Main clam…"
type textarea "x"
type textarea "Found small drip from bottom of machine. Tracked water to drain hose. Main clam…"
type textarea "x"
type textarea "Found small drip from bottom of machine. Tracked water to drain hose. Main clam…"
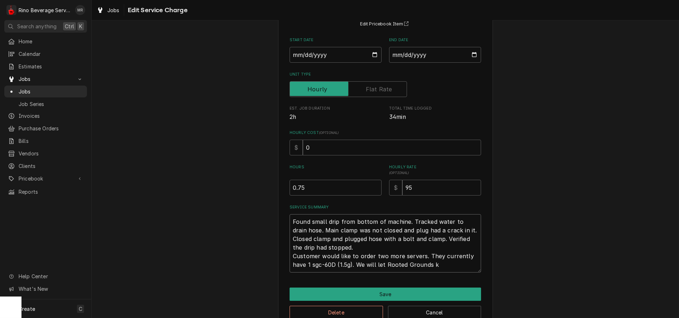
type textarea "x"
type textarea "Found small drip from bottom of machine. Tracked water to drain hose. Main clam…"
type textarea "x"
type textarea "Found small drip from bottom of machine. Tracked water to drain hose. Main clam…"
type textarea "x"
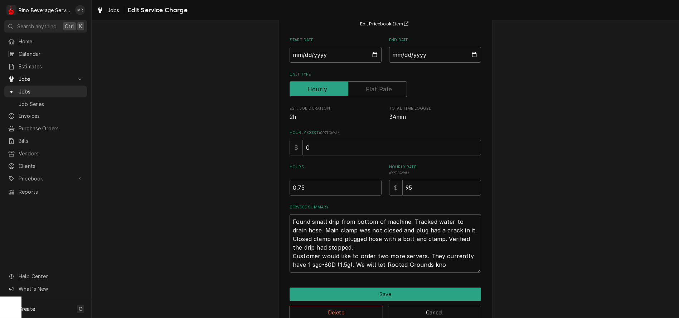
type textarea "Found small drip from bottom of machine. Tracked water to drain hose. Main clam…"
type textarea "x"
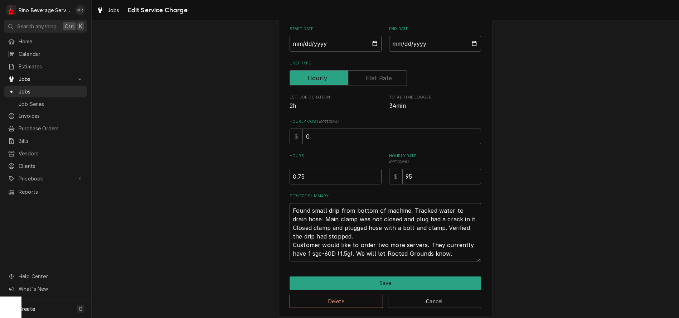
scroll to position [85, 0]
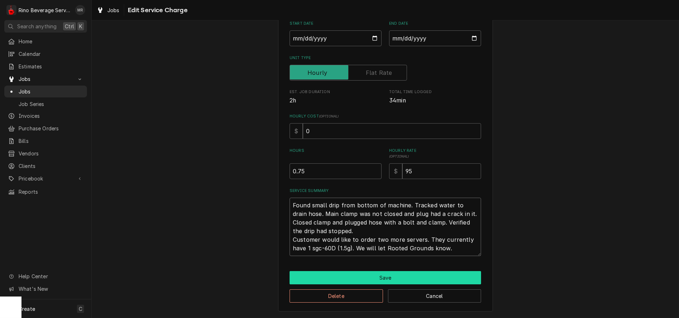
type textarea "Found small drip from bottom of machine. Tracked water to drain hose. Main clam…"
click at [391, 274] on button "Save" at bounding box center [384, 277] width 191 height 13
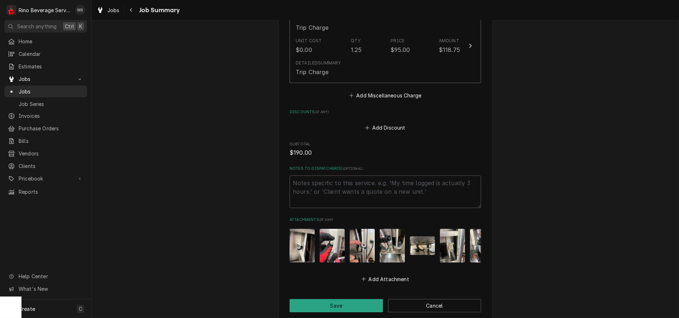
scroll to position [431, 0]
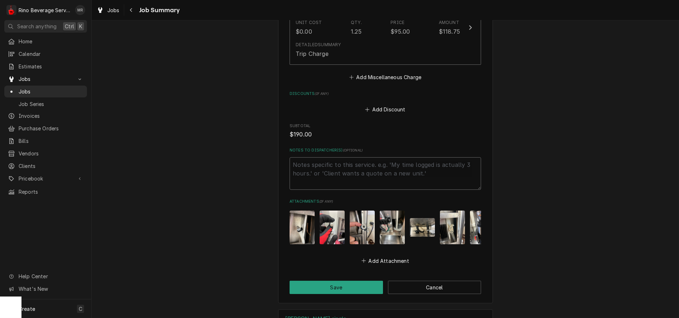
click at [299, 167] on textarea "Notes to Dispatcher(s) ( optional )" at bounding box center [384, 173] width 191 height 33
type textarea "x"
type textarea "B"
type textarea "x"
type textarea "Bi"
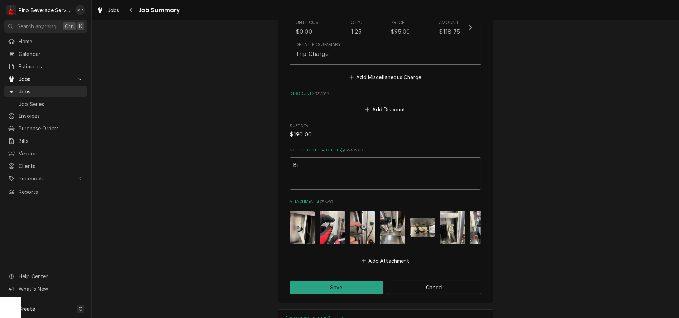
type textarea "x"
type textarea "Bil"
type textarea "x"
type textarea "Bill"
type textarea "x"
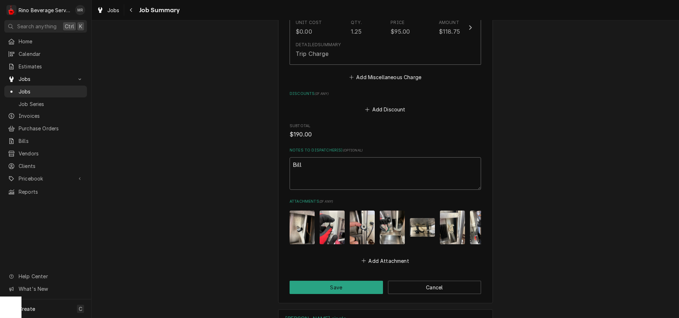
type textarea "Bill"
type textarea "x"
type textarea "Bill R"
type textarea "x"
type textarea "Bill"
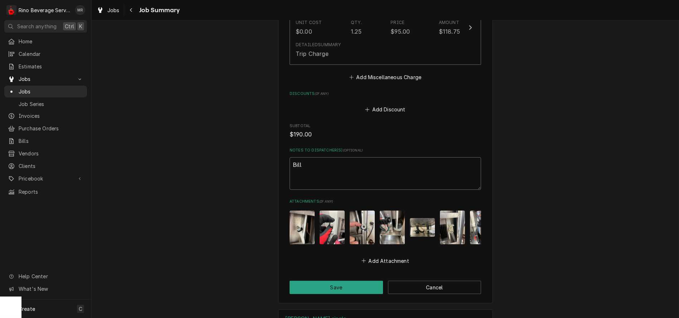
type textarea "x"
type textarea "Bill R"
type textarea "x"
type textarea "Bill RG"
type textarea "x"
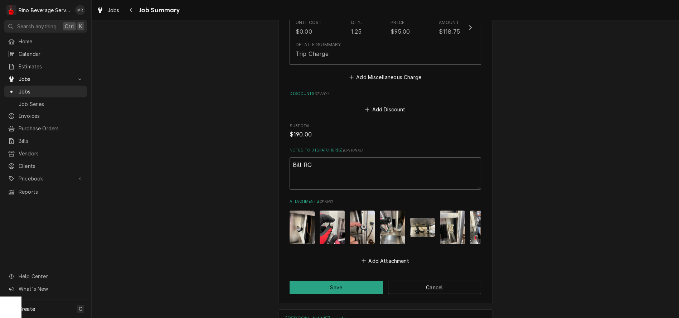
type textarea "Bill RG"
type textarea "x"
type textarea "Bill RG f"
type textarea "x"
type textarea "Bill RG fo"
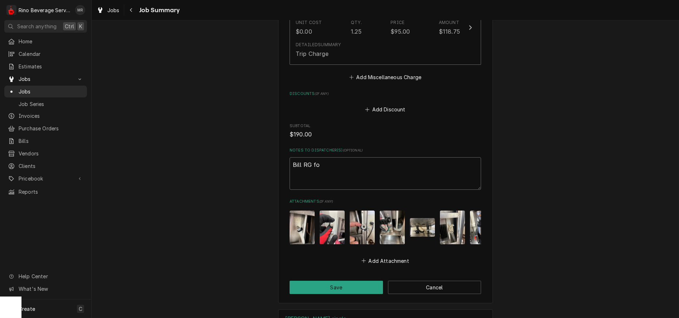
type textarea "x"
type textarea "Bill RG for"
type textarea "x"
type textarea "Bill RG for"
type textarea "x"
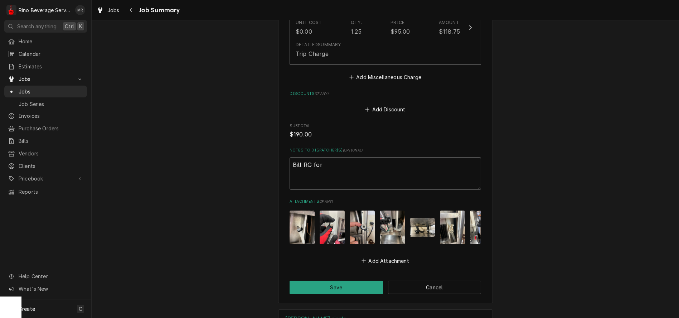
type textarea "Bill RG for c"
type textarea "x"
type textarea "Bill RG for ca"
type textarea "x"
type textarea "Bill RG for cal"
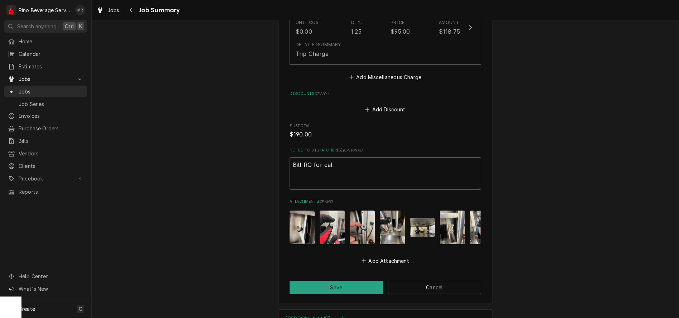
type textarea "x"
type textarea "Bill RG for call"
type textarea "x"
type textarea "Bill RG for call*"
type textarea "x"
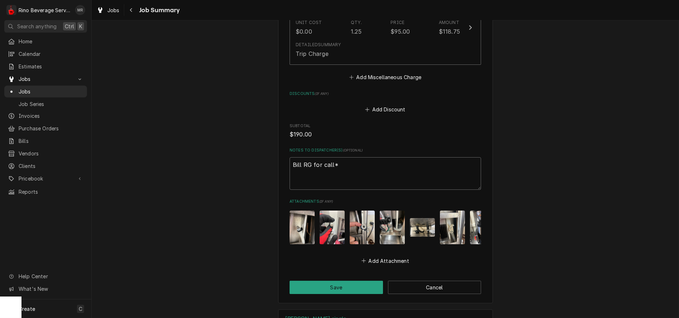
type textarea "Bill RG for call**"
type textarea "x"
type textarea "*Bill RG for call**"
type textarea "x"
type textarea "**Bill RG for call**"
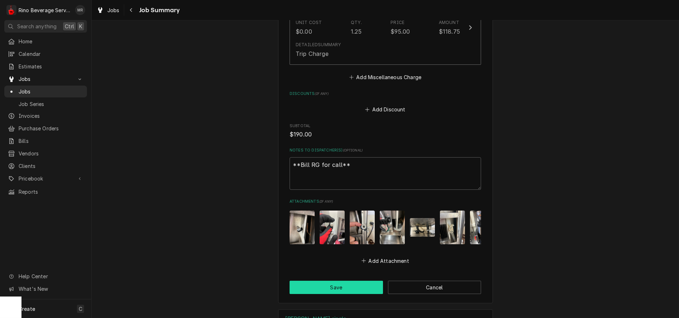
click at [344, 291] on button "Save" at bounding box center [335, 287] width 93 height 13
type textarea "x"
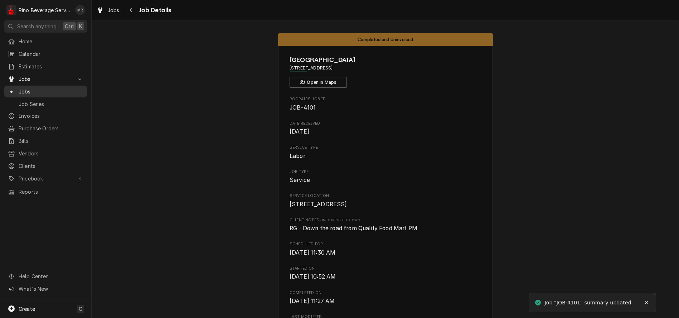
click at [53, 88] on span "Jobs" at bounding box center [51, 92] width 65 height 8
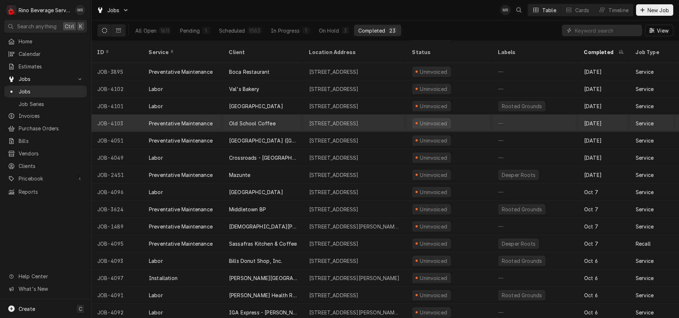
scroll to position [98, 0]
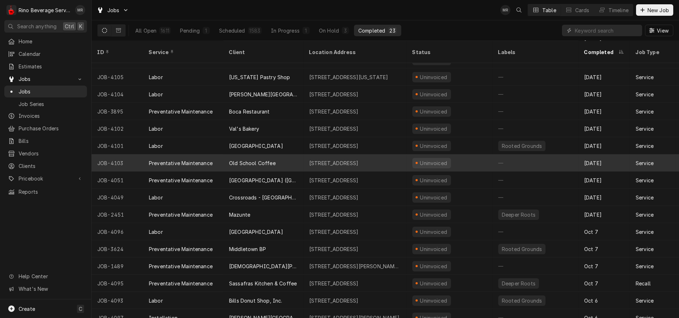
click at [290, 155] on div "Old School Coffee" at bounding box center [263, 162] width 80 height 17
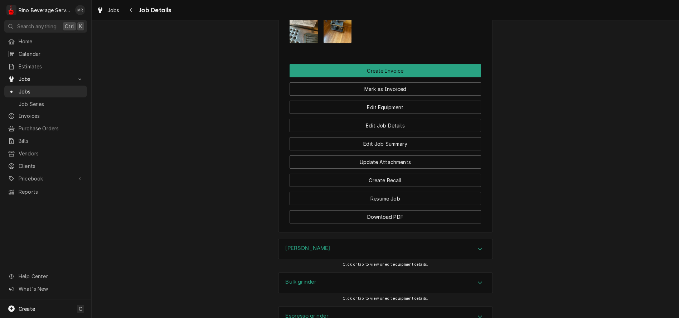
scroll to position [477, 0]
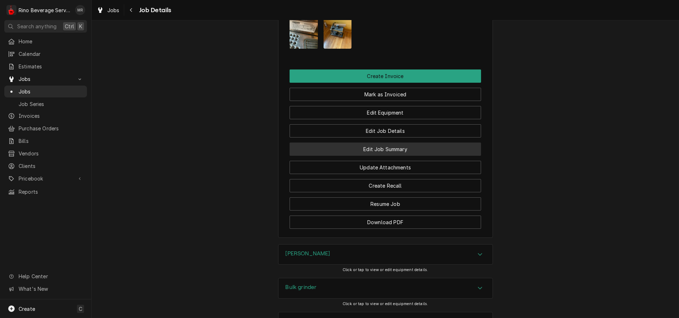
click at [345, 156] on button "Edit Job Summary" at bounding box center [384, 148] width 191 height 13
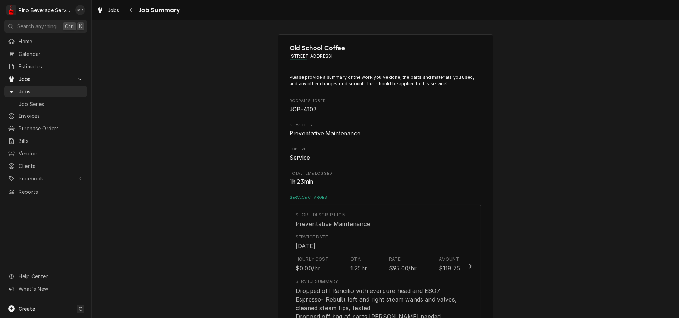
type textarea "x"
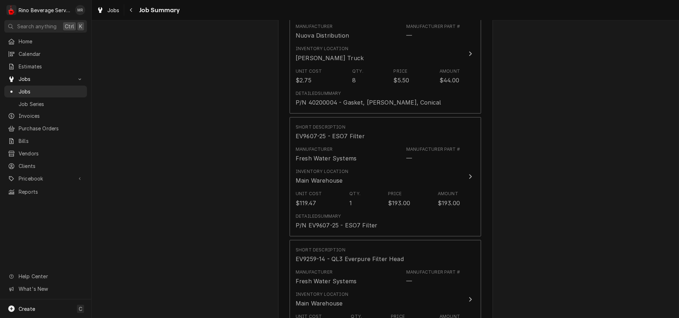
scroll to position [517, 0]
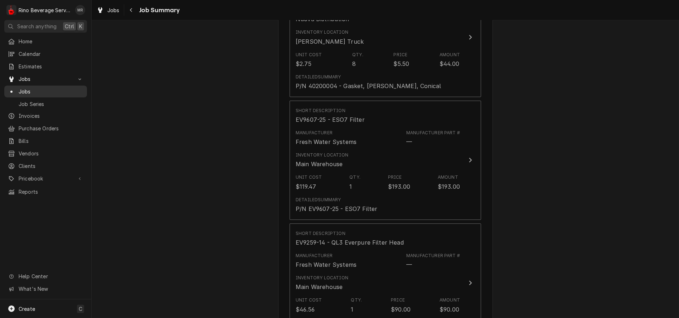
click at [41, 90] on span "Jobs" at bounding box center [51, 92] width 65 height 8
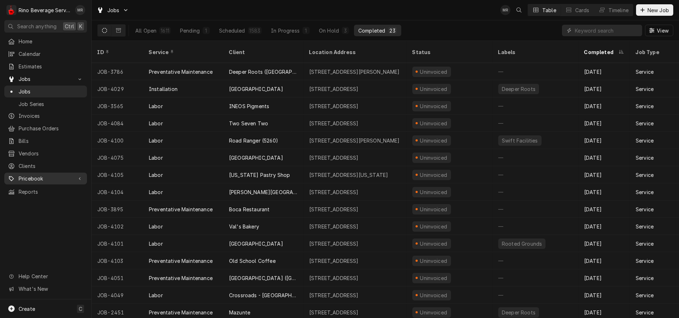
click at [39, 175] on span "Pricebook" at bounding box center [46, 179] width 54 height 8
click at [47, 200] on span "Parts & Materials" at bounding box center [51, 204] width 65 height 8
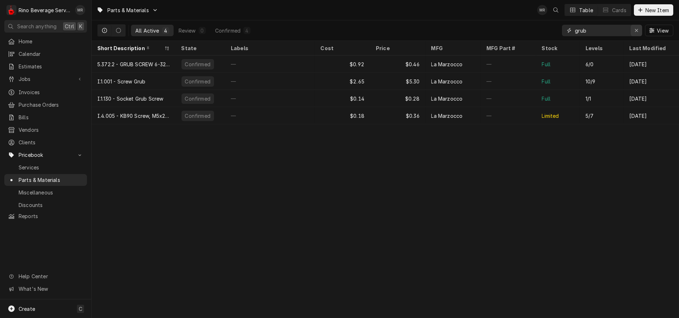
click at [634, 31] on icon "Erase input" at bounding box center [636, 30] width 4 height 5
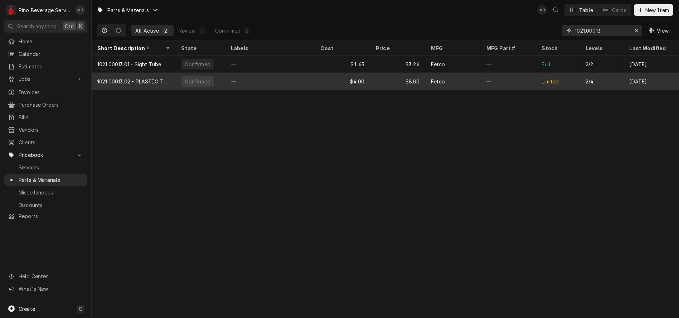
type input "1021.00013"
click at [304, 80] on div "—" at bounding box center [270, 81] width 90 height 17
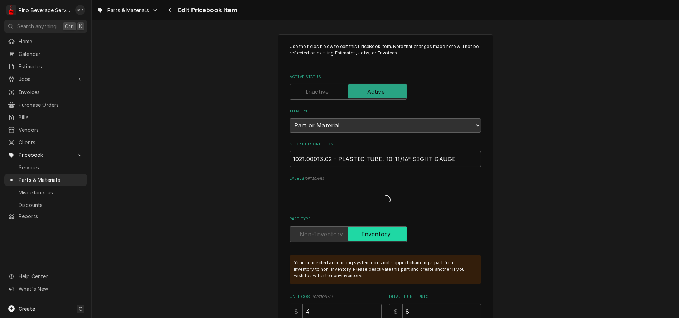
type textarea "x"
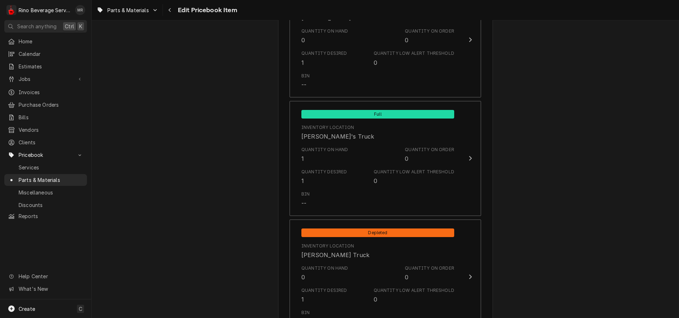
scroll to position [596, 0]
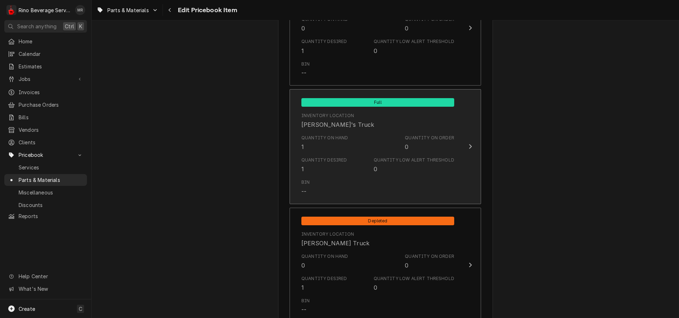
click at [349, 125] on div "Inventory Location Dane's Truck" at bounding box center [377, 120] width 153 height 22
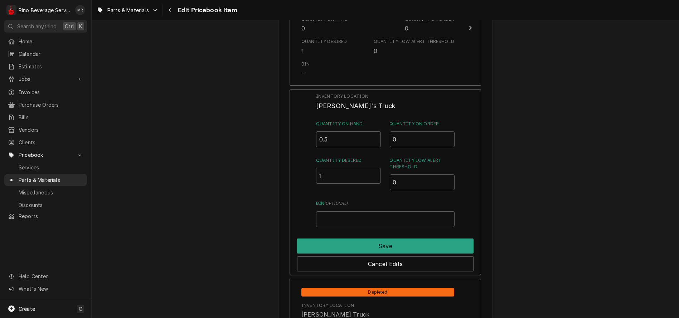
click at [370, 141] on input "0.5" at bounding box center [348, 139] width 65 height 16
type input "0"
click at [370, 141] on input "0" at bounding box center [348, 139] width 65 height 16
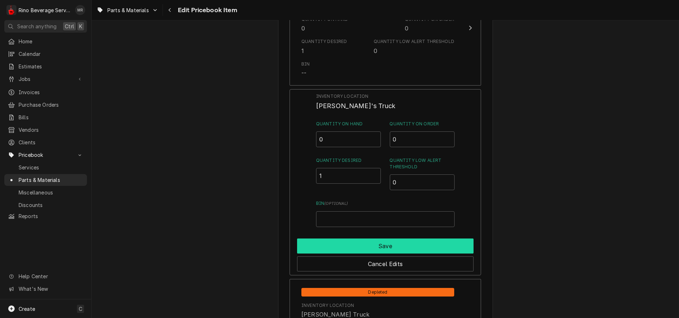
click at [378, 247] on button "Save" at bounding box center [385, 245] width 176 height 15
type textarea "x"
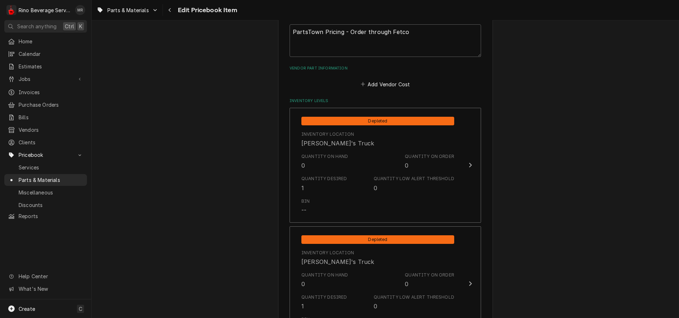
scroll to position [437, 0]
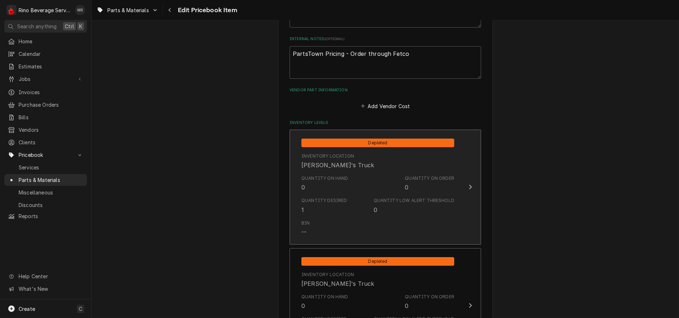
click at [356, 175] on div "Quantity on Hand 0 Quantity on Order 0" at bounding box center [377, 183] width 153 height 22
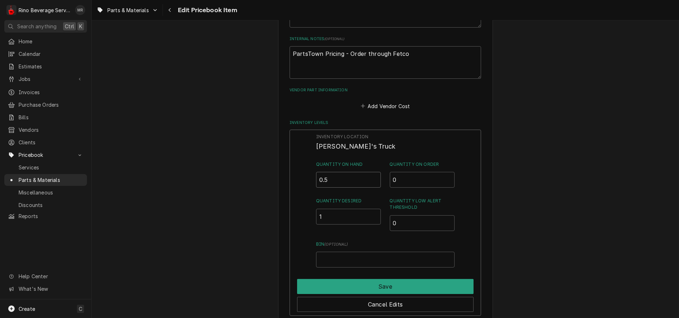
click at [371, 178] on input "0.5" at bounding box center [348, 180] width 65 height 16
type input "1"
click at [371, 178] on input "1" at bounding box center [348, 180] width 65 height 16
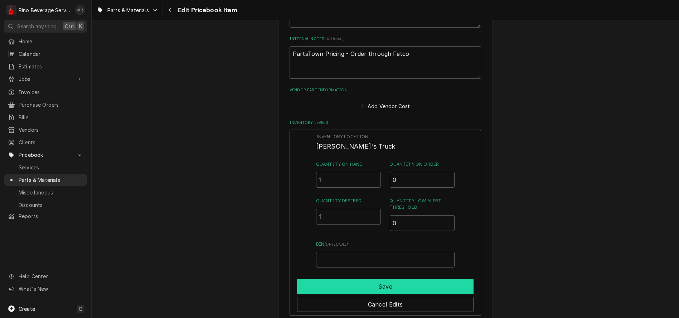
click at [357, 282] on button "Save" at bounding box center [385, 286] width 176 height 15
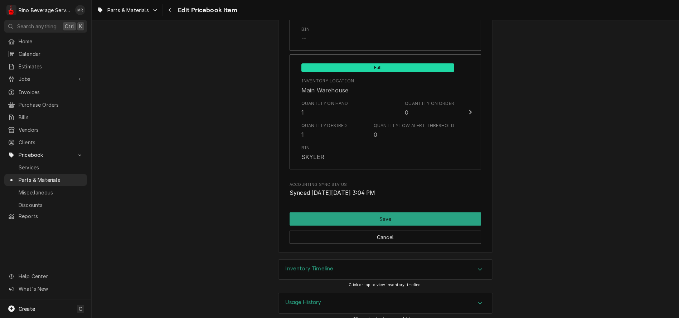
scroll to position [877, 0]
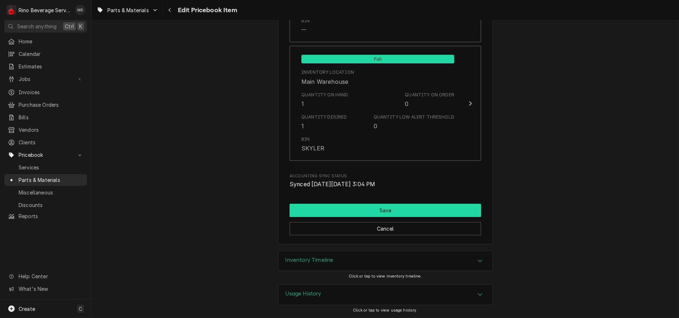
click at [388, 210] on button "Save" at bounding box center [384, 210] width 191 height 13
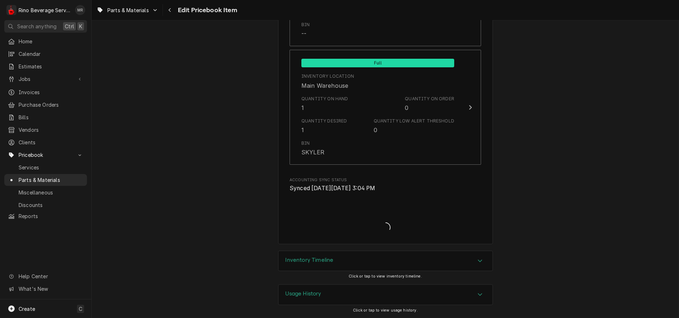
type textarea "x"
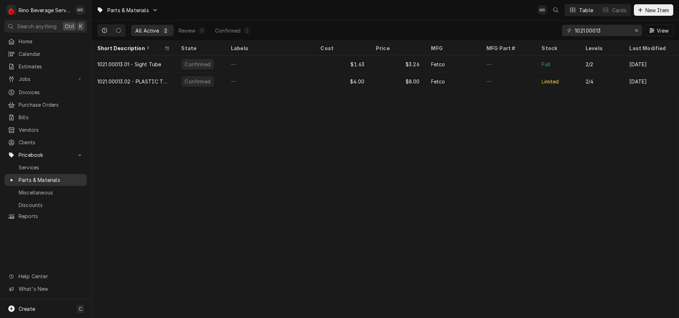
click at [51, 176] on span "Parts & Materials" at bounding box center [51, 180] width 65 height 8
click at [35, 78] on span "Jobs" at bounding box center [46, 79] width 54 height 8
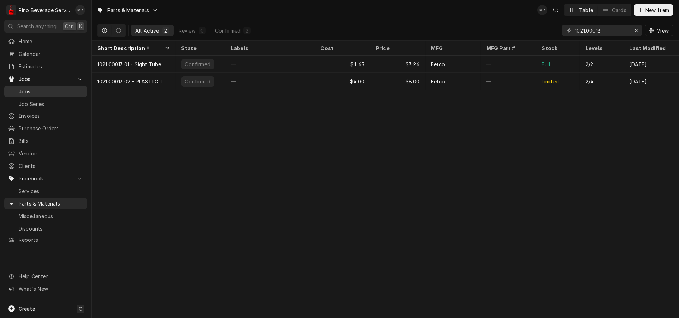
click at [35, 88] on span "Jobs" at bounding box center [51, 92] width 65 height 8
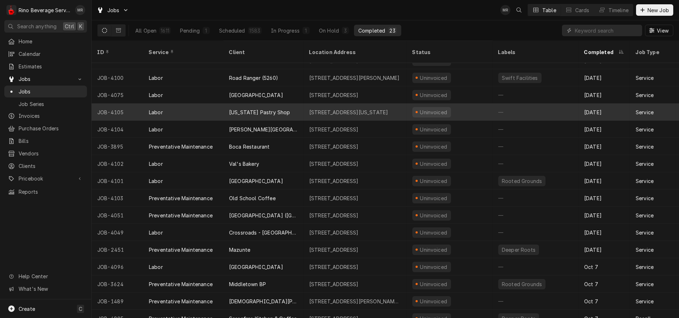
scroll to position [69, 0]
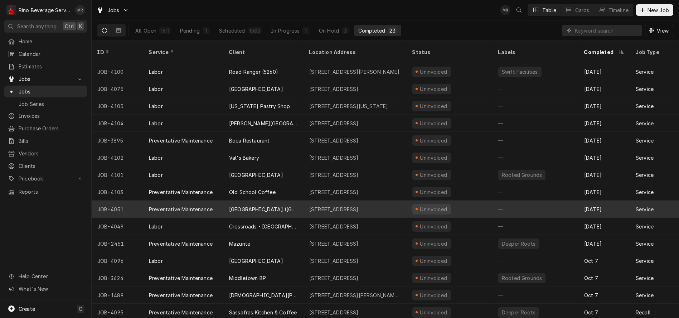
click at [293, 200] on div "[GEOGRAPHIC_DATA] ([GEOGRAPHIC_DATA])" at bounding box center [263, 208] width 80 height 17
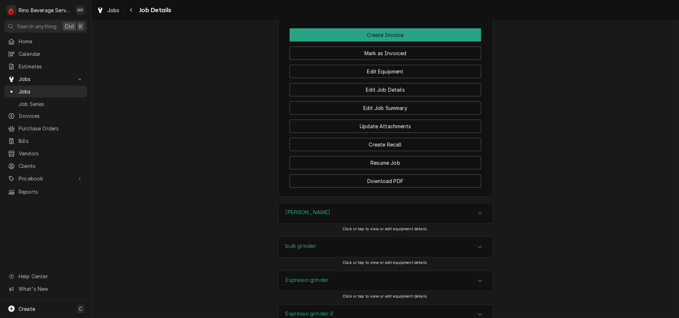
scroll to position [477, 0]
click at [339, 115] on button "Edit Job Summary" at bounding box center [384, 108] width 191 height 13
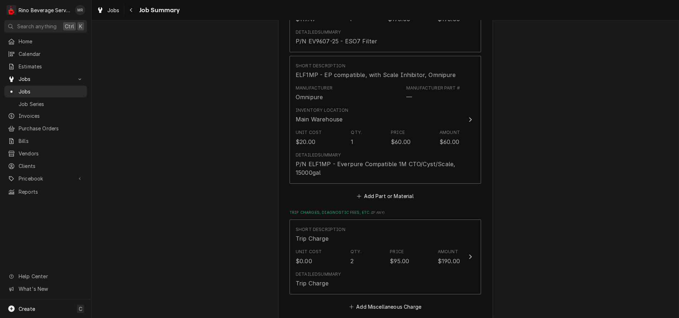
scroll to position [716, 0]
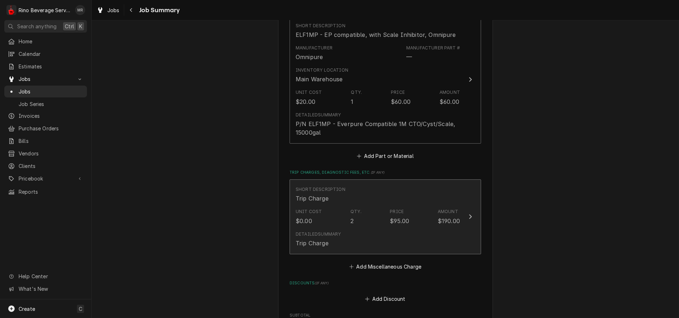
click at [359, 208] on div "Unit Cost $0.00 Qty. 2 Price $95.00 Amount $190.00" at bounding box center [378, 216] width 164 height 22
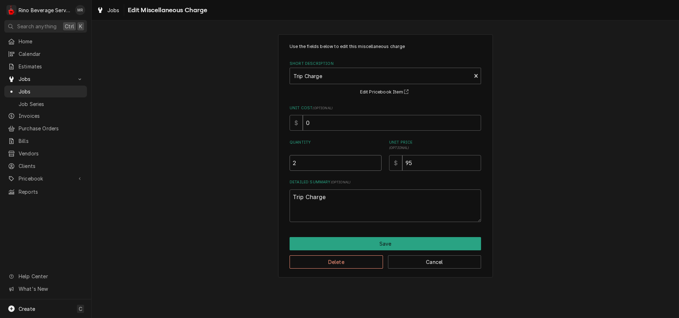
type textarea "x"
type input "1.5"
click at [374, 166] on input "1.5" at bounding box center [335, 163] width 92 height 16
type textarea "x"
type input "1"
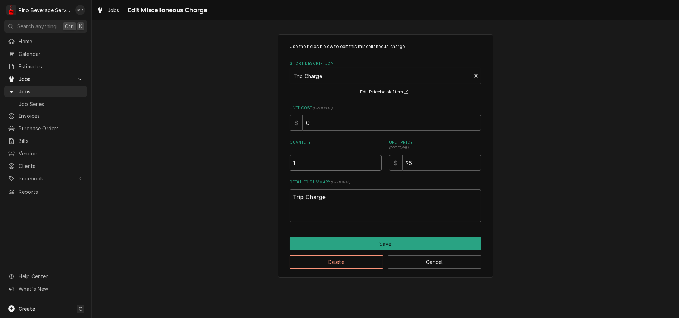
click at [374, 166] on input "1" at bounding box center [335, 163] width 92 height 16
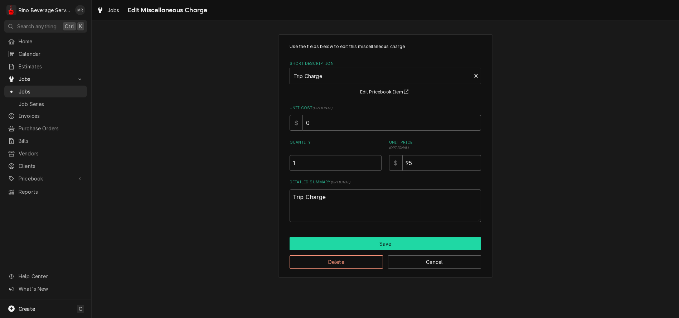
click at [370, 241] on button "Save" at bounding box center [384, 243] width 191 height 13
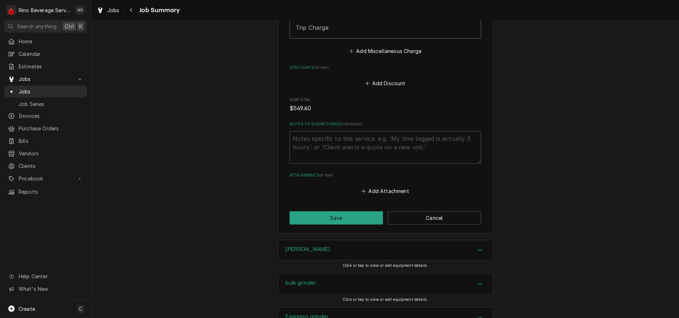
scroll to position [954, 0]
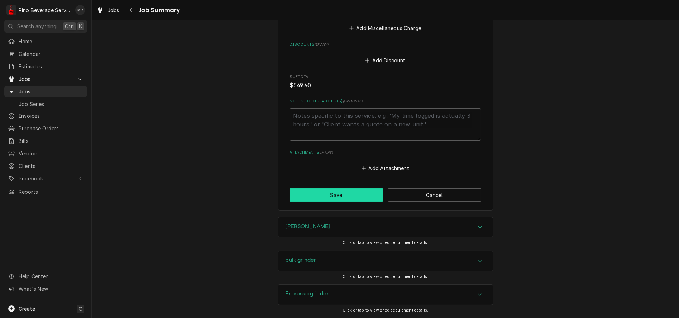
click at [342, 188] on button "Save" at bounding box center [335, 194] width 93 height 13
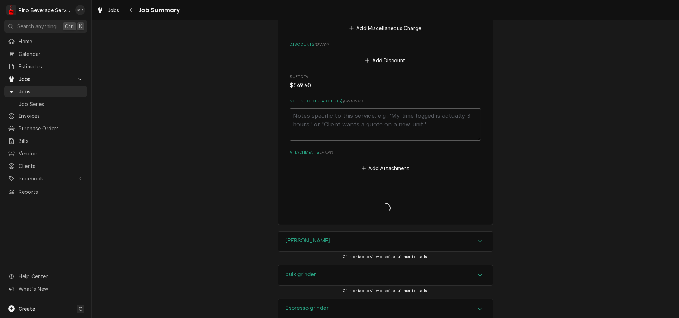
type textarea "x"
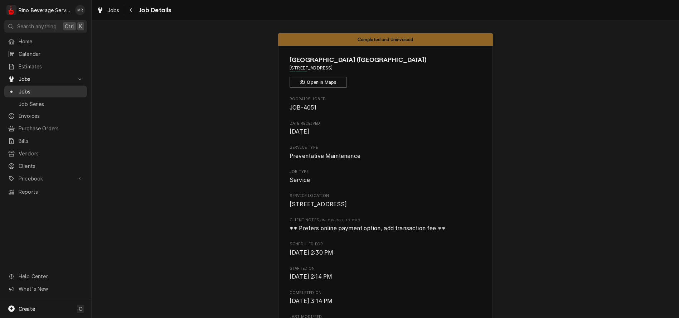
click at [35, 88] on span "Jobs" at bounding box center [51, 92] width 65 height 8
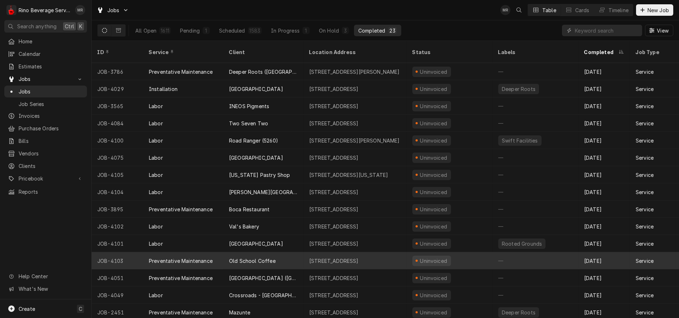
click at [291, 252] on div "Old School Coffee" at bounding box center [263, 260] width 80 height 17
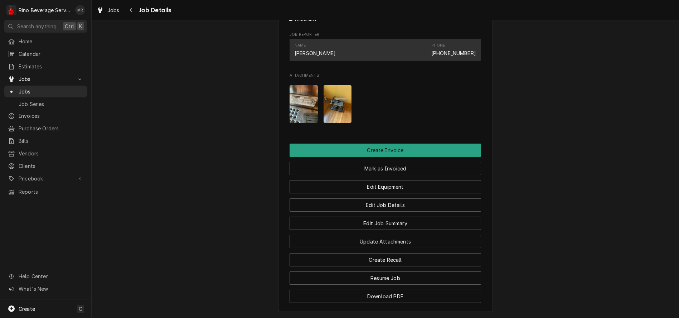
scroll to position [437, 0]
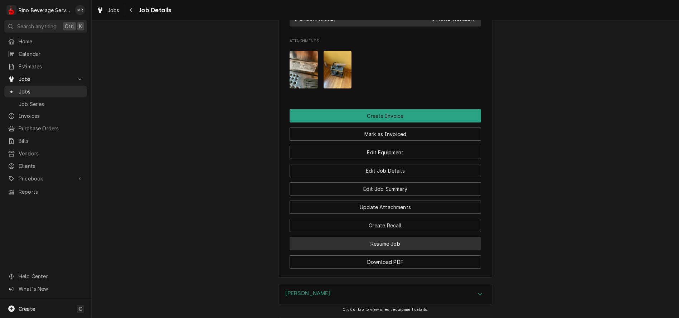
click at [355, 250] on button "Resume Job" at bounding box center [384, 243] width 191 height 13
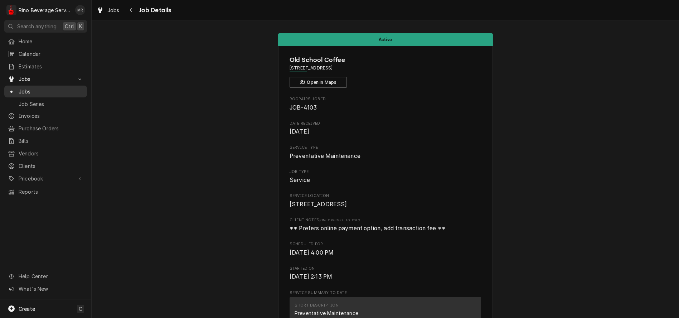
click at [47, 88] on span "Jobs" at bounding box center [51, 92] width 65 height 8
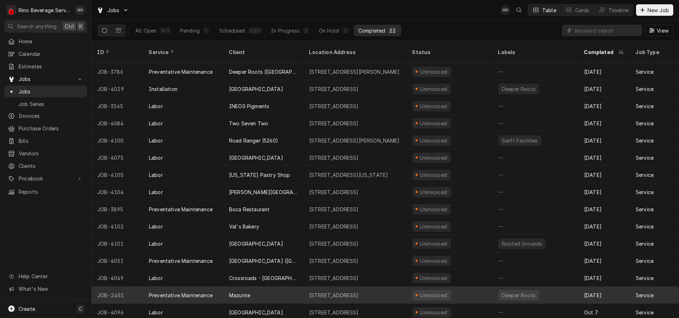
scroll to position [40, 0]
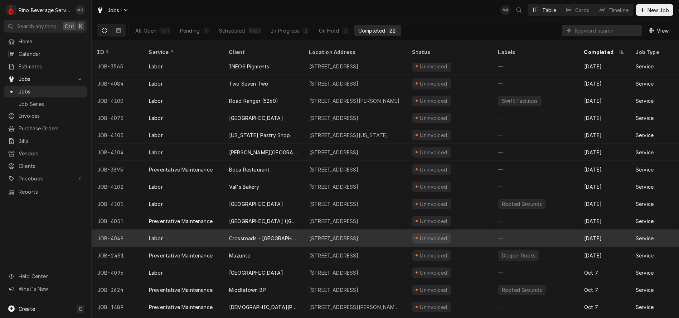
click at [289, 229] on div "Crossroads - Eastside" at bounding box center [263, 237] width 80 height 17
